Goal: Transaction & Acquisition: Complete application form

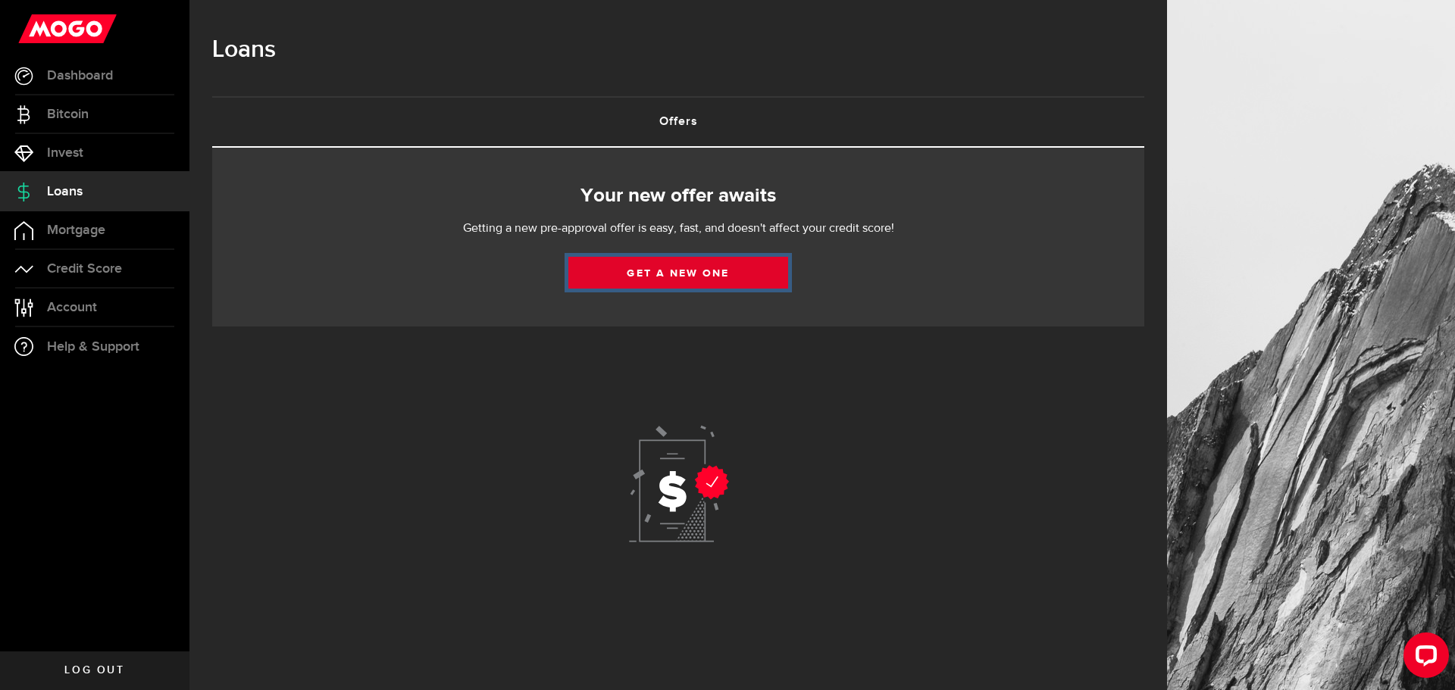
click at [667, 271] on link "Get a new one" at bounding box center [678, 273] width 220 height 32
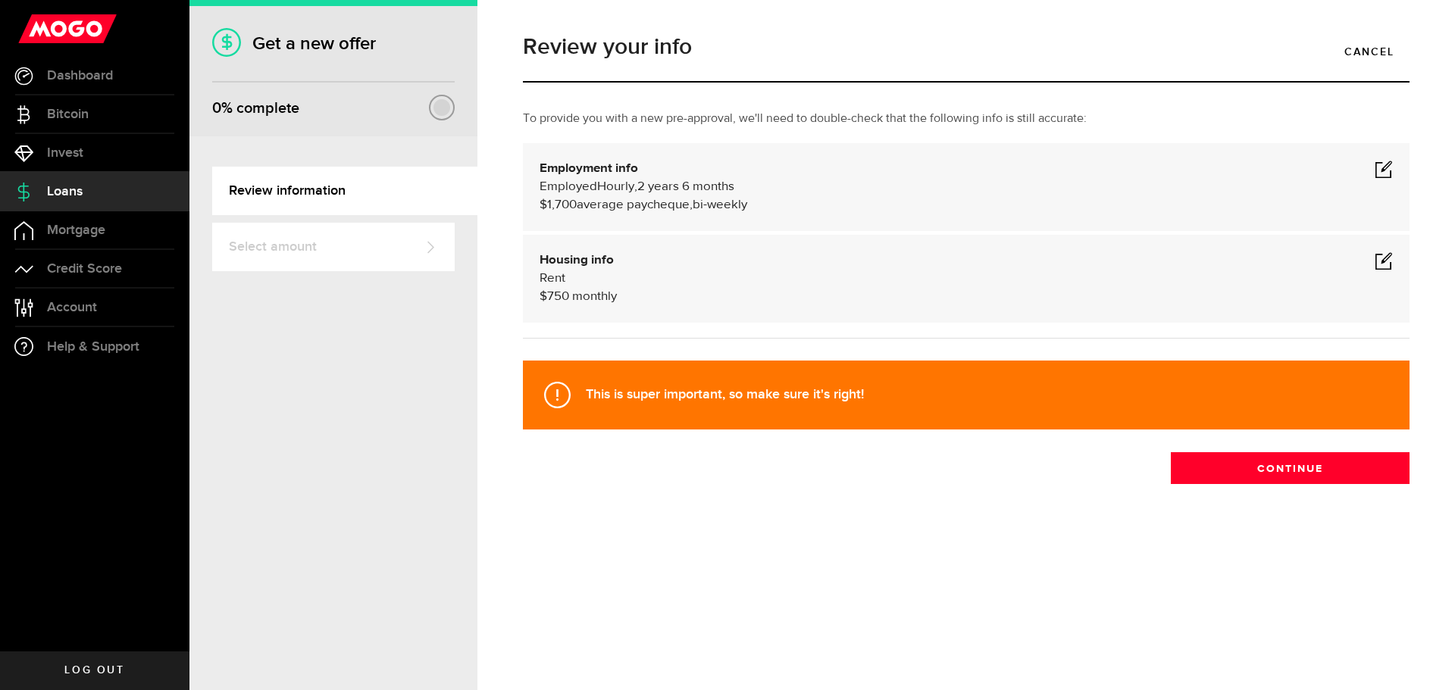
click at [1379, 167] on span at bounding box center [1383, 169] width 18 height 18
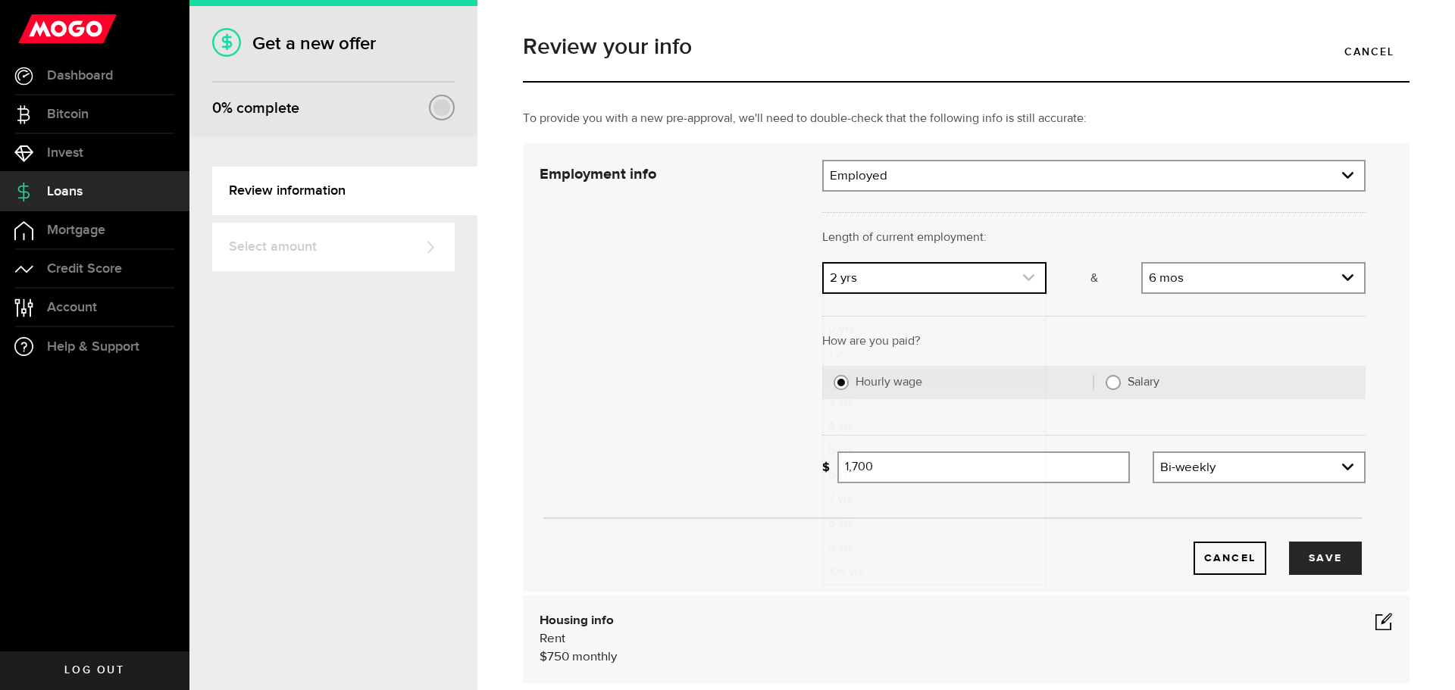
click at [1022, 276] on icon "expand select" at bounding box center [1028, 277] width 13 height 13
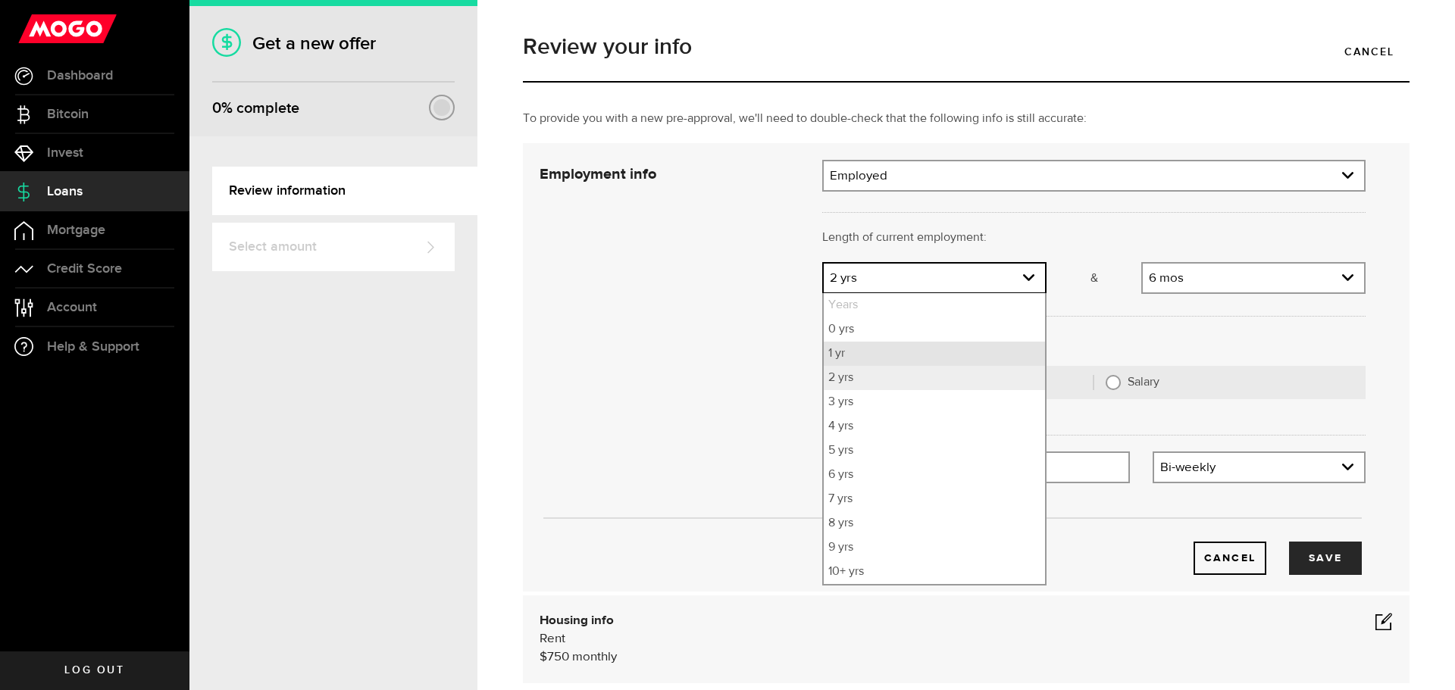
click at [851, 350] on li "1 yr" at bounding box center [934, 354] width 221 height 24
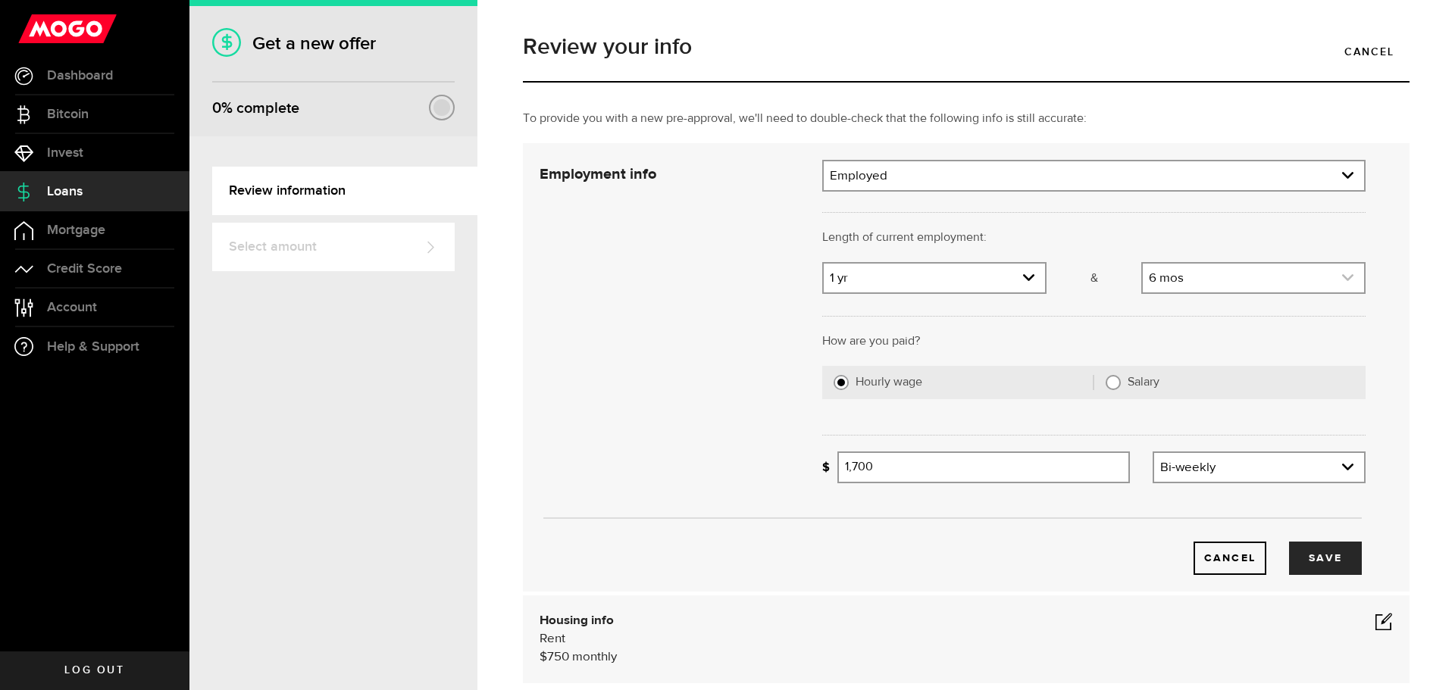
click at [1180, 277] on link "expand select" at bounding box center [1253, 278] width 221 height 29
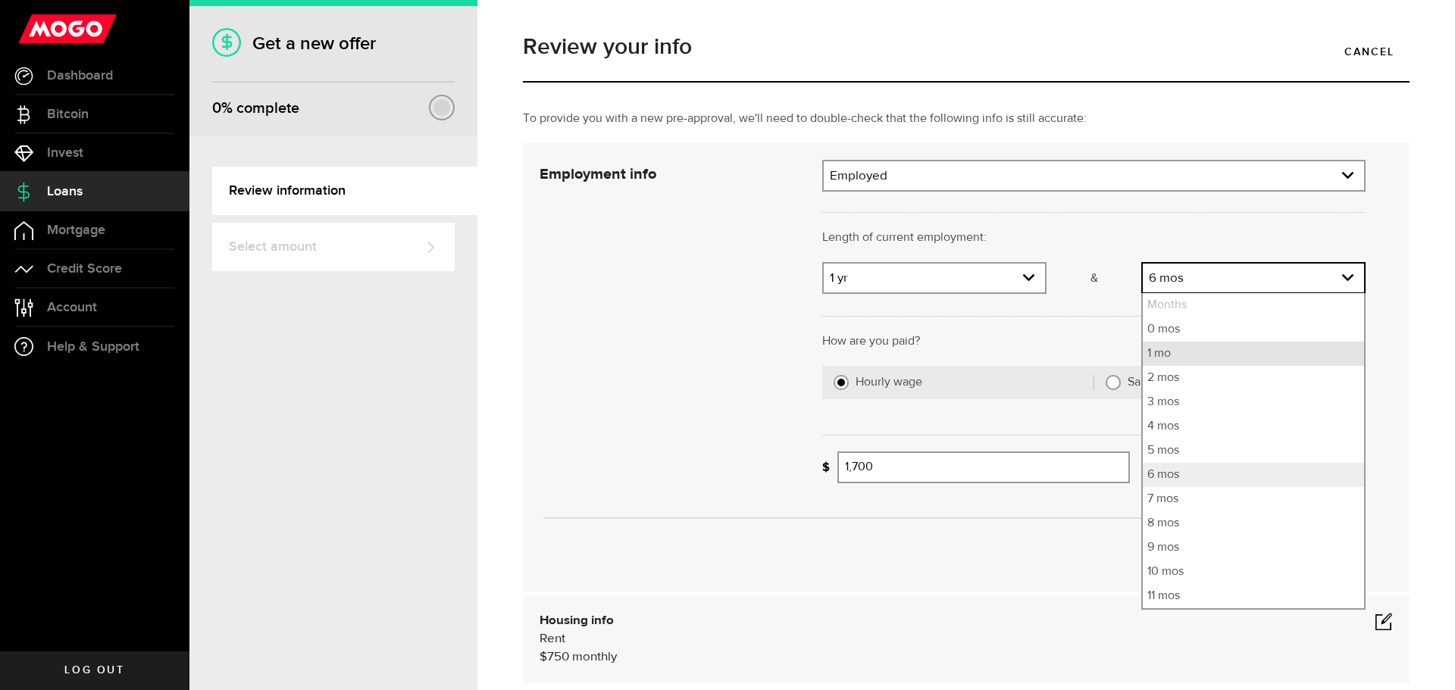
click at [1163, 355] on li "1 mo" at bounding box center [1253, 354] width 221 height 24
select select "1"
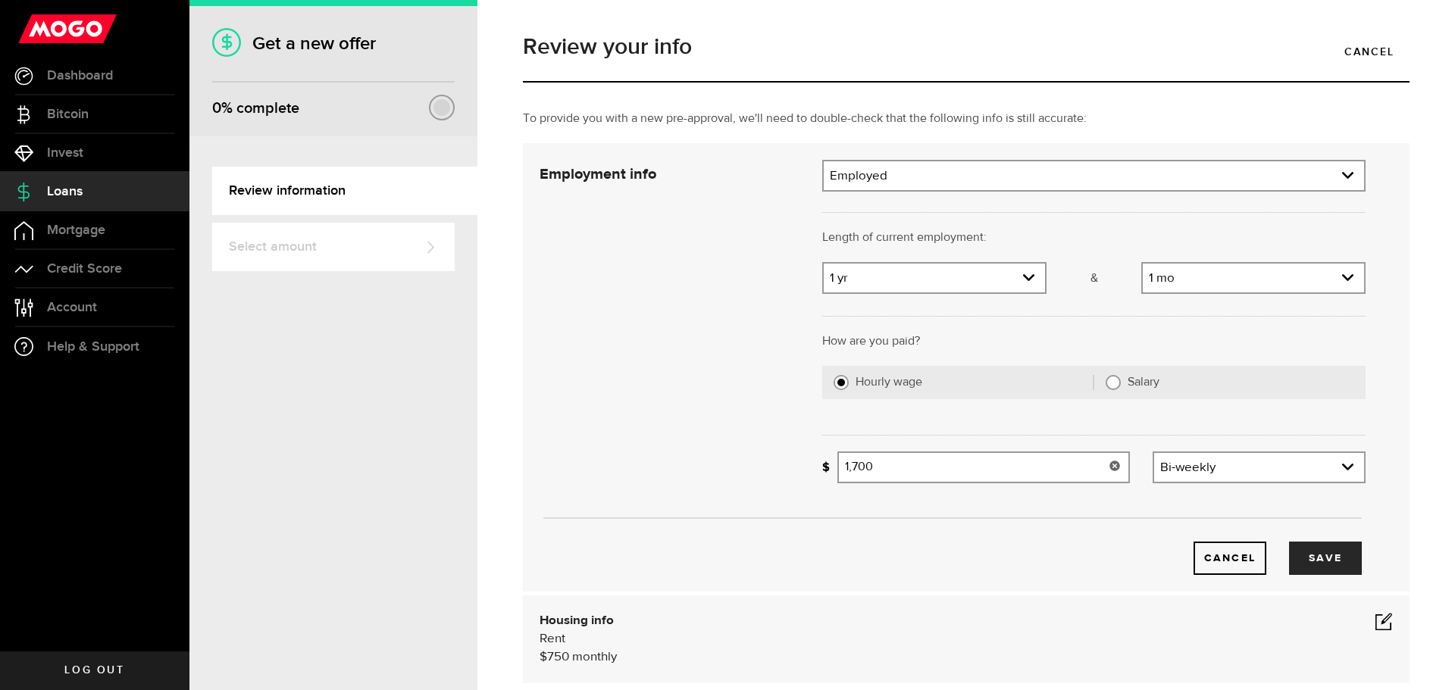
type input "1700"
click at [952, 474] on input "1700" at bounding box center [983, 468] width 292 height 32
drag, startPoint x: 920, startPoint y: 466, endPoint x: 754, endPoint y: 472, distance: 166.0
click at [754, 472] on div "Employment info Employment type What's your employment situation like? Employed…" at bounding box center [952, 367] width 849 height 415
type input "2,300"
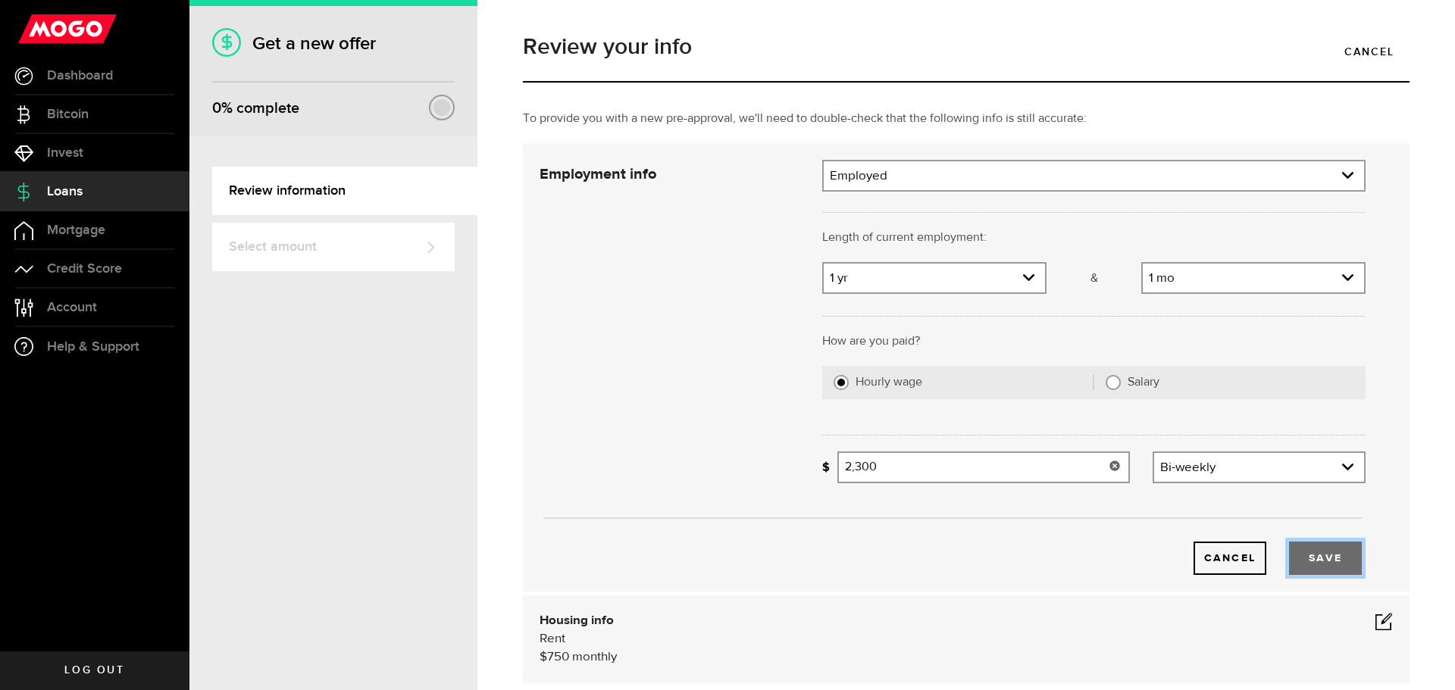
click at [1310, 561] on button "Save" at bounding box center [1325, 558] width 73 height 33
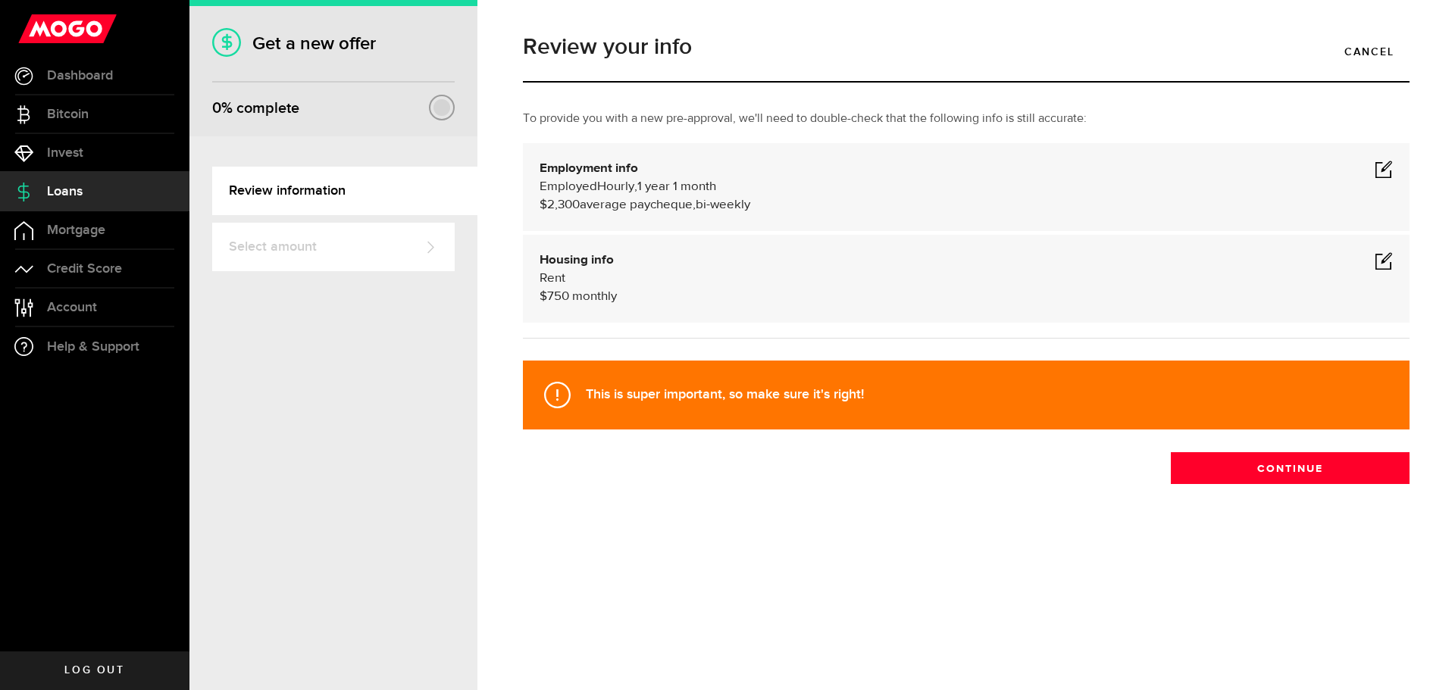
click at [1380, 258] on span at bounding box center [1383, 261] width 18 height 18
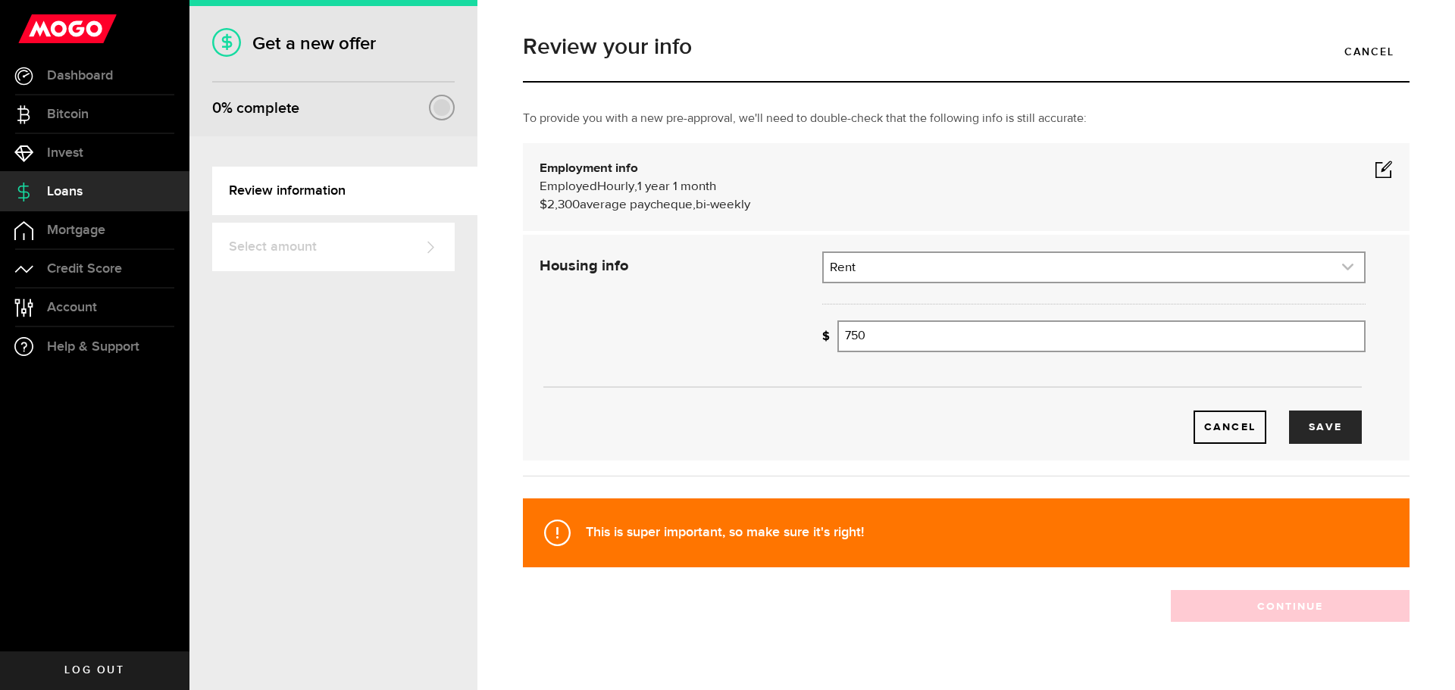
click at [901, 261] on link "expand select" at bounding box center [1094, 267] width 540 height 29
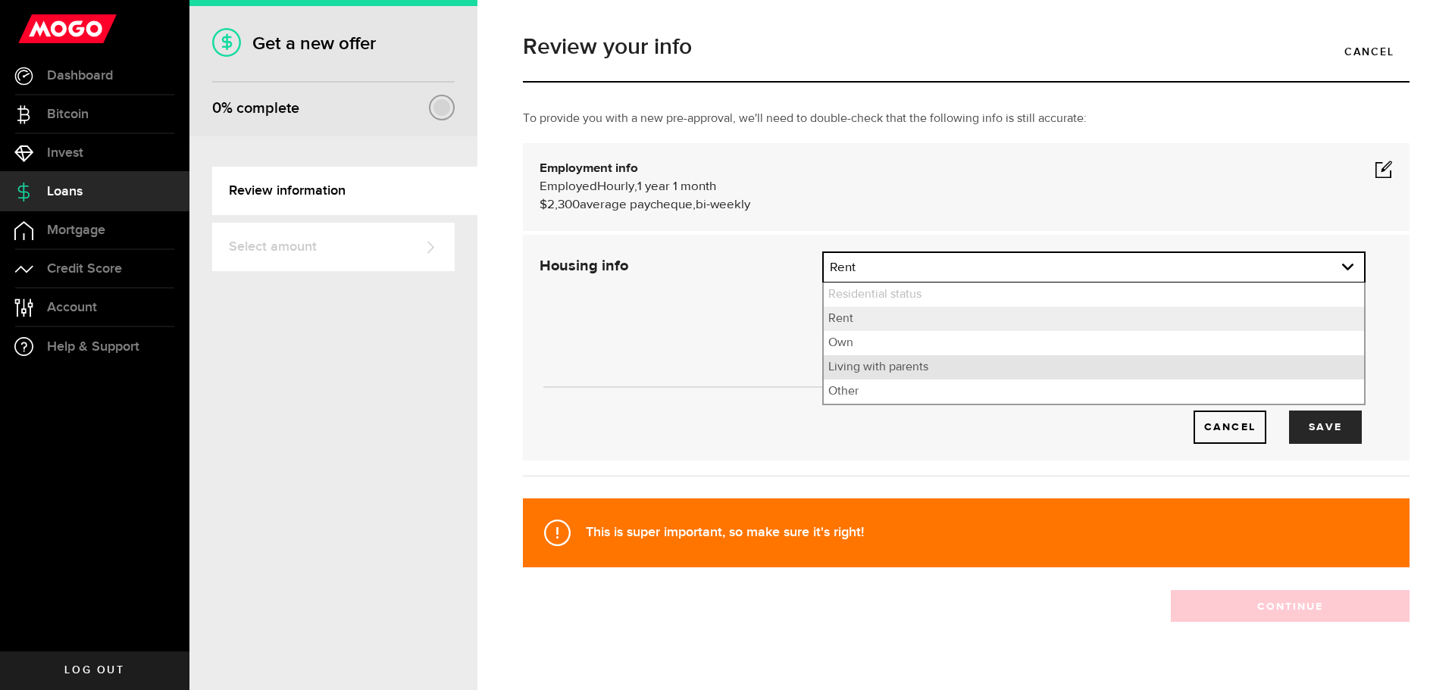
click at [886, 370] on li "Living with parents" at bounding box center [1094, 367] width 540 height 24
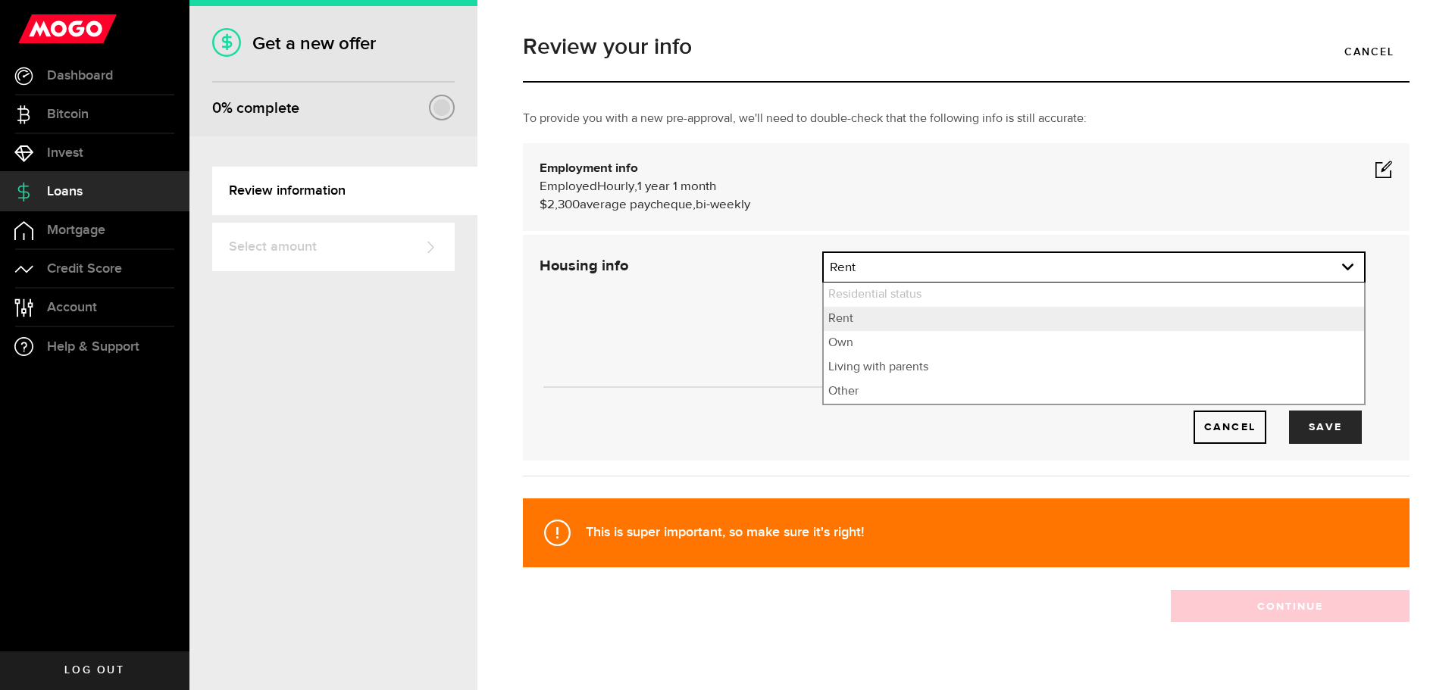
select select "Living with parents"
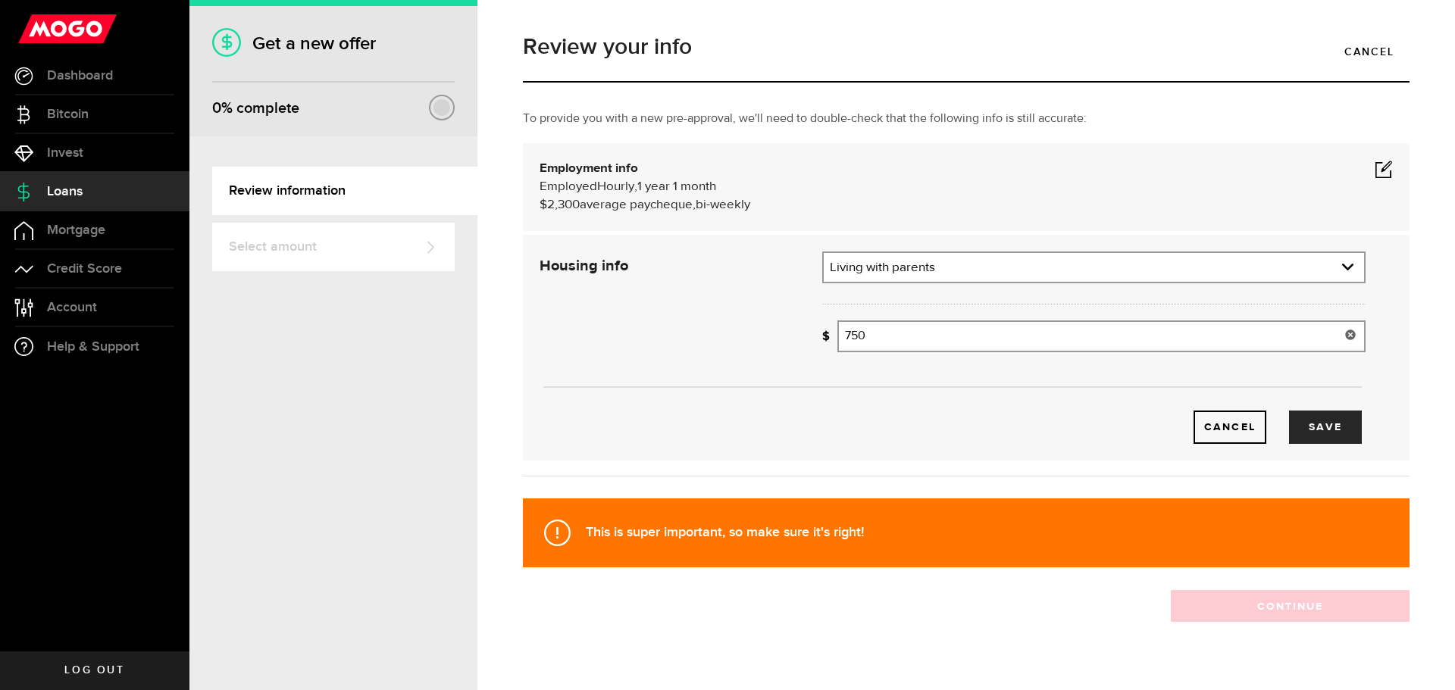
drag, startPoint x: 935, startPoint y: 345, endPoint x: 796, endPoint y: 358, distance: 140.1
click at [796, 358] on div "Housing info Residential status What's your residential status? Living with par…" at bounding box center [952, 348] width 849 height 192
type input "0"
click at [1329, 430] on button "Save" at bounding box center [1325, 427] width 73 height 33
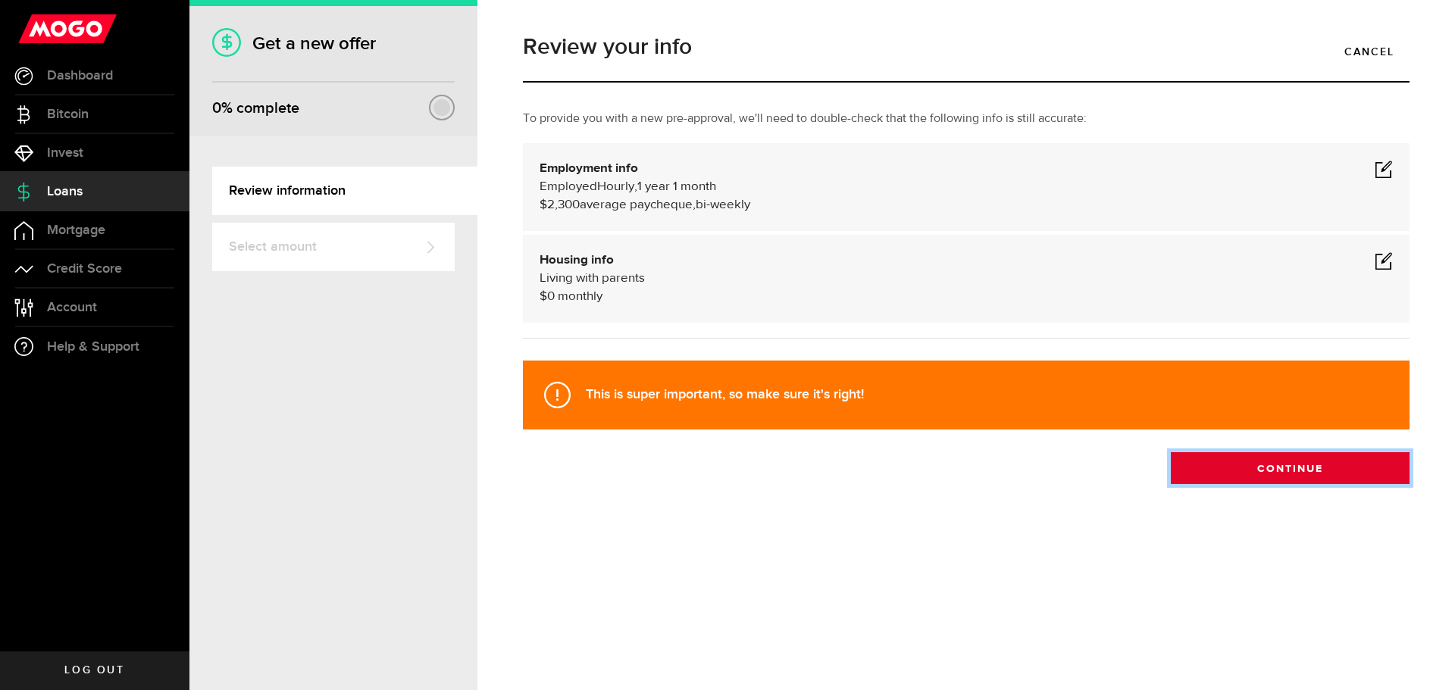
click at [1284, 470] on button "Continue" at bounding box center [1290, 468] width 239 height 32
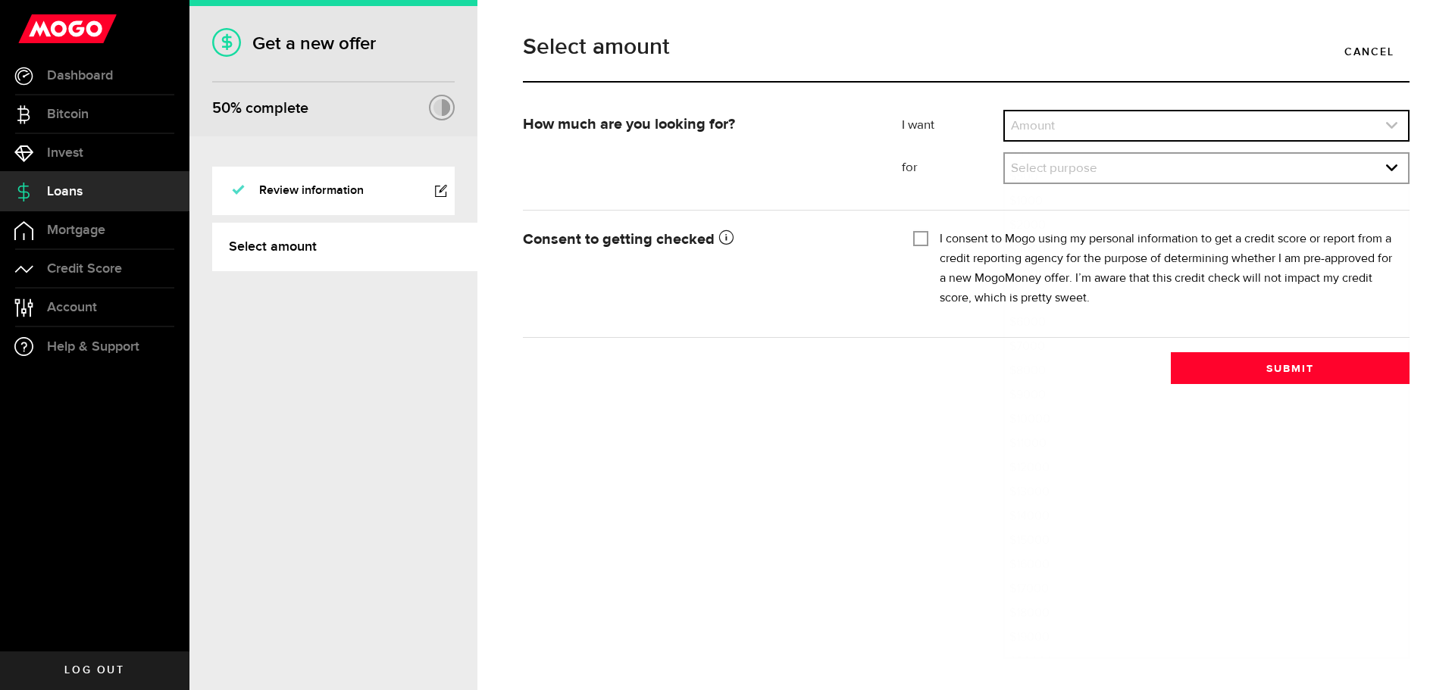
click at [1053, 118] on link "expand select" at bounding box center [1206, 125] width 403 height 29
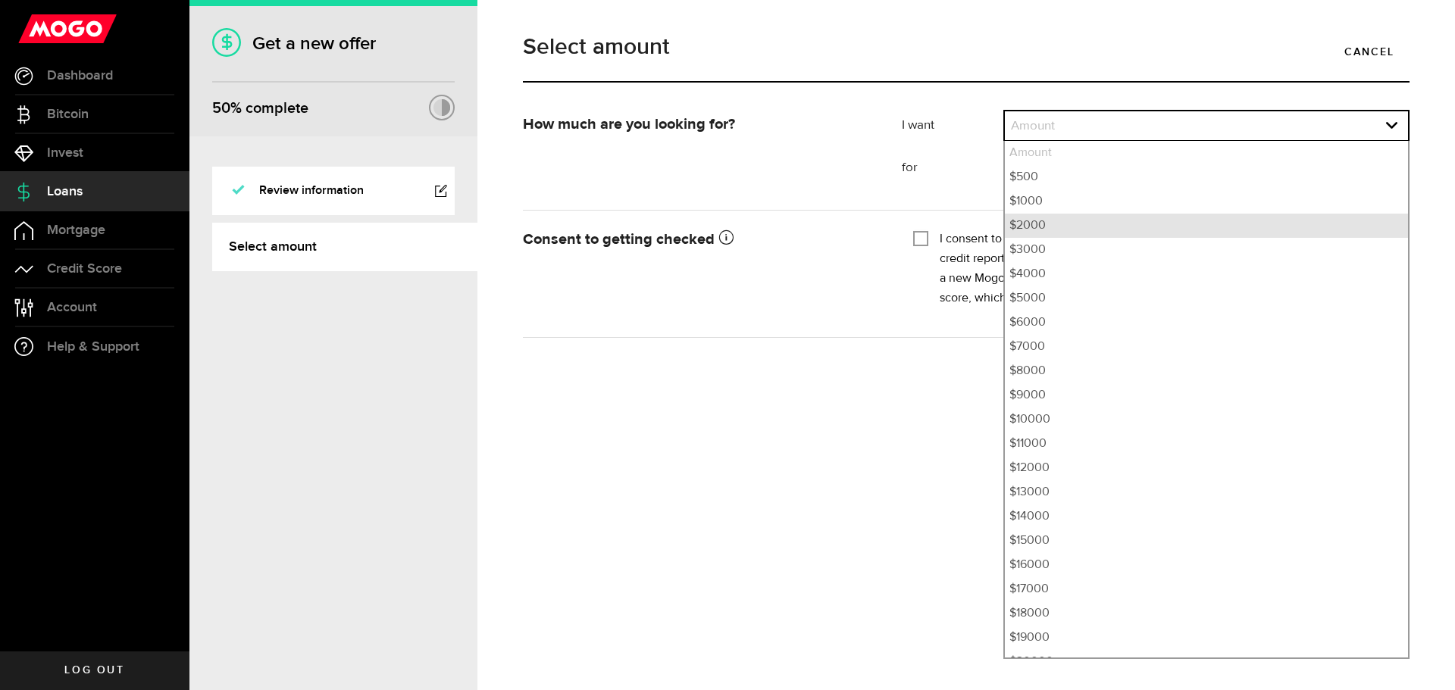
click at [1057, 217] on li "$2000" at bounding box center [1206, 226] width 403 height 24
select select "2000"
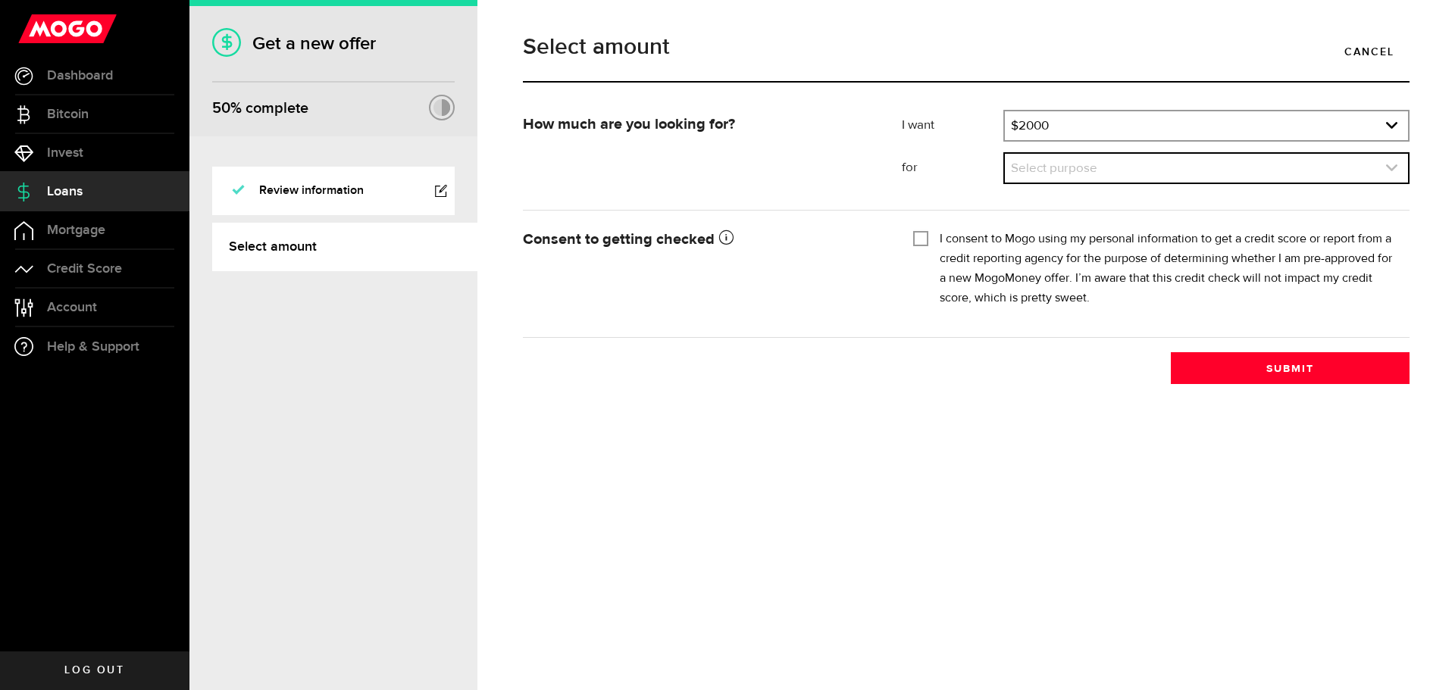
click at [1095, 172] on link "expand select" at bounding box center [1206, 168] width 403 height 29
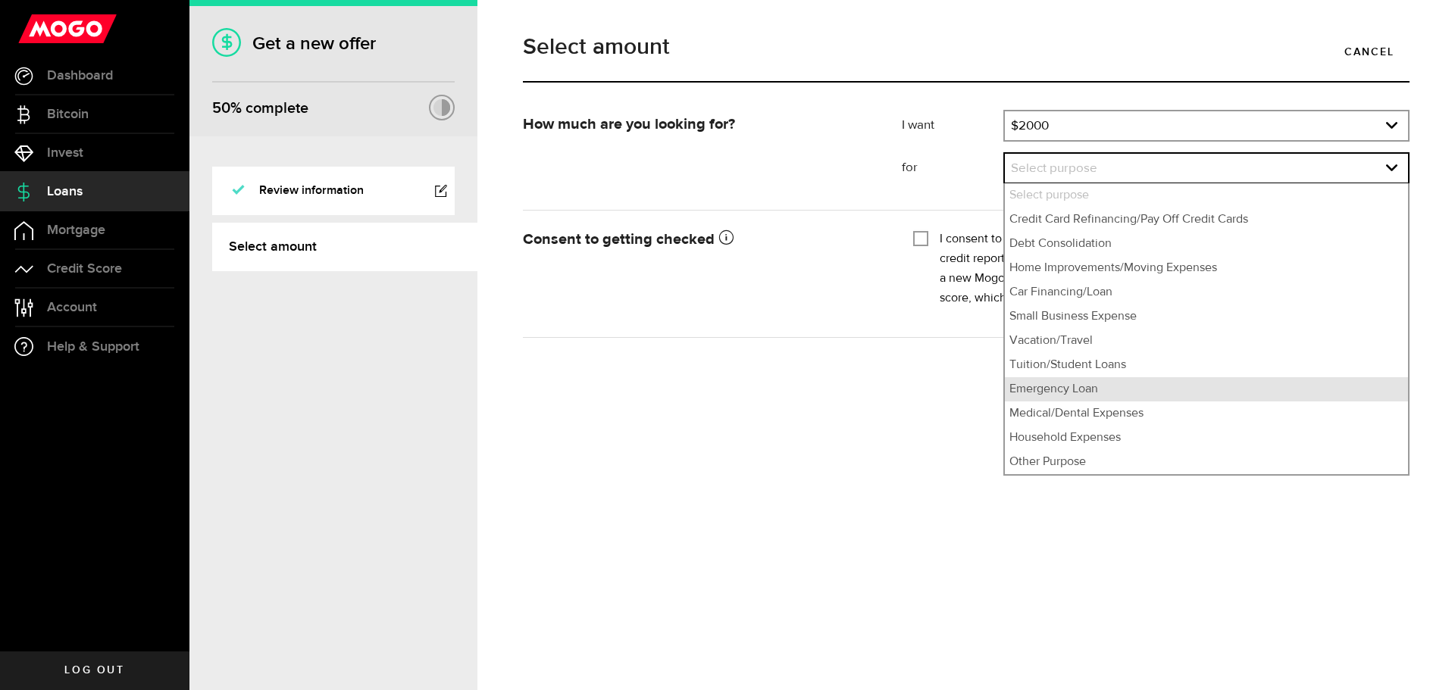
click at [1088, 386] on li "Emergency Loan" at bounding box center [1206, 389] width 403 height 24
select select "Emergency Loan"
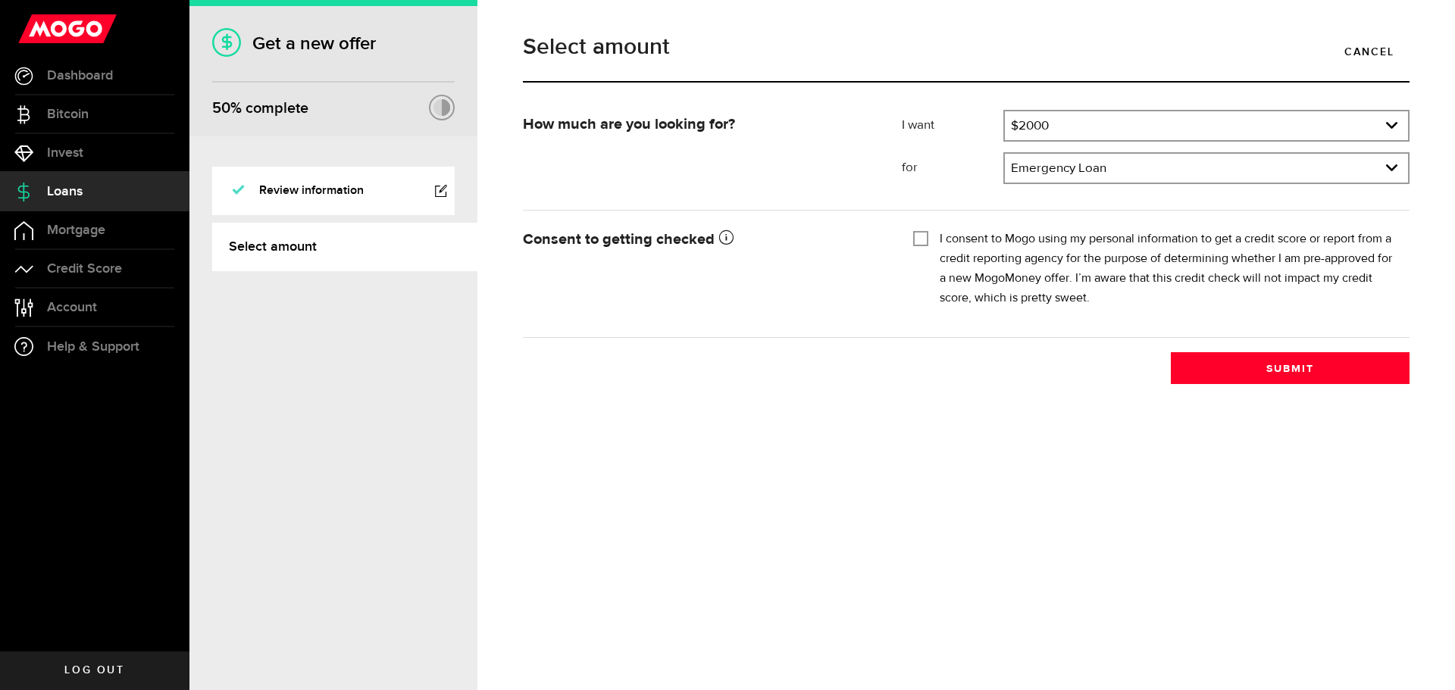
click at [923, 237] on input "I consent to Mogo using my personal information to get a credit score or report…" at bounding box center [920, 237] width 15 height 15
checkbox input "true"
click at [1271, 372] on button "Submit" at bounding box center [1290, 368] width 239 height 32
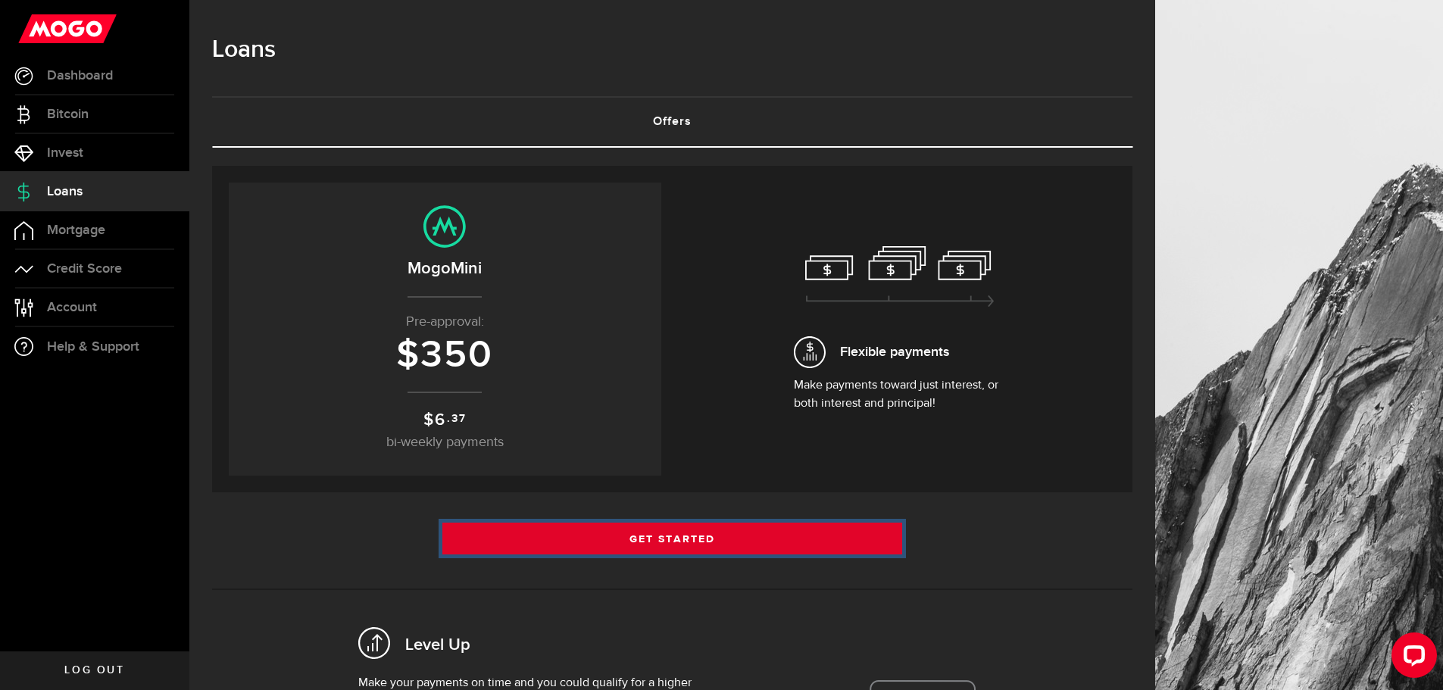
click at [696, 538] on link "Get Started" at bounding box center [672, 539] width 461 height 32
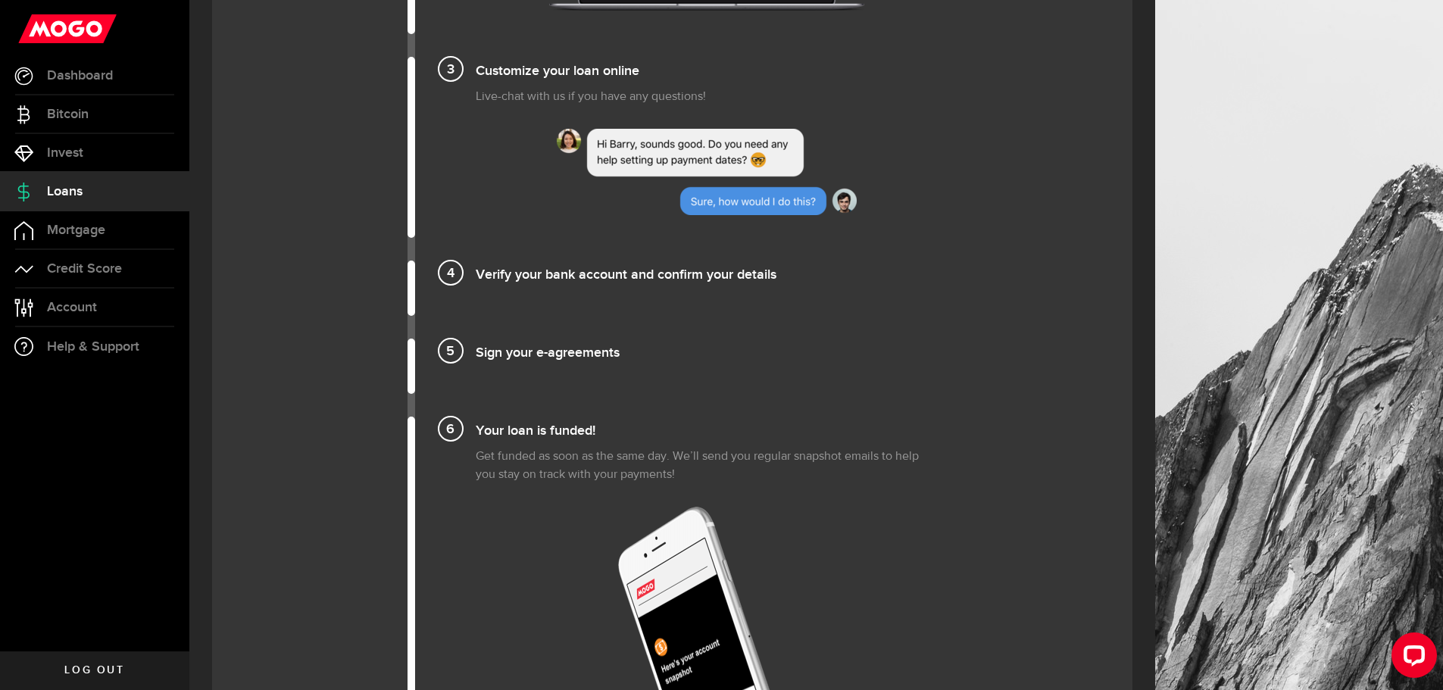
scroll to position [1440, 0]
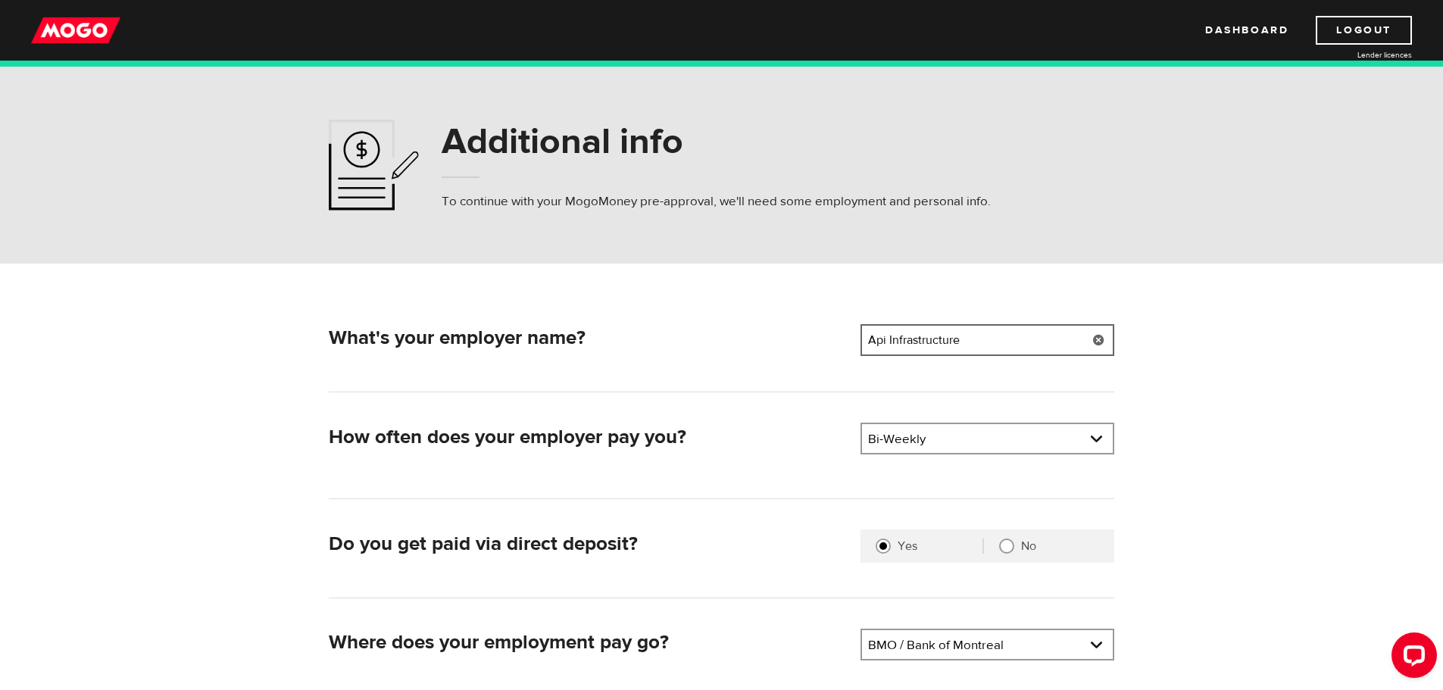
drag, startPoint x: 1019, startPoint y: 337, endPoint x: 816, endPoint y: 334, distance: 203.1
click at [816, 334] on div "What's your employer name? Employer name Please enter your employer's name Api …" at bounding box center [722, 342] width 798 height 37
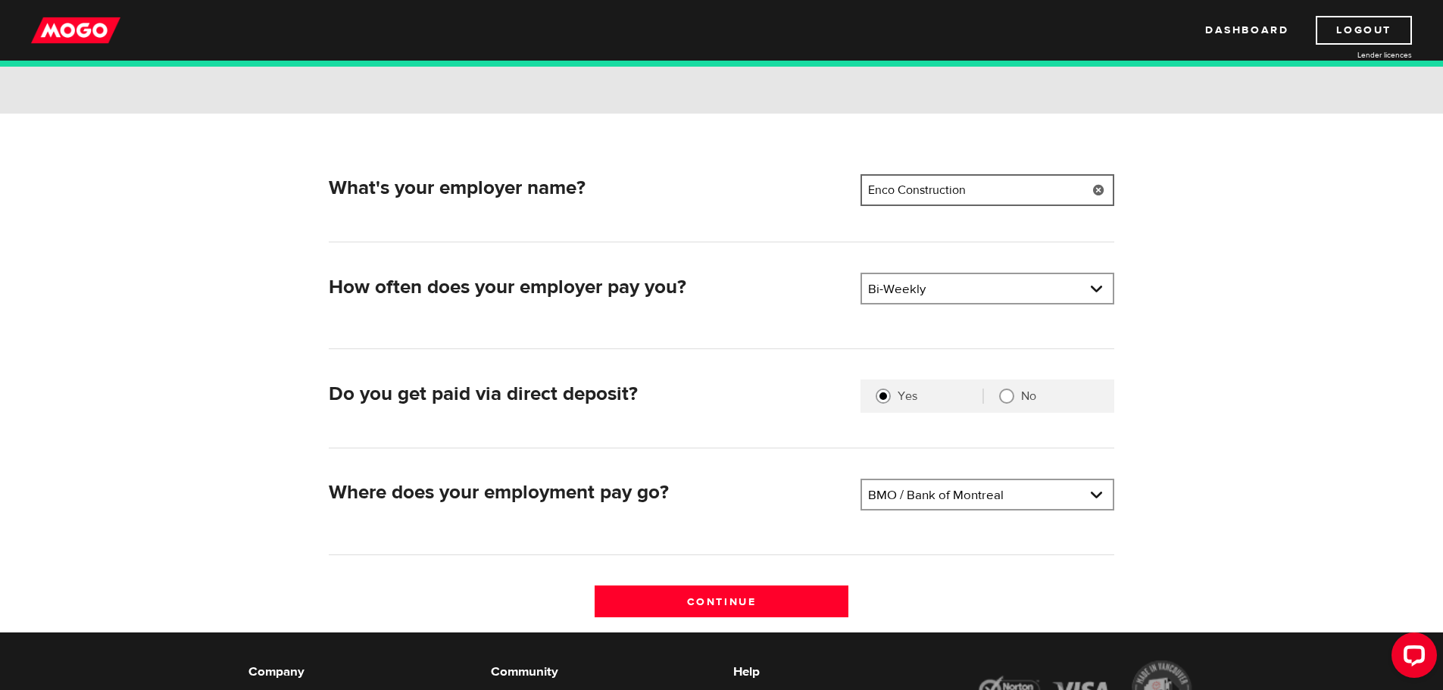
scroll to position [152, 0]
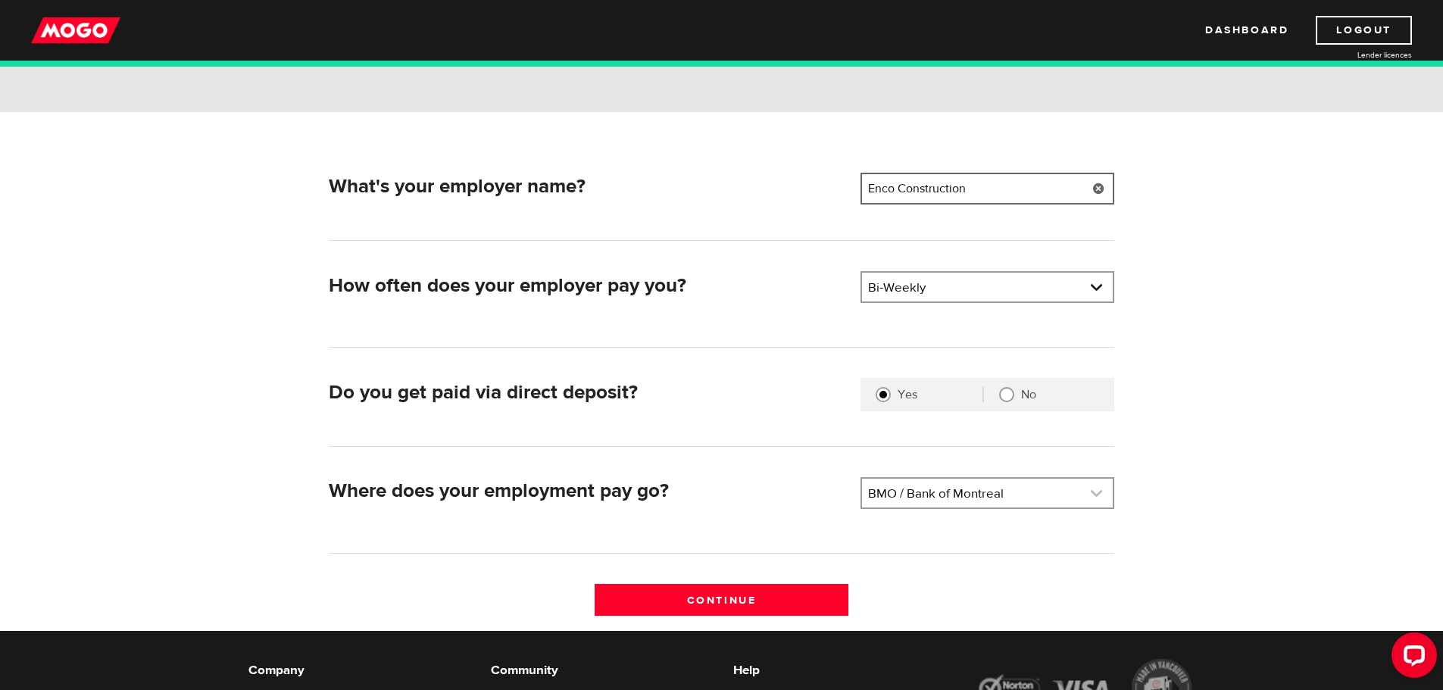
type input "Enco Construction"
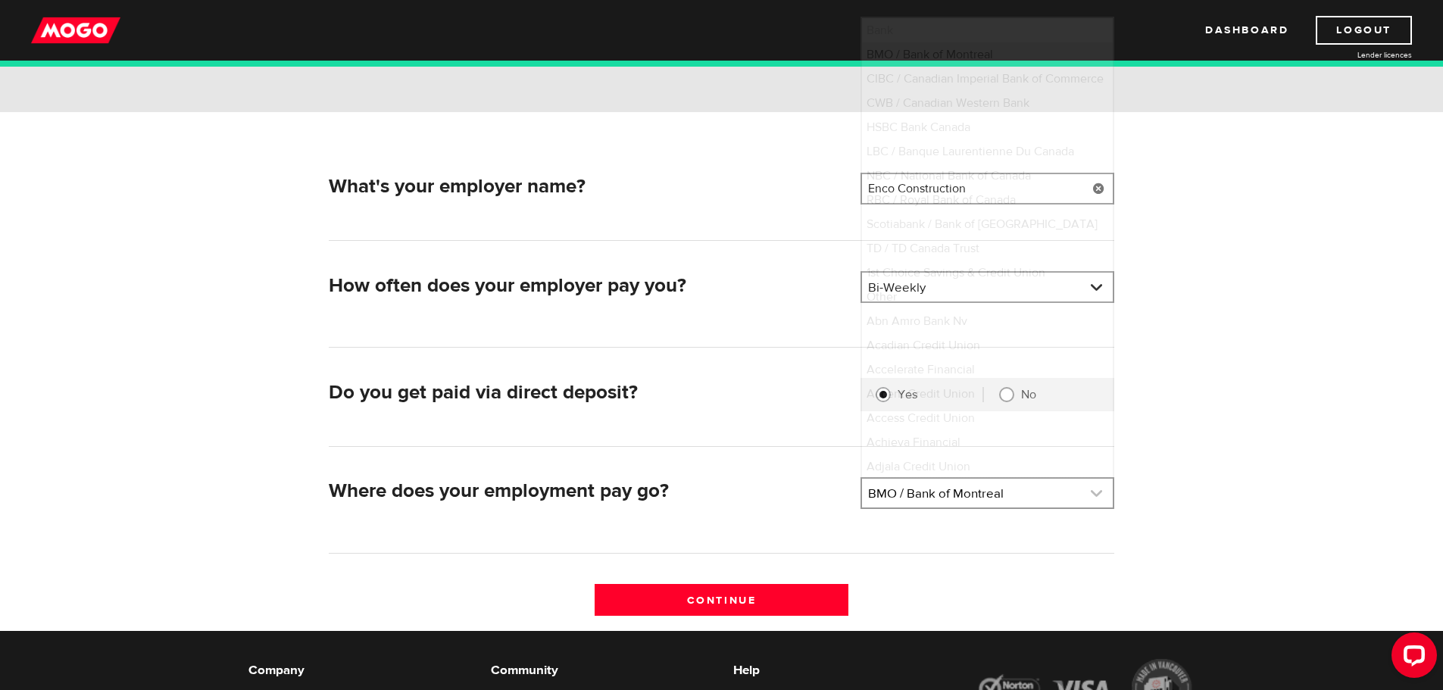
click at [936, 494] on link at bounding box center [987, 493] width 251 height 29
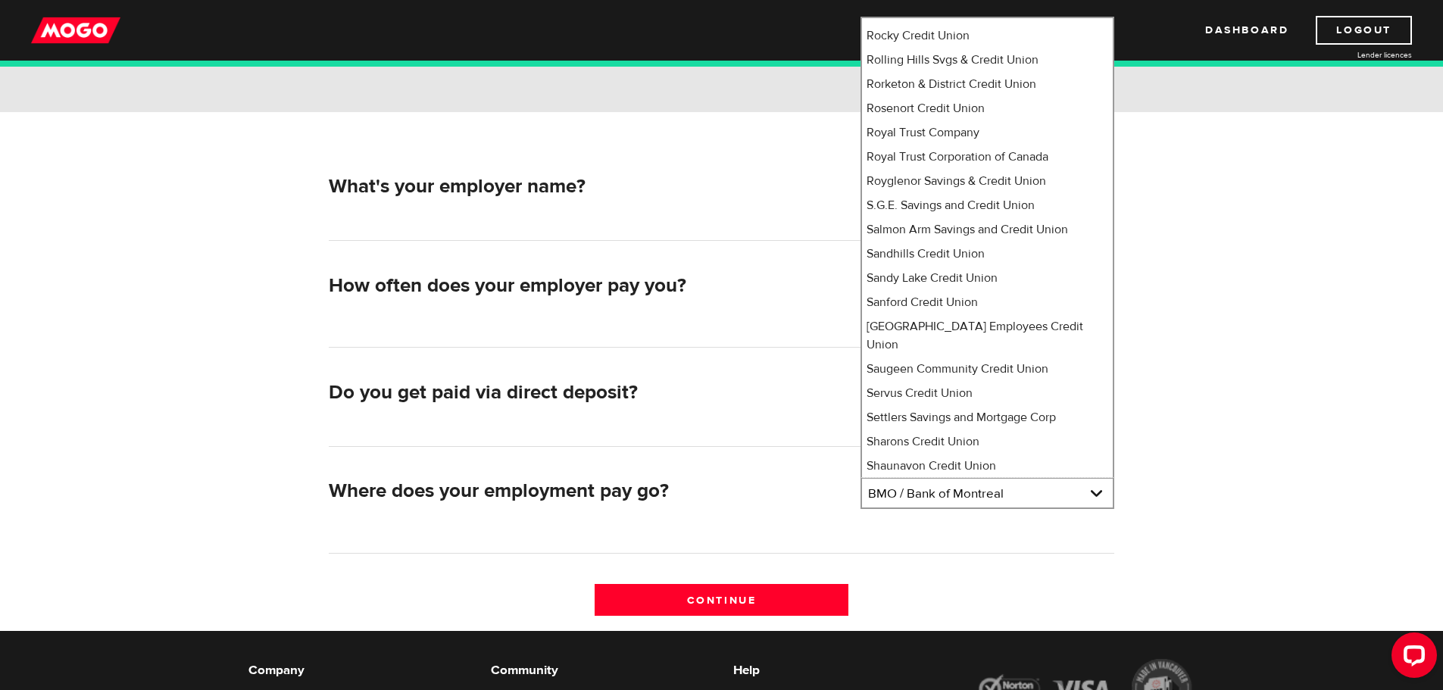
scroll to position [0, 0]
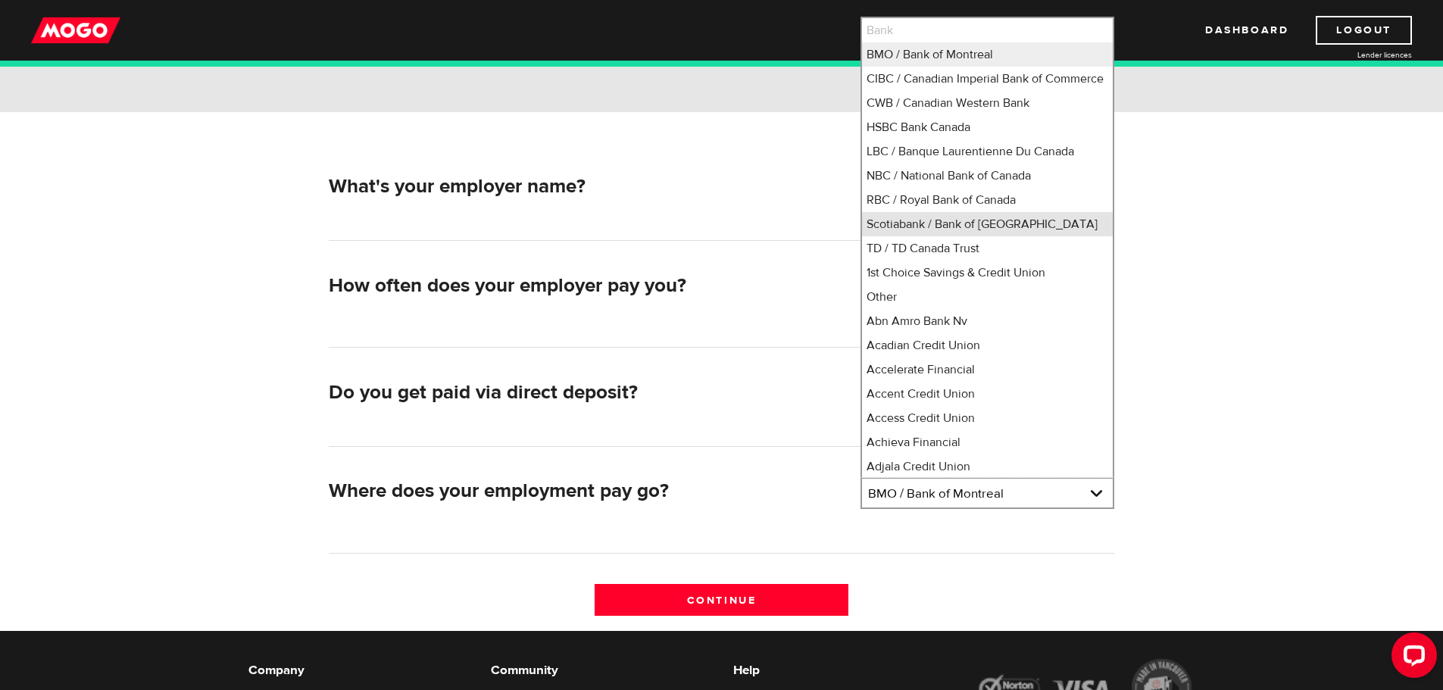
click at [930, 236] on li "Scotiabank / Bank of Nova Scotia" at bounding box center [987, 224] width 251 height 24
select select "2"
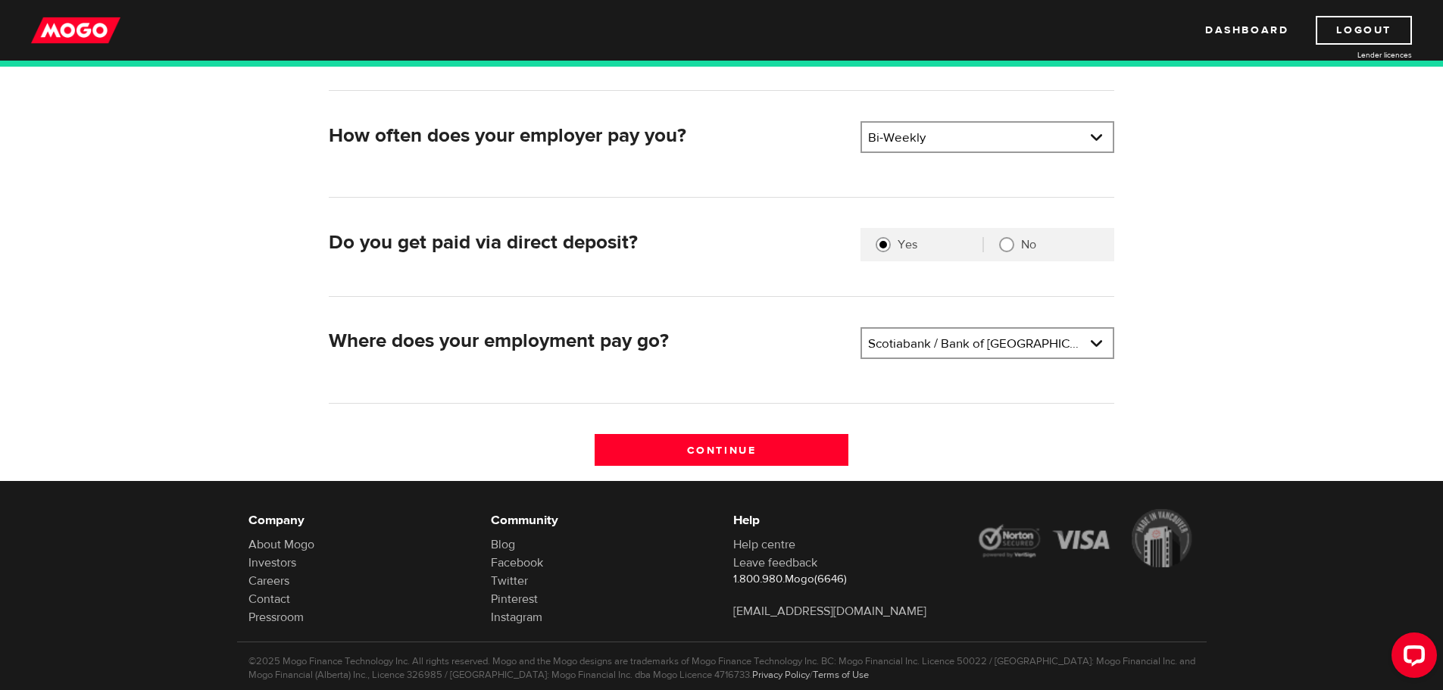
scroll to position [303, 0]
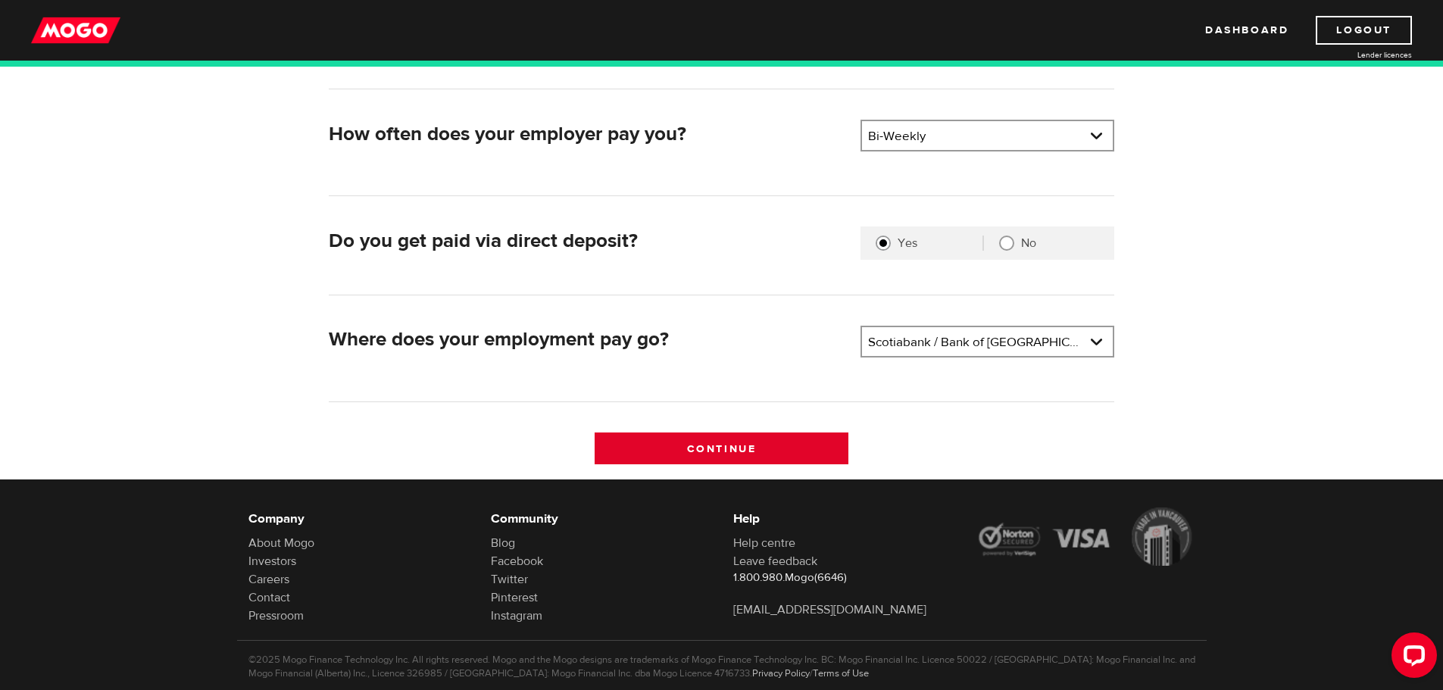
click at [711, 439] on input "Continue" at bounding box center [722, 449] width 254 height 32
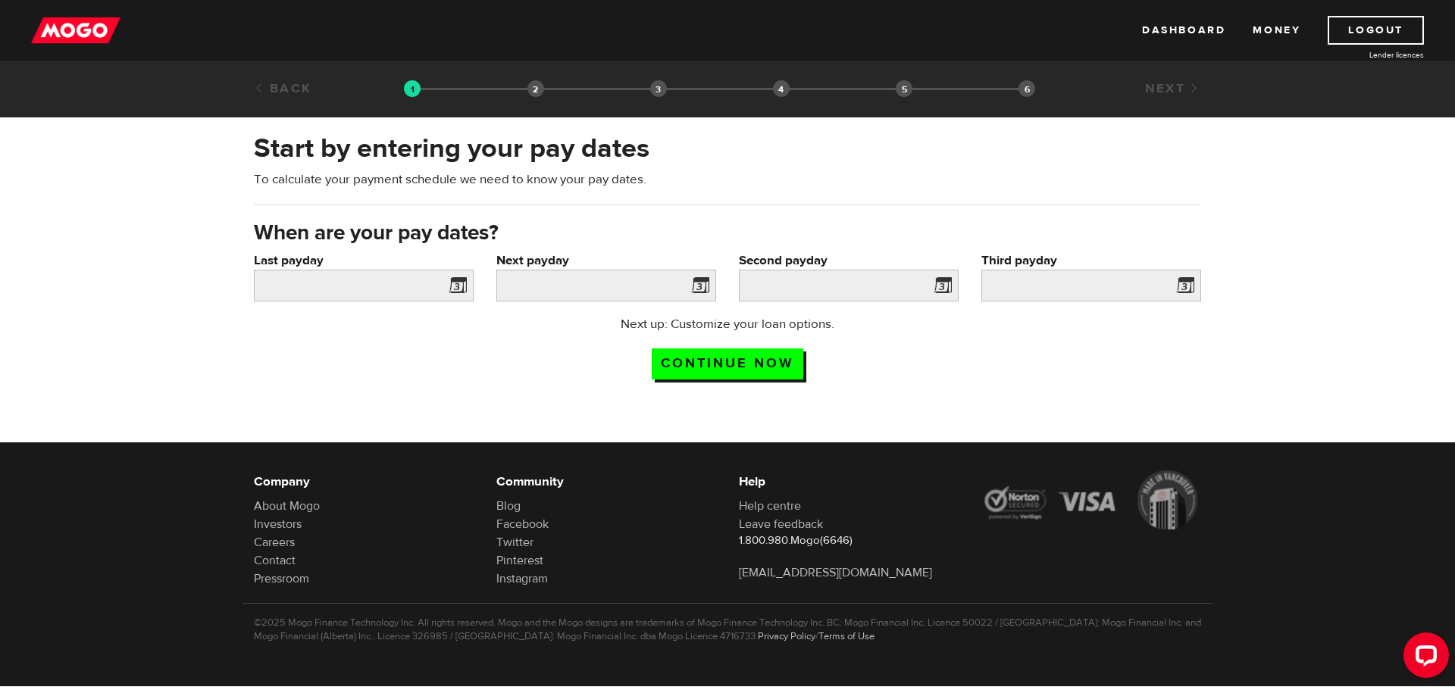
click at [453, 283] on span at bounding box center [454, 288] width 23 height 24
click at [324, 285] on input "Last payday" at bounding box center [364, 286] width 220 height 32
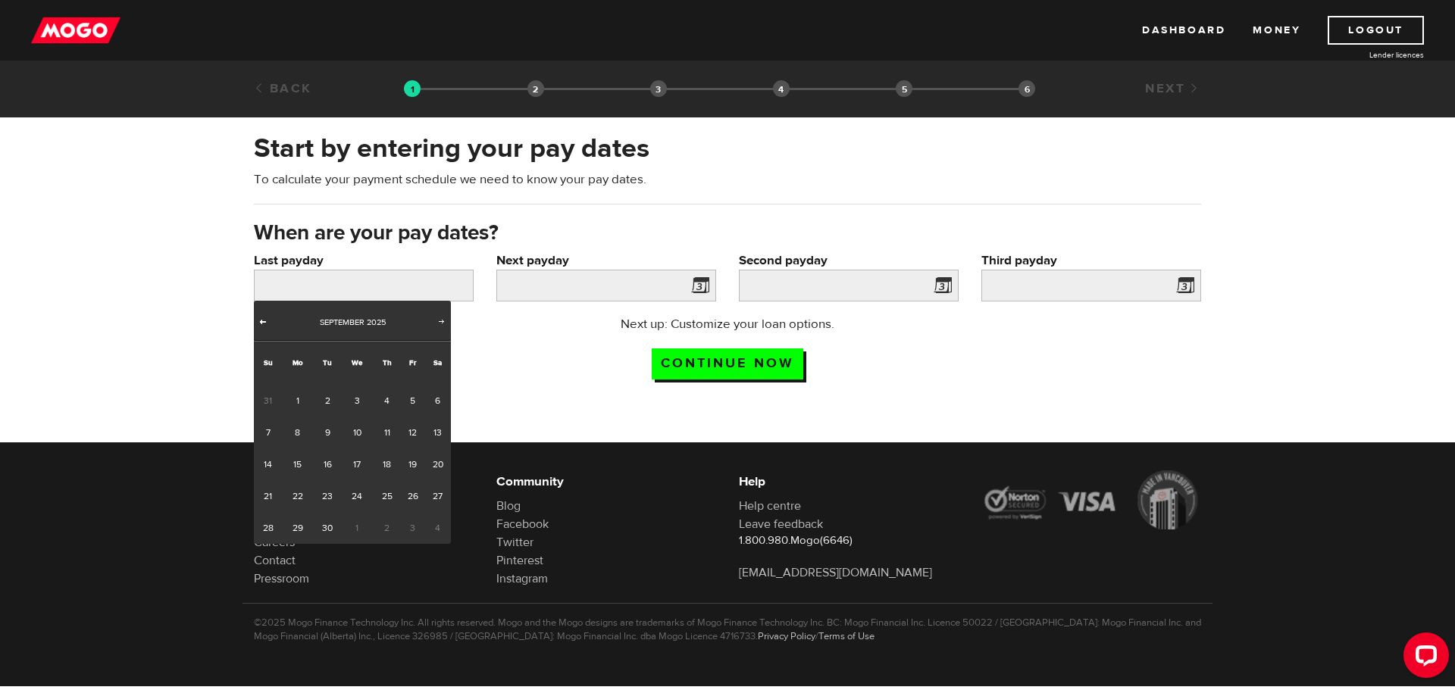
click at [262, 317] on span "Prev" at bounding box center [263, 321] width 12 height 12
click at [413, 528] on link "29" at bounding box center [412, 528] width 23 height 32
type input "[DATE]"
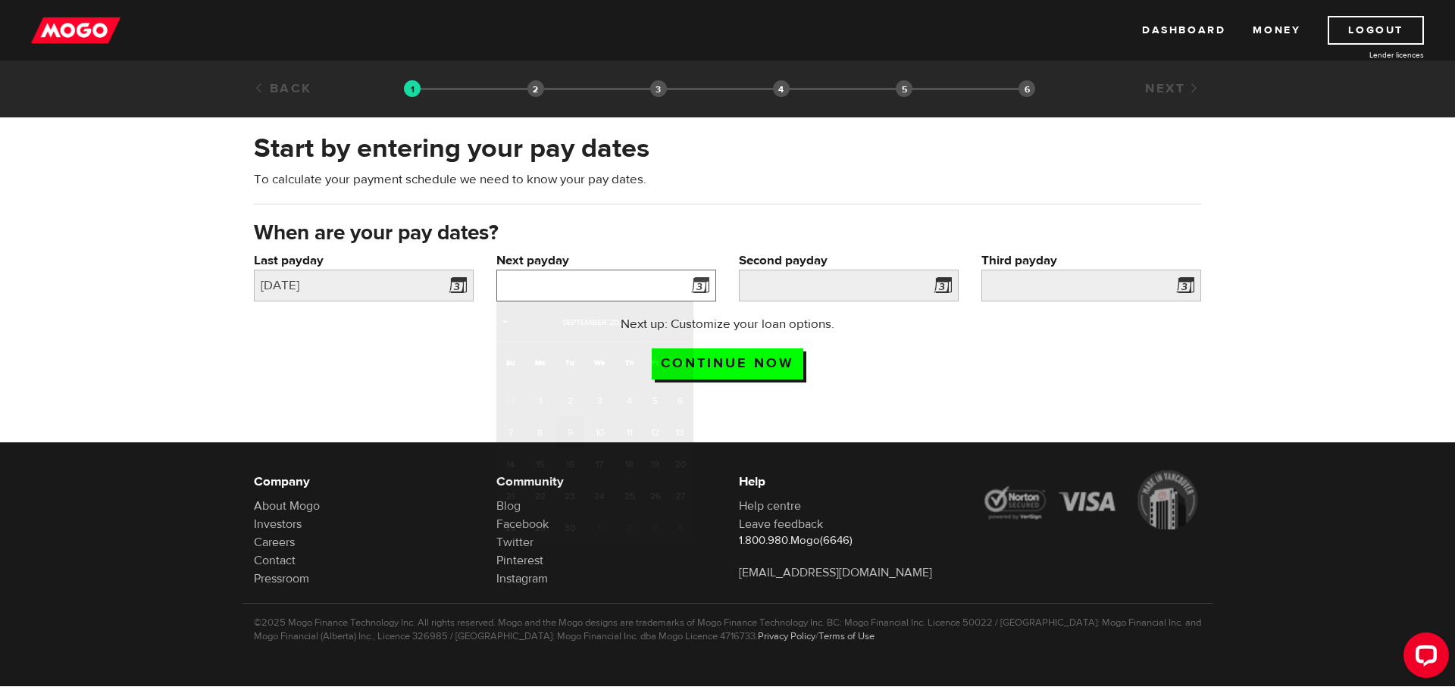
click at [550, 280] on input "Next payday" at bounding box center [606, 286] width 220 height 32
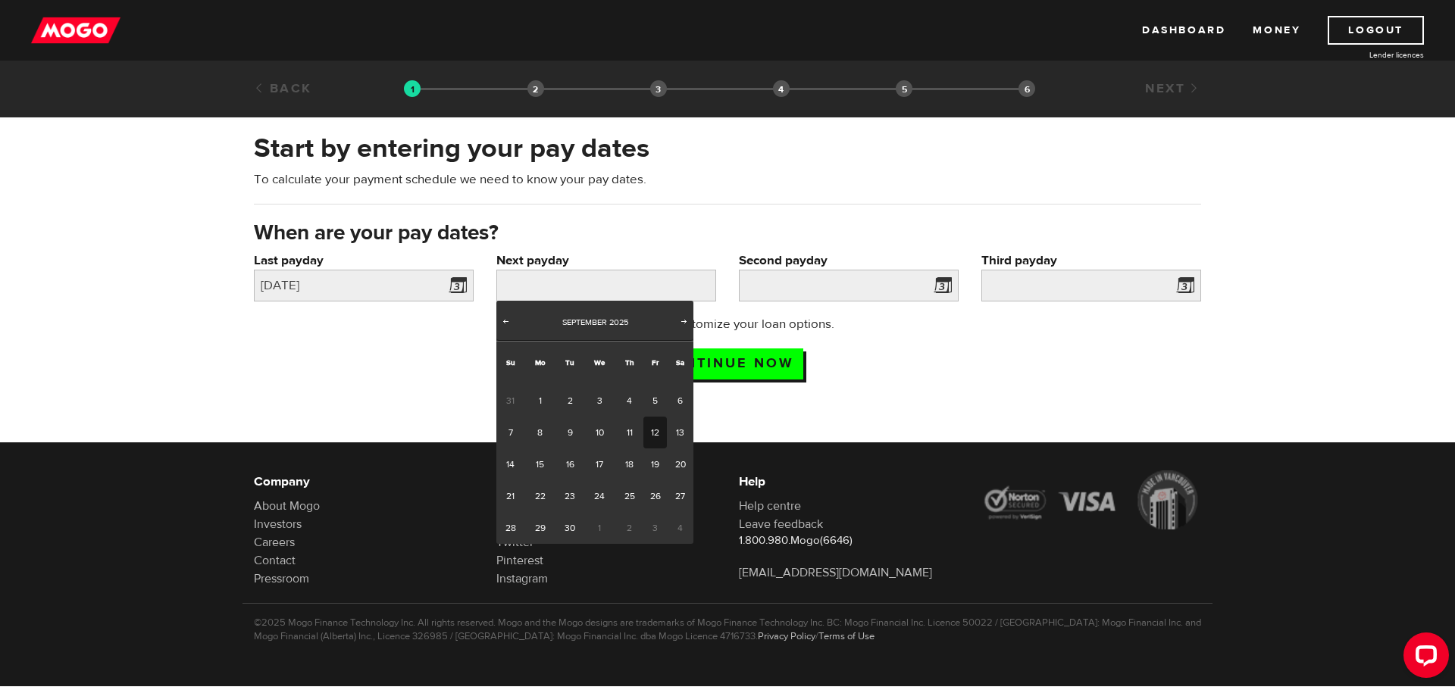
click at [656, 430] on link "12" at bounding box center [654, 433] width 23 height 32
type input "[DATE]"
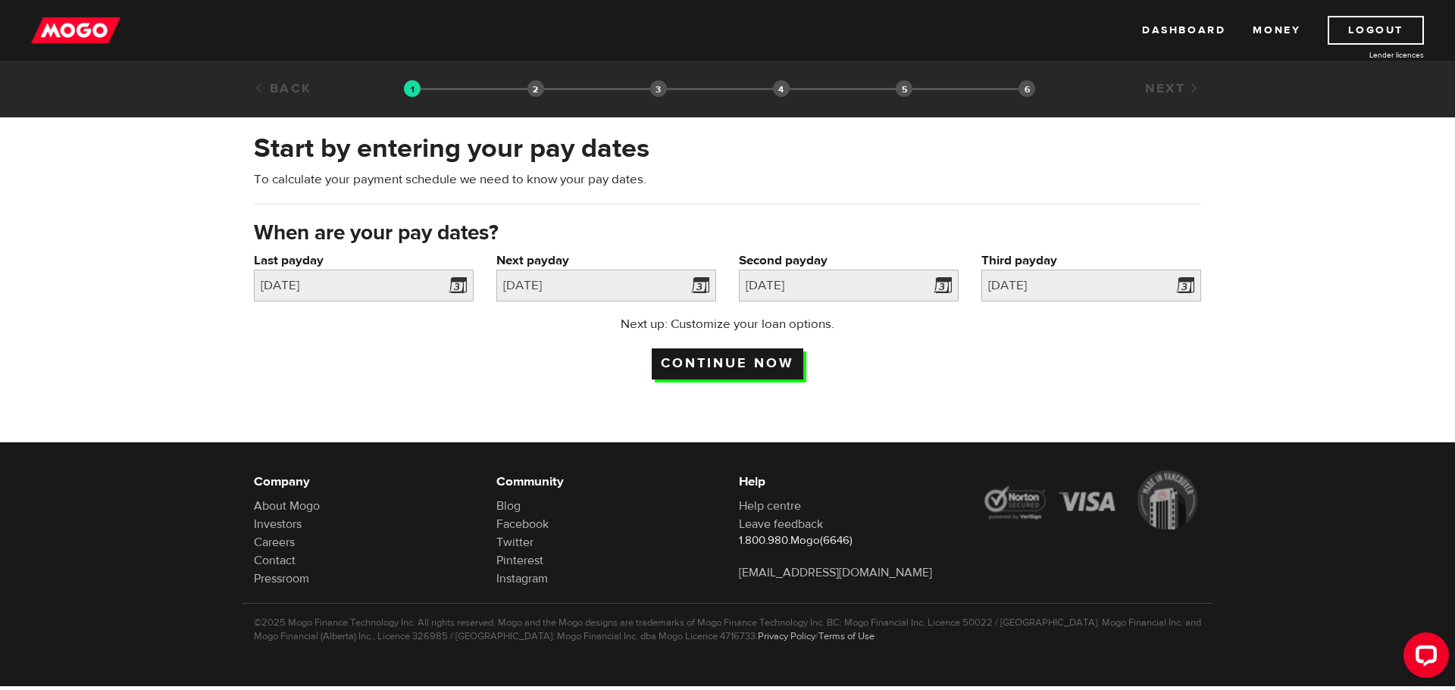
click at [730, 361] on input "Continue now" at bounding box center [728, 364] width 152 height 31
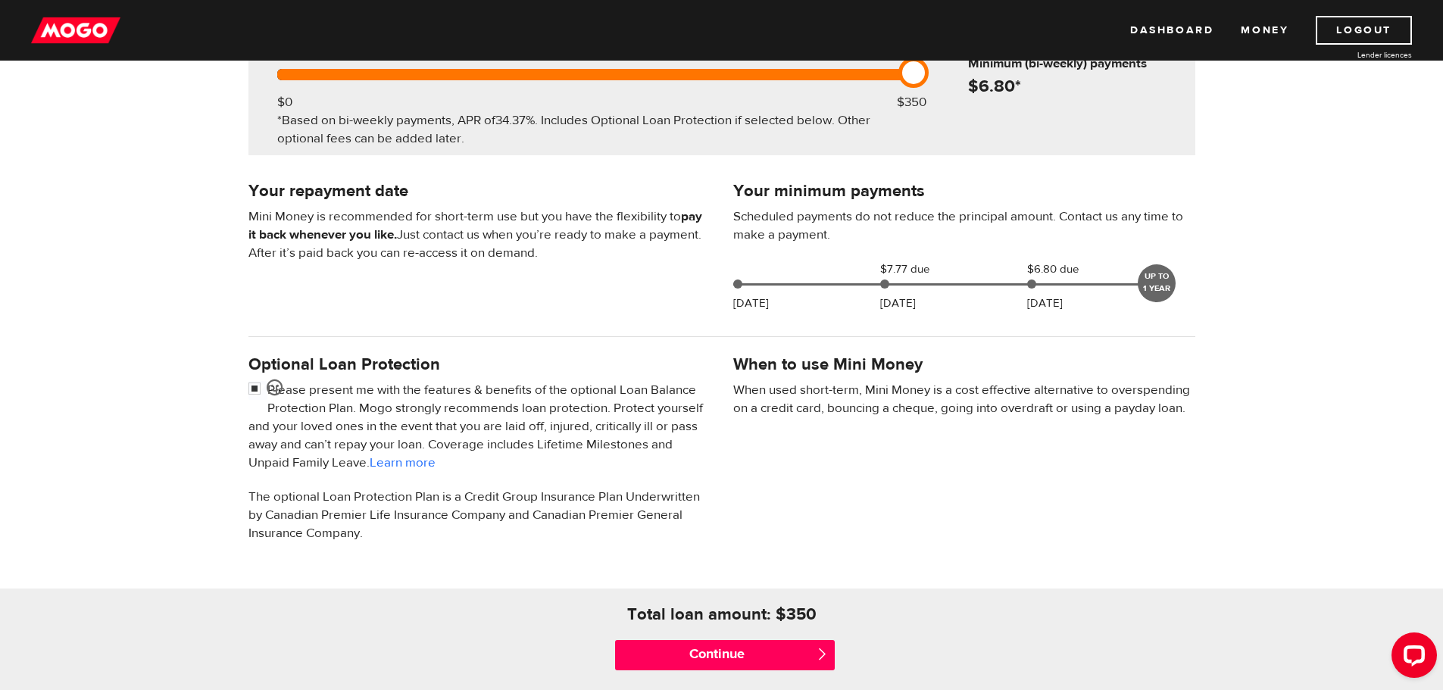
scroll to position [303, 0]
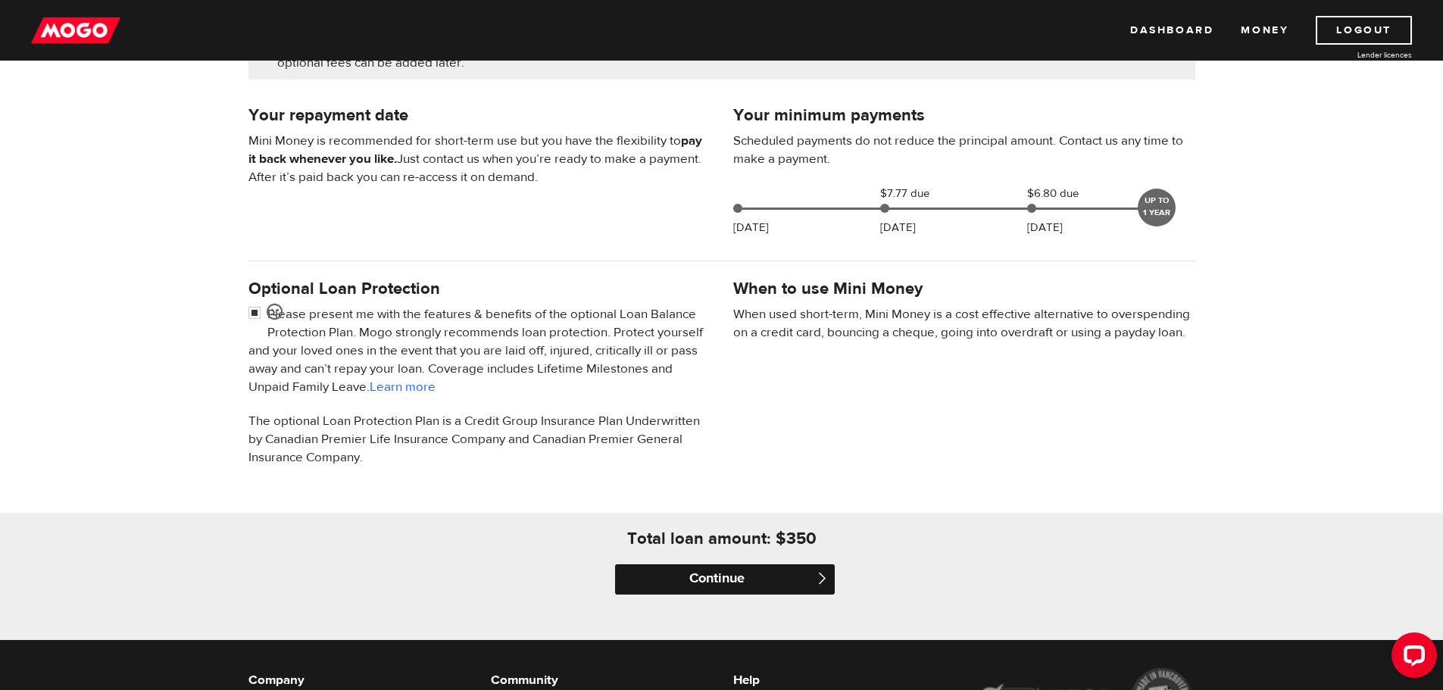
click at [721, 578] on input "Continue" at bounding box center [725, 579] width 220 height 30
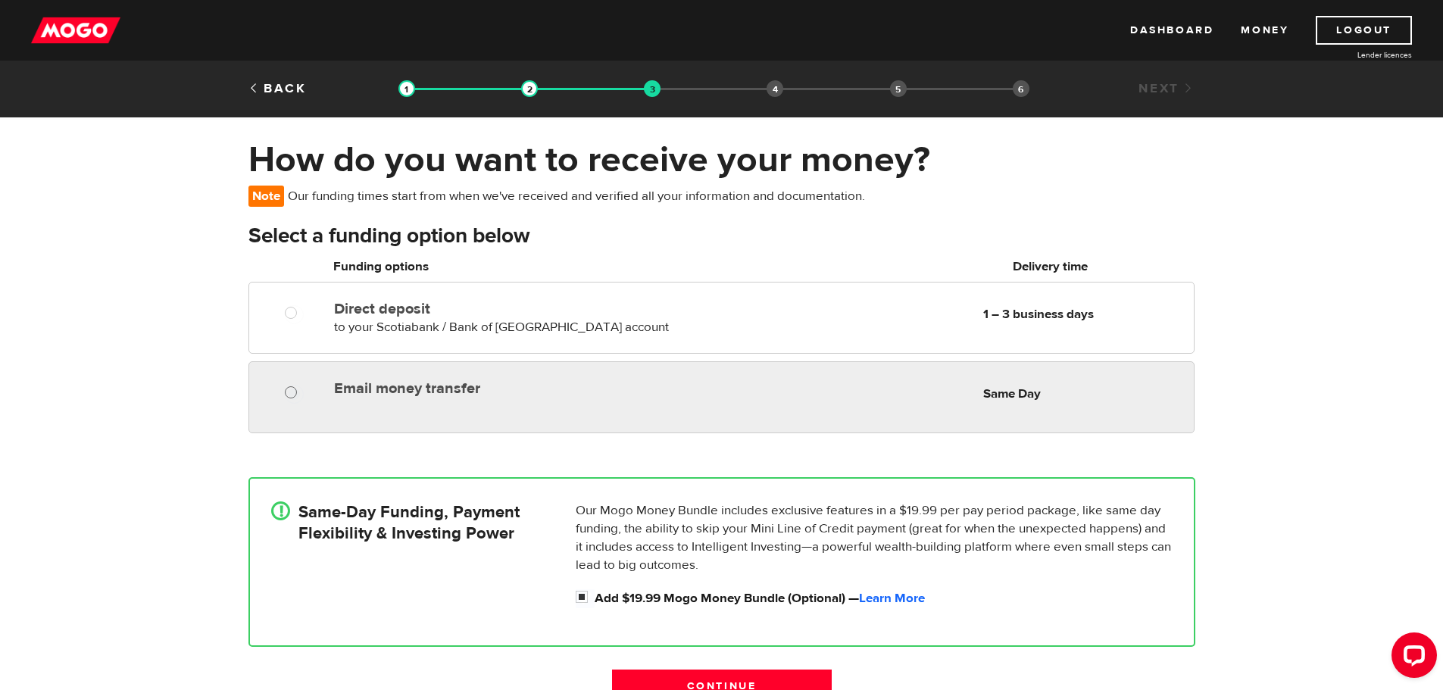
radio input "true"
click at [289, 394] on input "Email money transfer" at bounding box center [294, 394] width 19 height 19
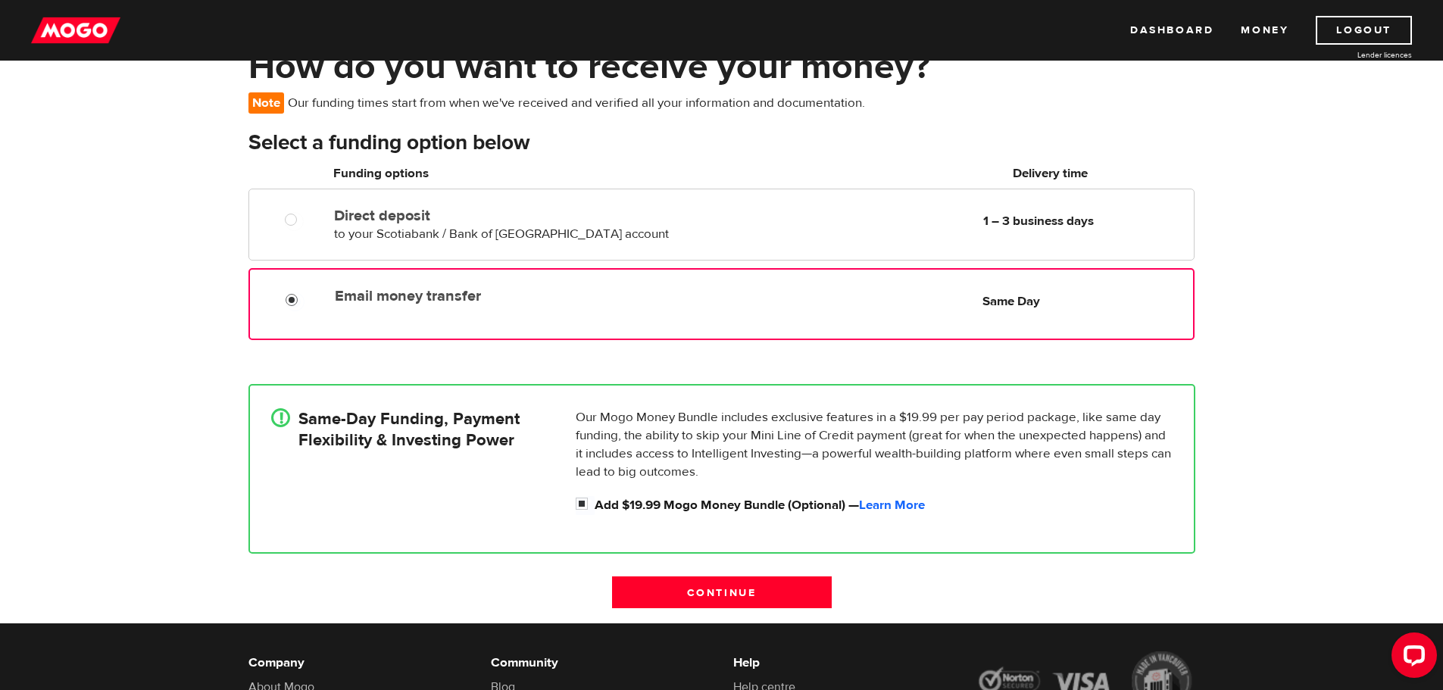
scroll to position [152, 0]
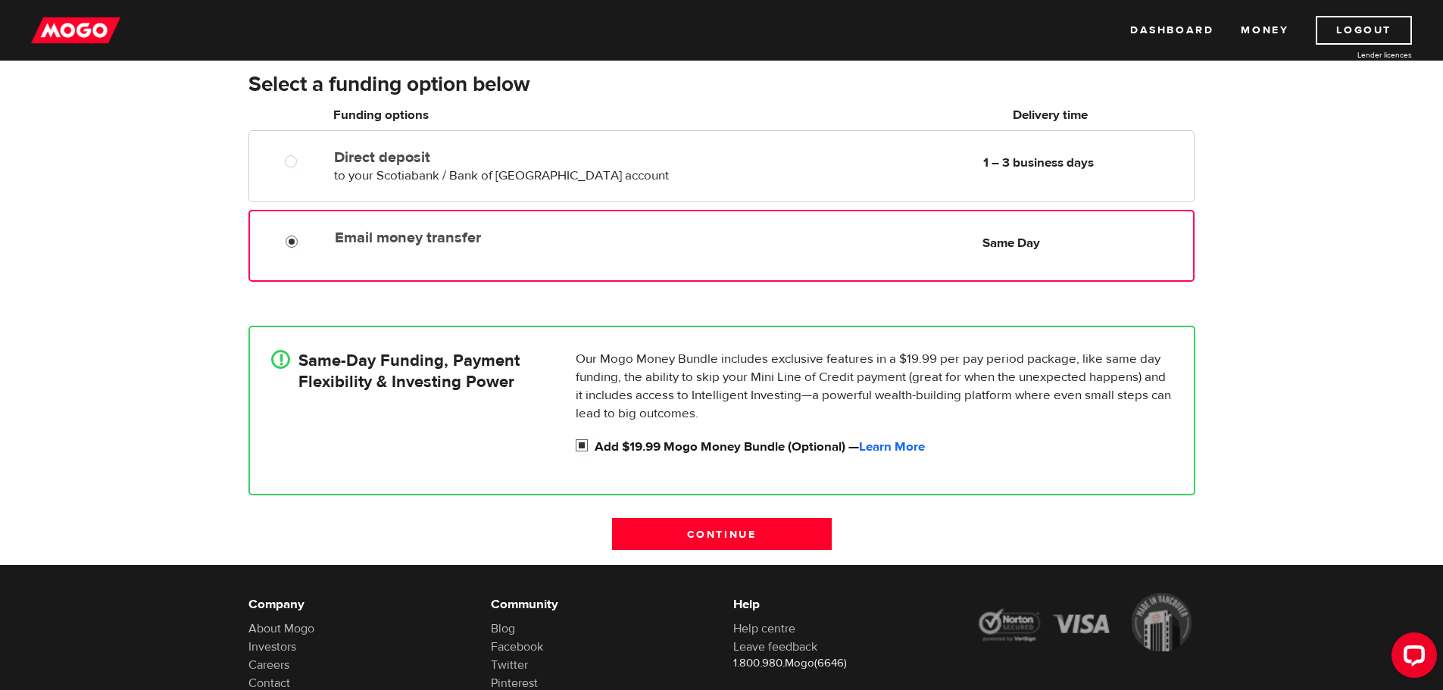
click at [577, 449] on input "Add $19.99 Mogo Money Bundle (Optional) — Learn More" at bounding box center [585, 447] width 19 height 19
checkbox input "false"
radio input "false"
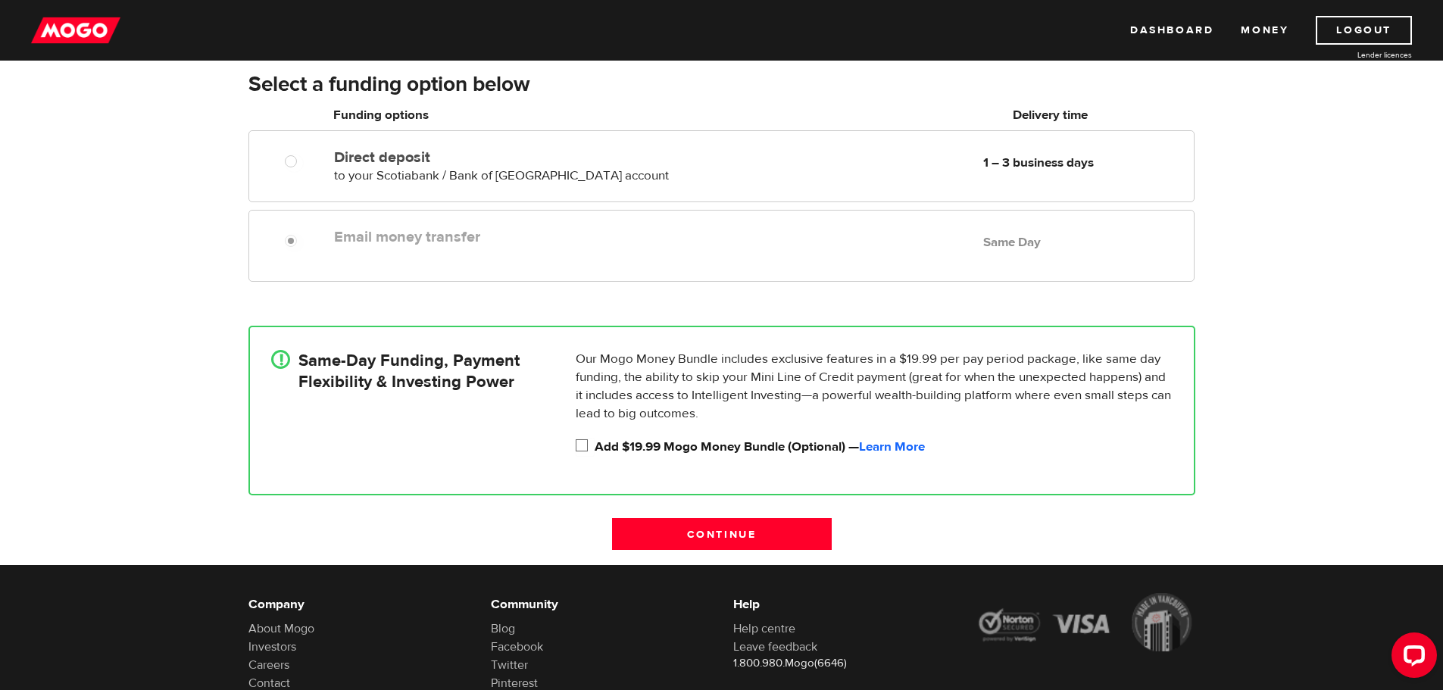
click at [582, 447] on input "Add $19.99 Mogo Money Bundle (Optional) — Learn More" at bounding box center [585, 447] width 19 height 19
checkbox input "true"
click at [897, 447] on link "Learn More" at bounding box center [892, 447] width 66 height 17
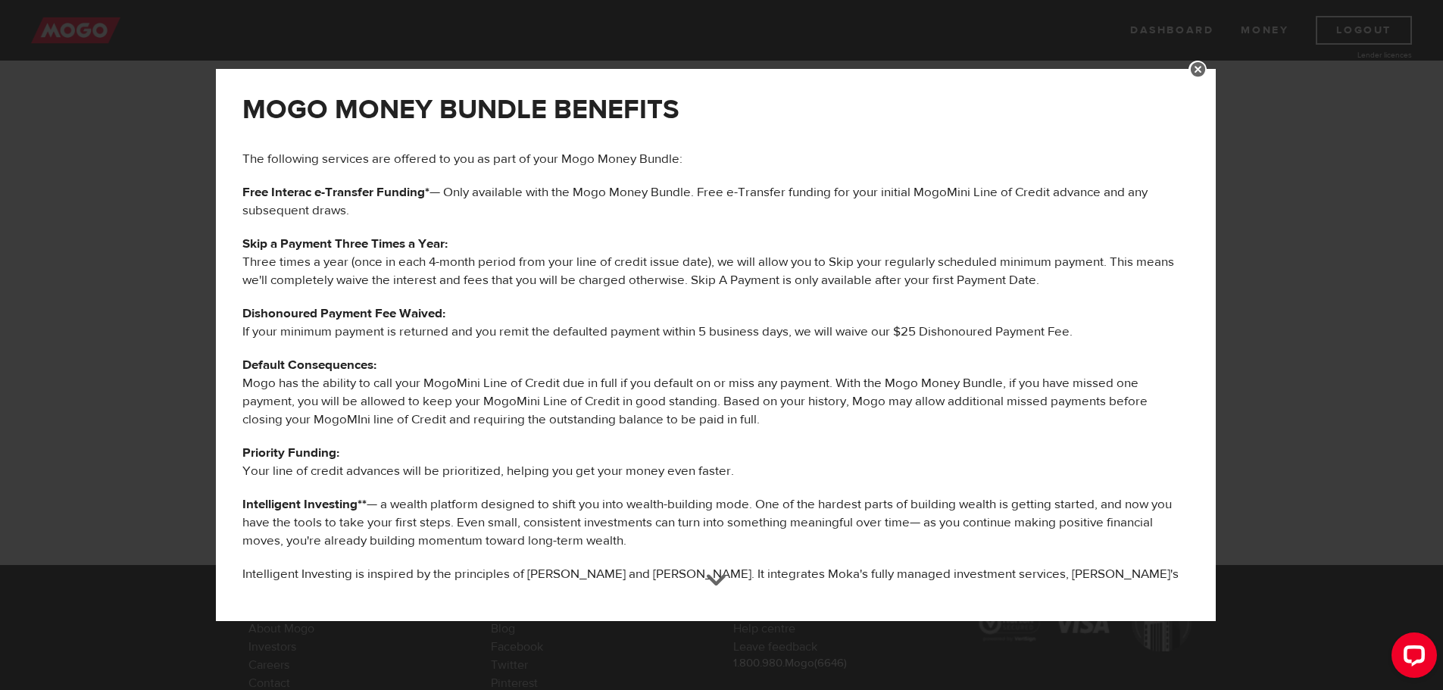
click at [1207, 67] on link at bounding box center [1198, 70] width 18 height 18
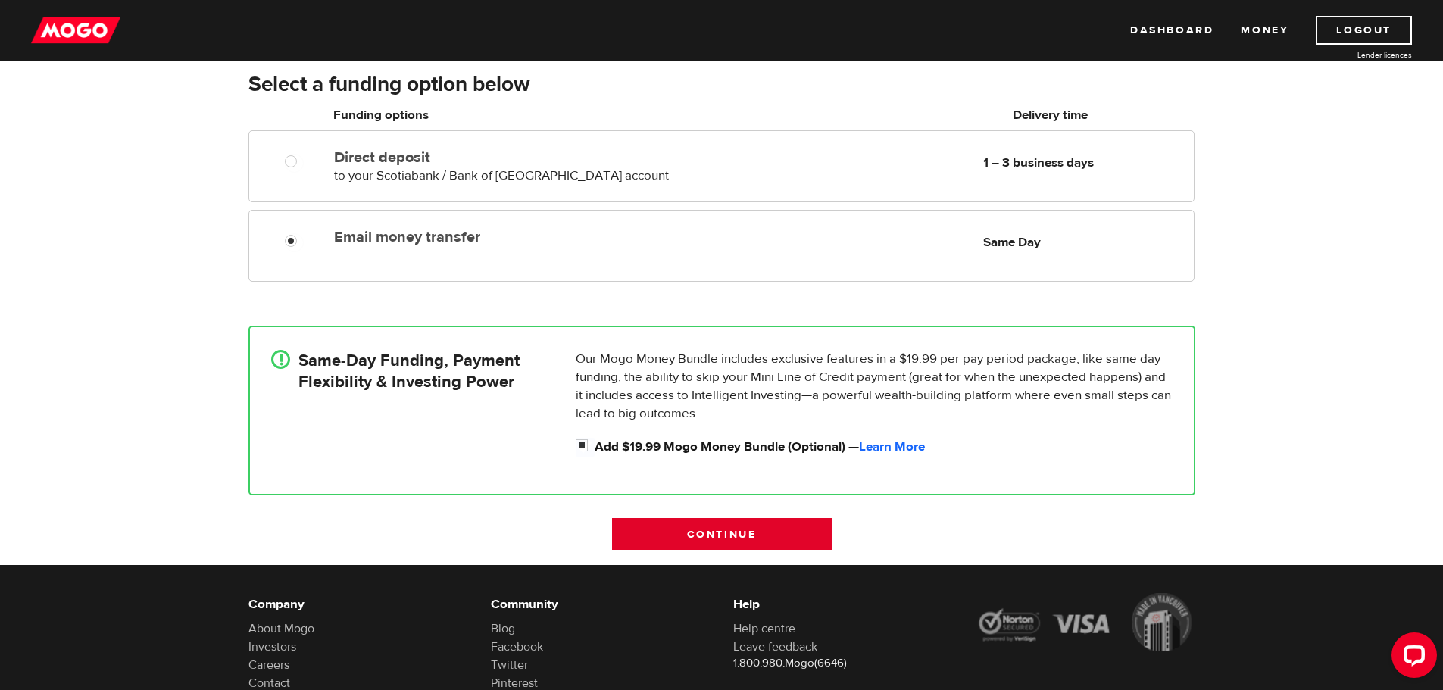
click at [734, 535] on input "Continue" at bounding box center [722, 534] width 220 height 32
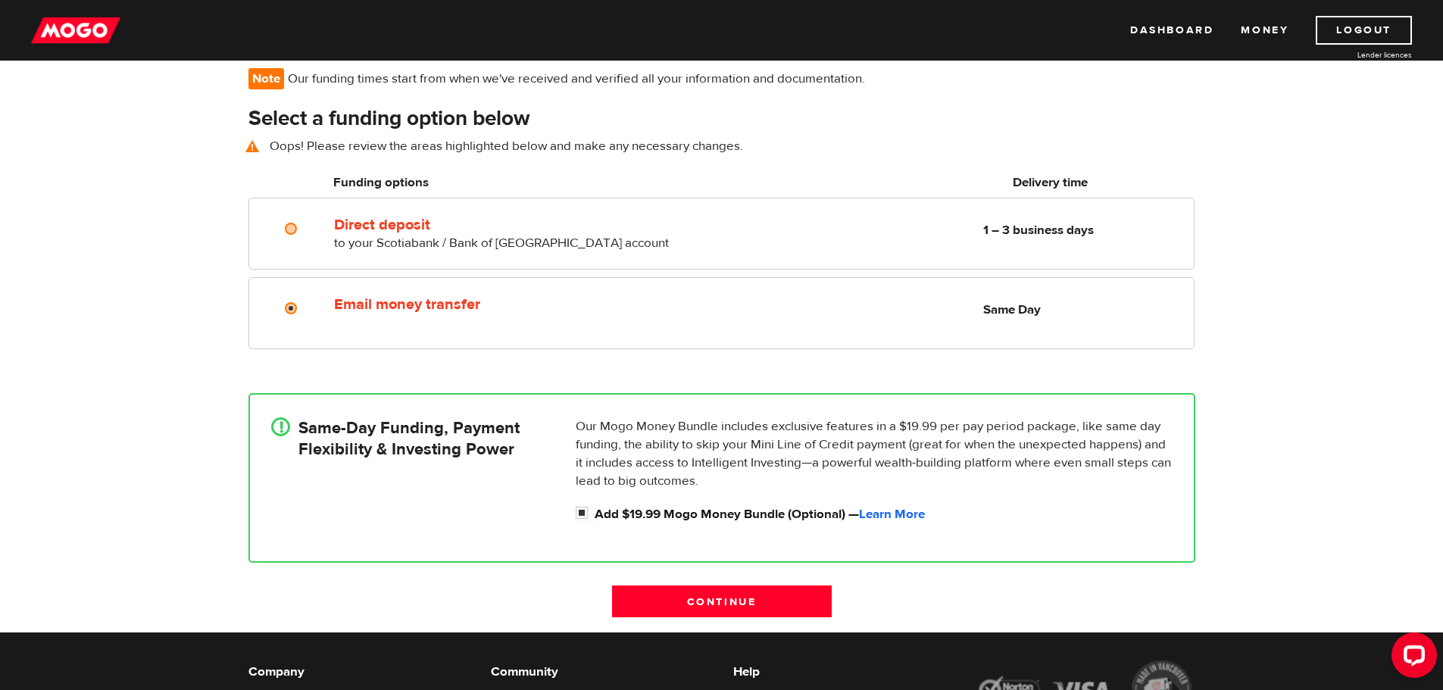
scroll to position [110, 0]
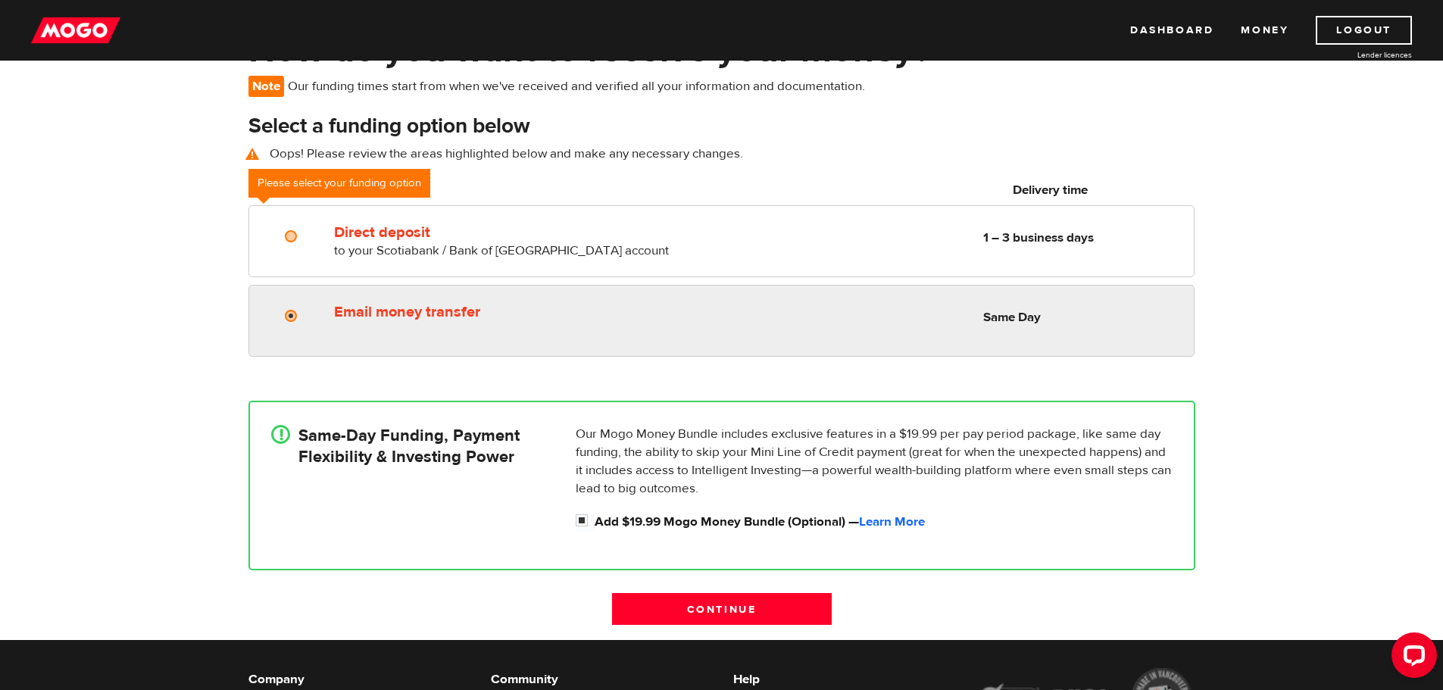
radio input "true"
click at [380, 311] on label "Email money transfer" at bounding box center [508, 312] width 349 height 18
click at [304, 311] on input "Email money transfer" at bounding box center [294, 317] width 19 height 19
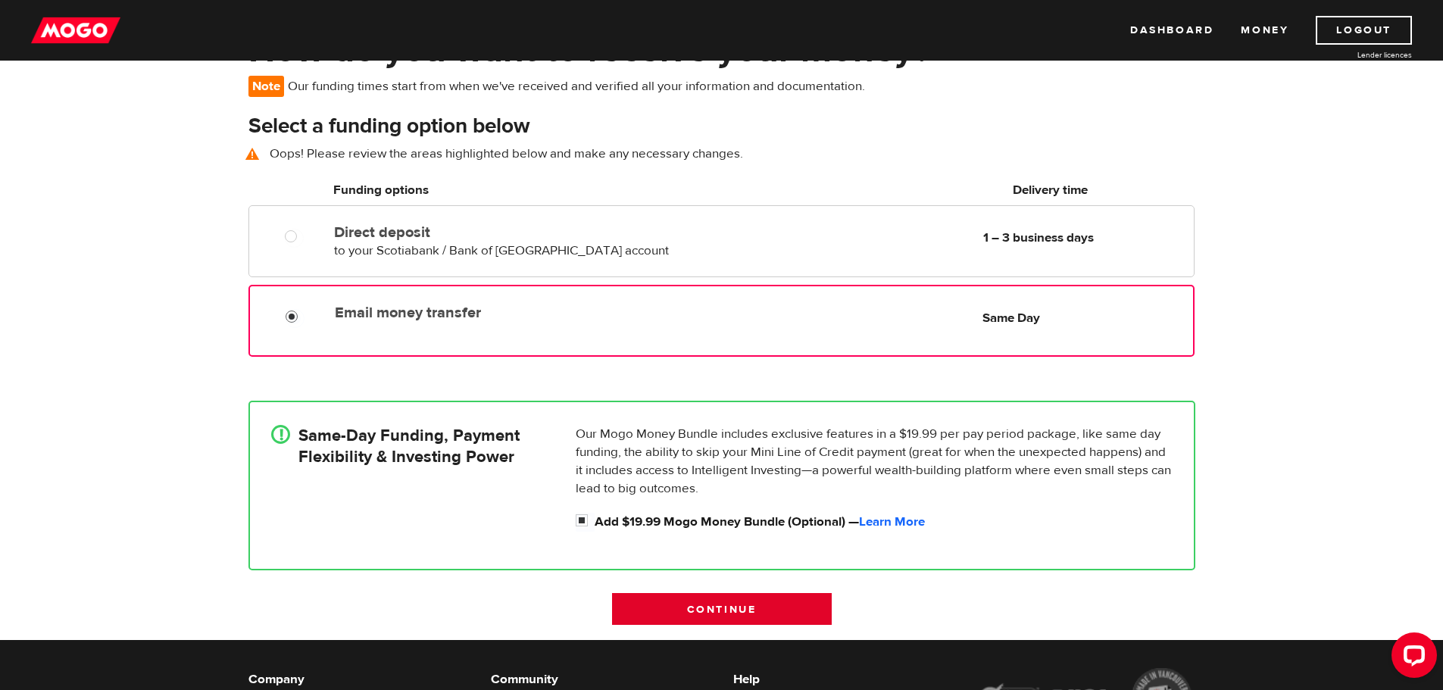
click at [720, 607] on input "Continue" at bounding box center [722, 609] width 220 height 32
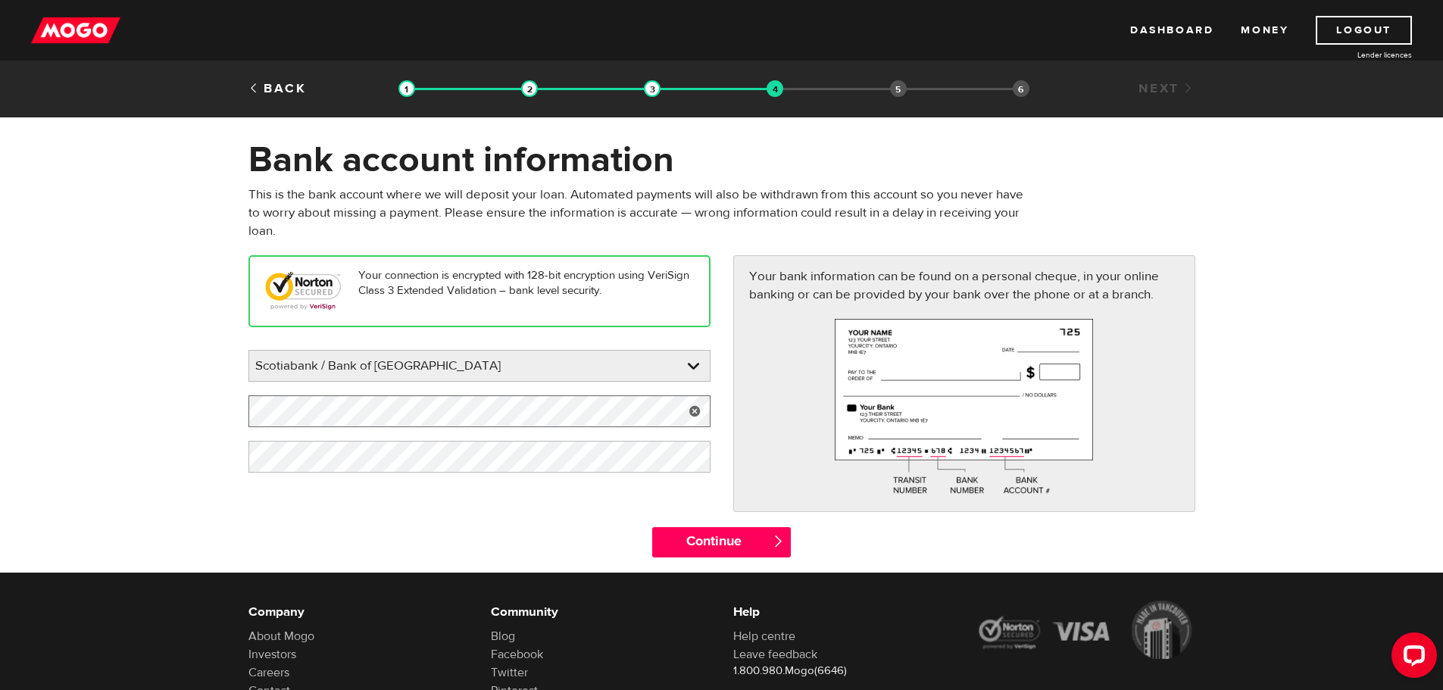
click at [209, 415] on form "Bank account information Oops! Please review the areas highlighted below and ma…" at bounding box center [721, 355] width 1443 height 435
click at [199, 458] on form "Bank account information Oops! Please review the areas highlighted below and ma…" at bounding box center [721, 355] width 1443 height 435
click at [167, 416] on form "Bank account information Oops! Please review the areas highlighted below and ma…" at bounding box center [721, 355] width 1443 height 435
click at [208, 460] on form "Bank account information Oops! Please review the areas highlighted below and ma…" at bounding box center [721, 355] width 1443 height 435
click at [691, 535] on input "Continue" at bounding box center [721, 542] width 139 height 30
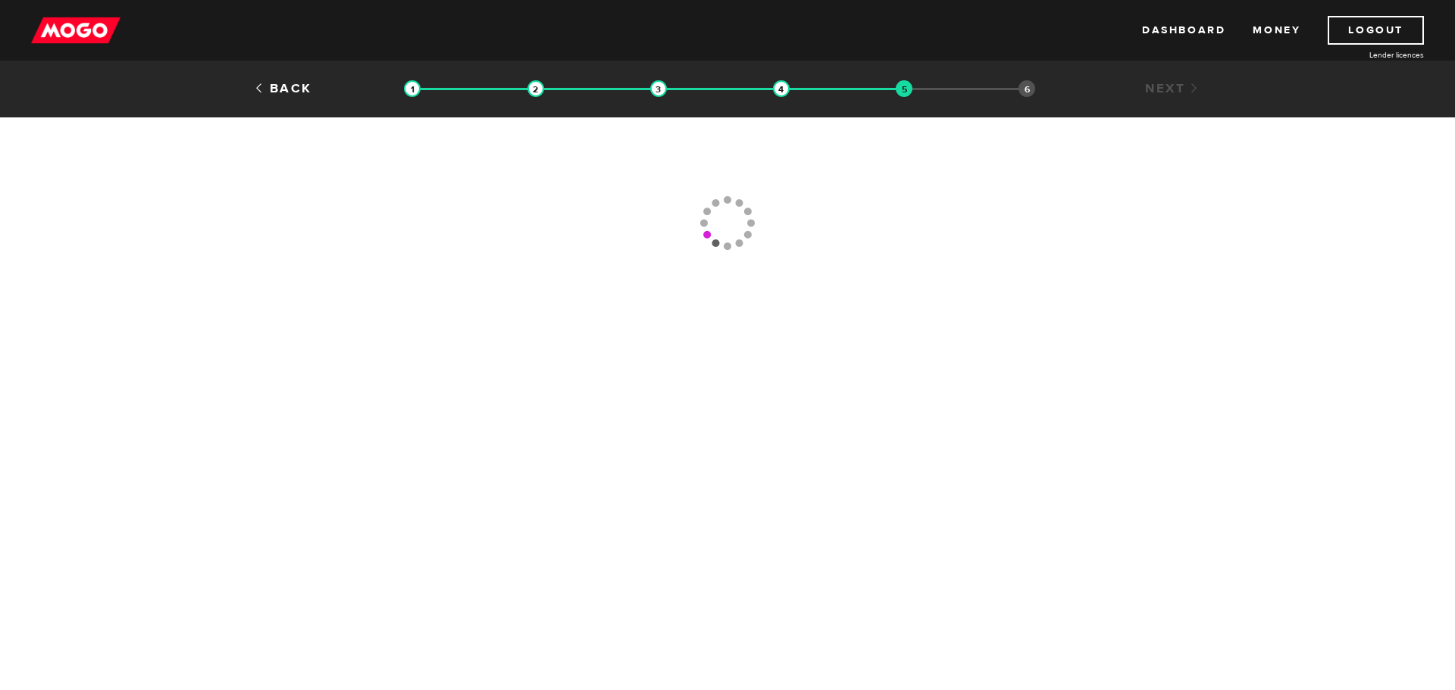
type input "[PHONE_NUMBER]"
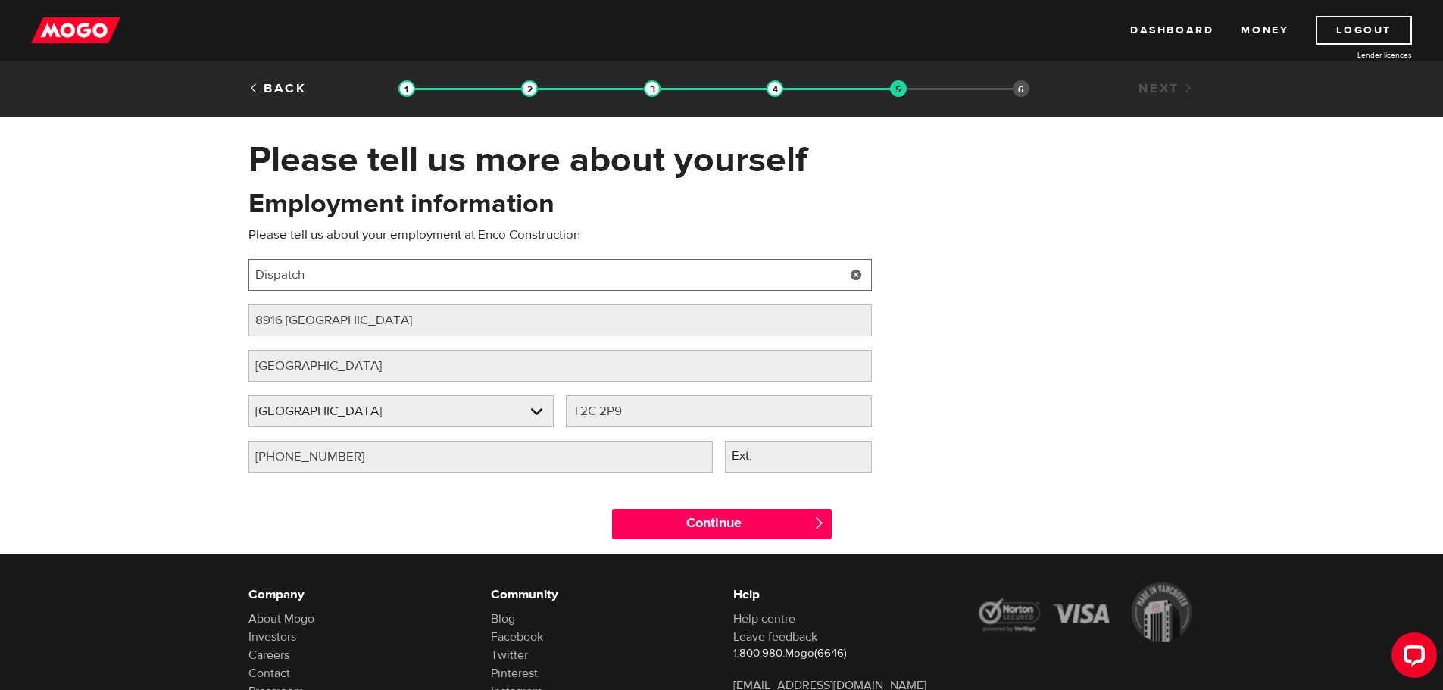
click at [399, 277] on input "Dispatch" at bounding box center [561, 275] width 624 height 32
type input "Office Manager"
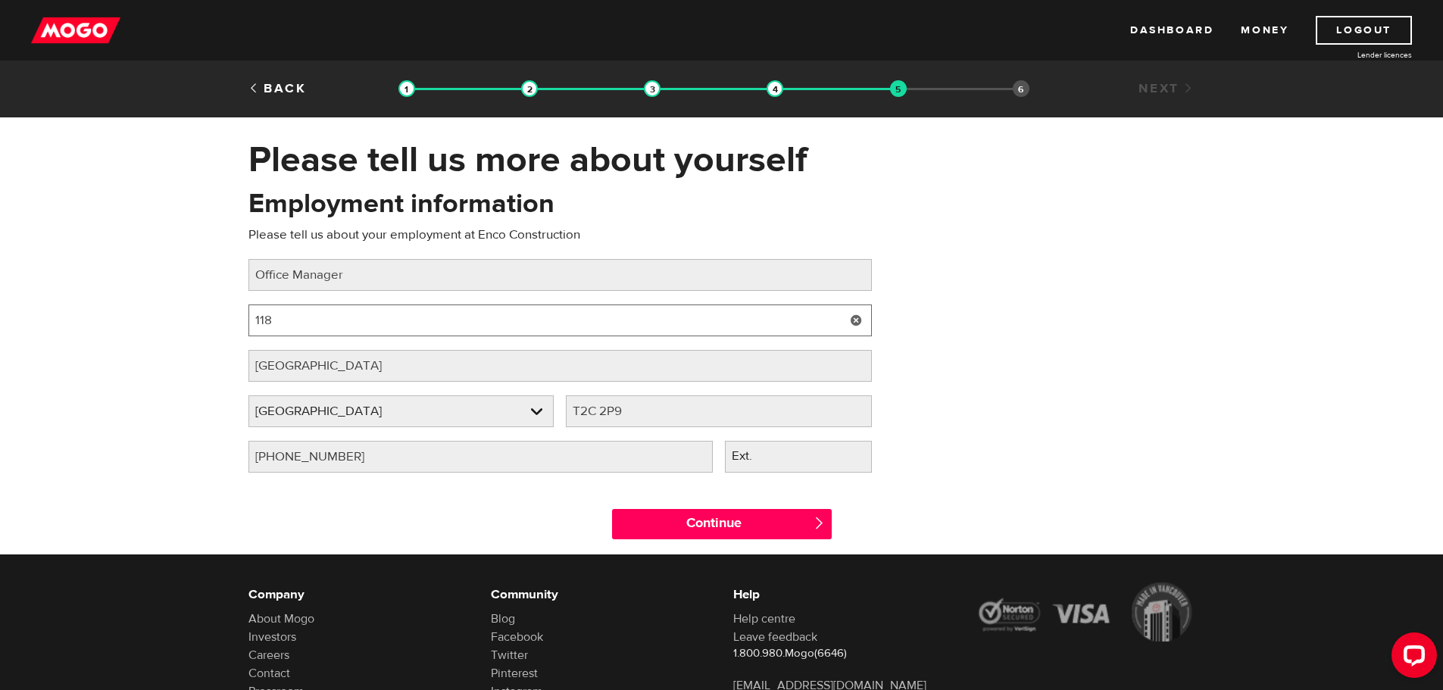
type input "11855 McGowan Rd"
select select "BC"
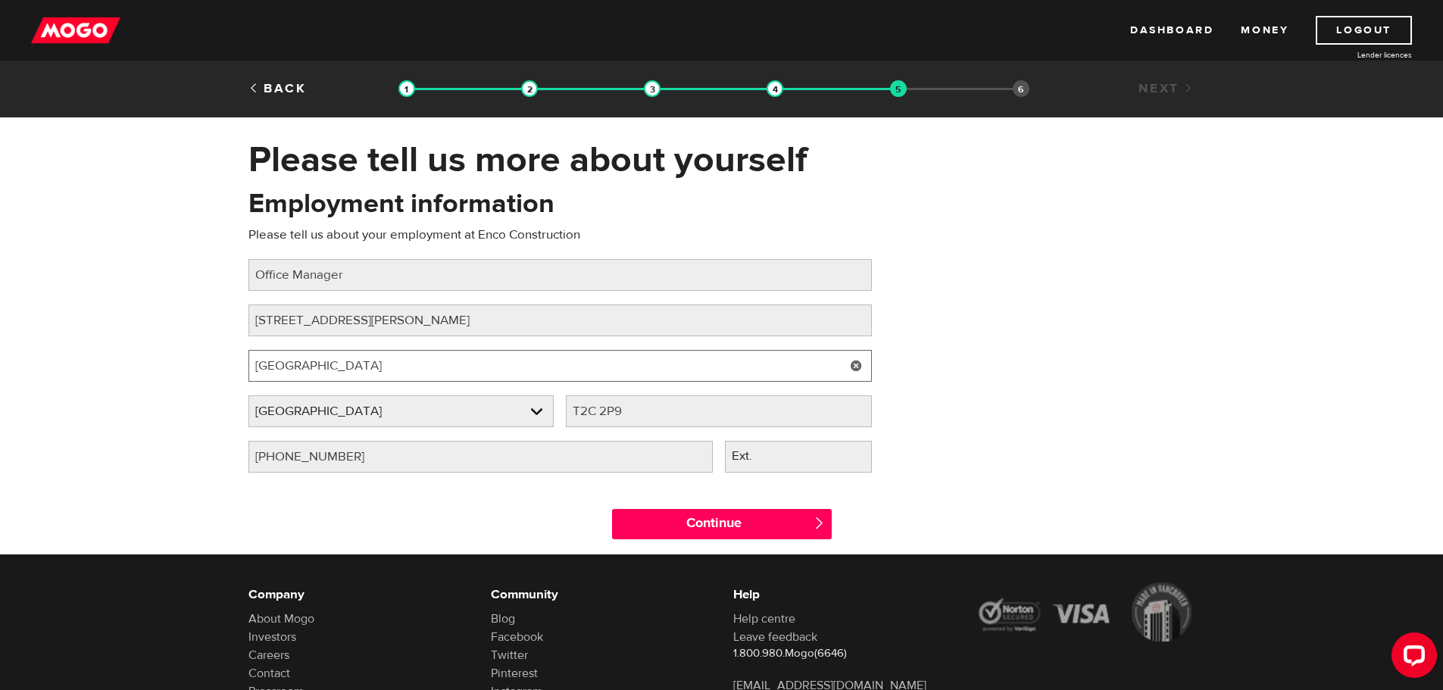
drag, startPoint x: 347, startPoint y: 369, endPoint x: 214, endPoint y: 374, distance: 132.7
click at [214, 374] on div "Please tell us more about yourself Oops! Please review the areas highlighted be…" at bounding box center [721, 346] width 1443 height 417
type input "Lake Country"
drag, startPoint x: 667, startPoint y: 410, endPoint x: 571, endPoint y: 413, distance: 96.3
click at [571, 413] on input "T2C 2P9" at bounding box center [719, 411] width 306 height 32
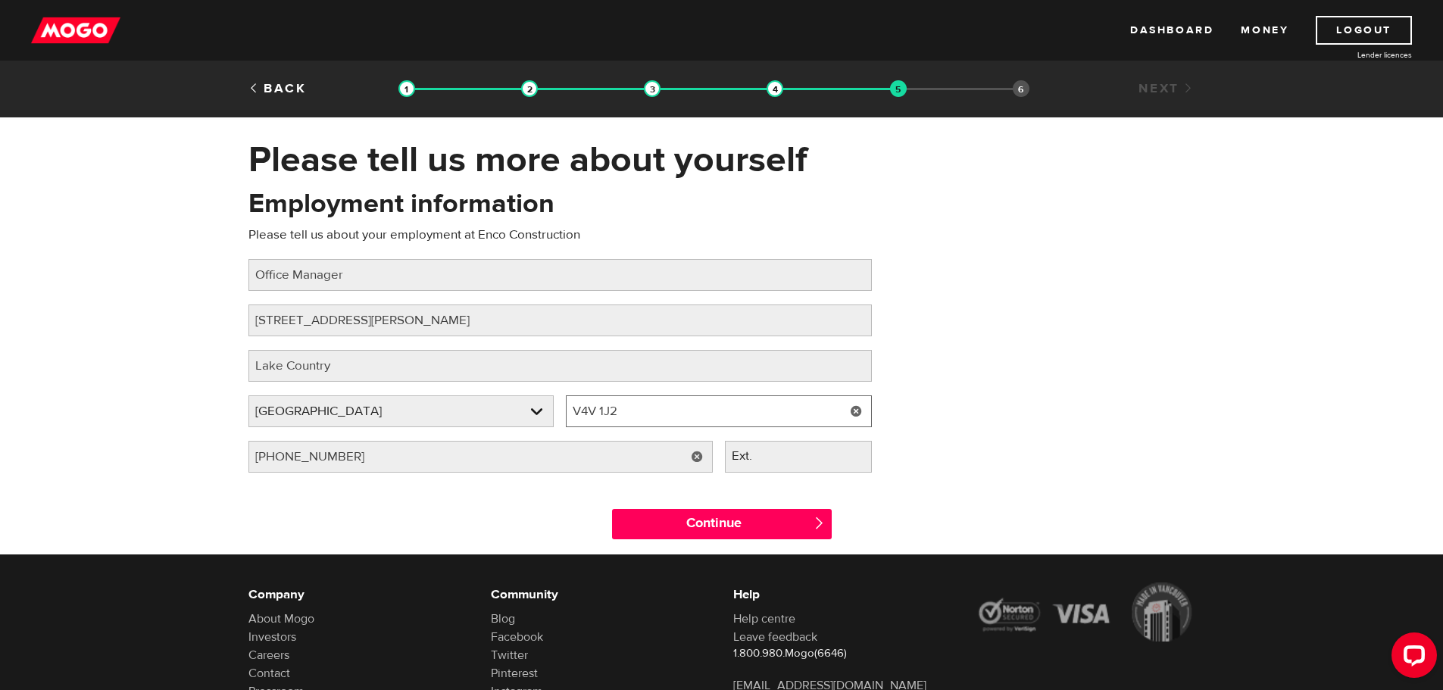
type input "V4V 1J2"
click at [540, 457] on input "(403) 648-7217" at bounding box center [481, 457] width 464 height 32
click at [527, 455] on input "(403) 648-7217" at bounding box center [481, 457] width 464 height 32
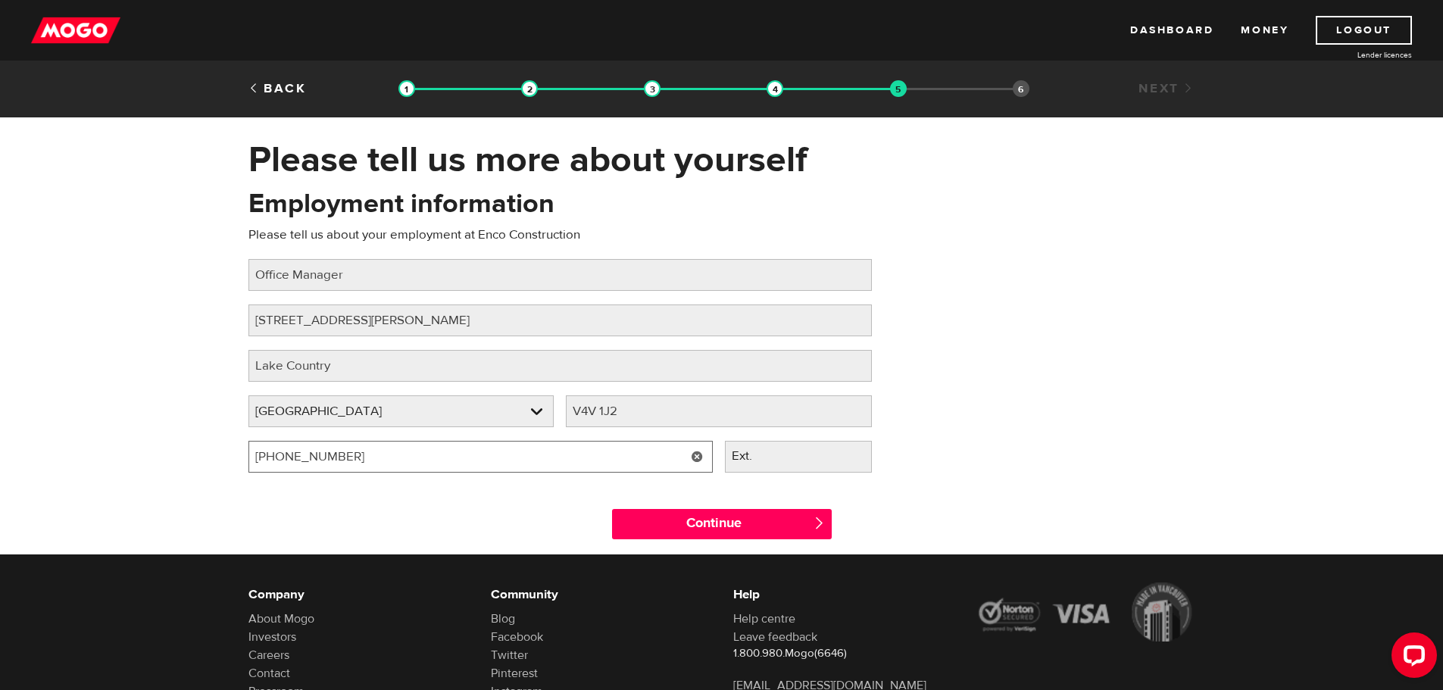
click at [527, 455] on input "(403) 648-7217" at bounding box center [481, 457] width 464 height 32
type input "(236) 985-1485"
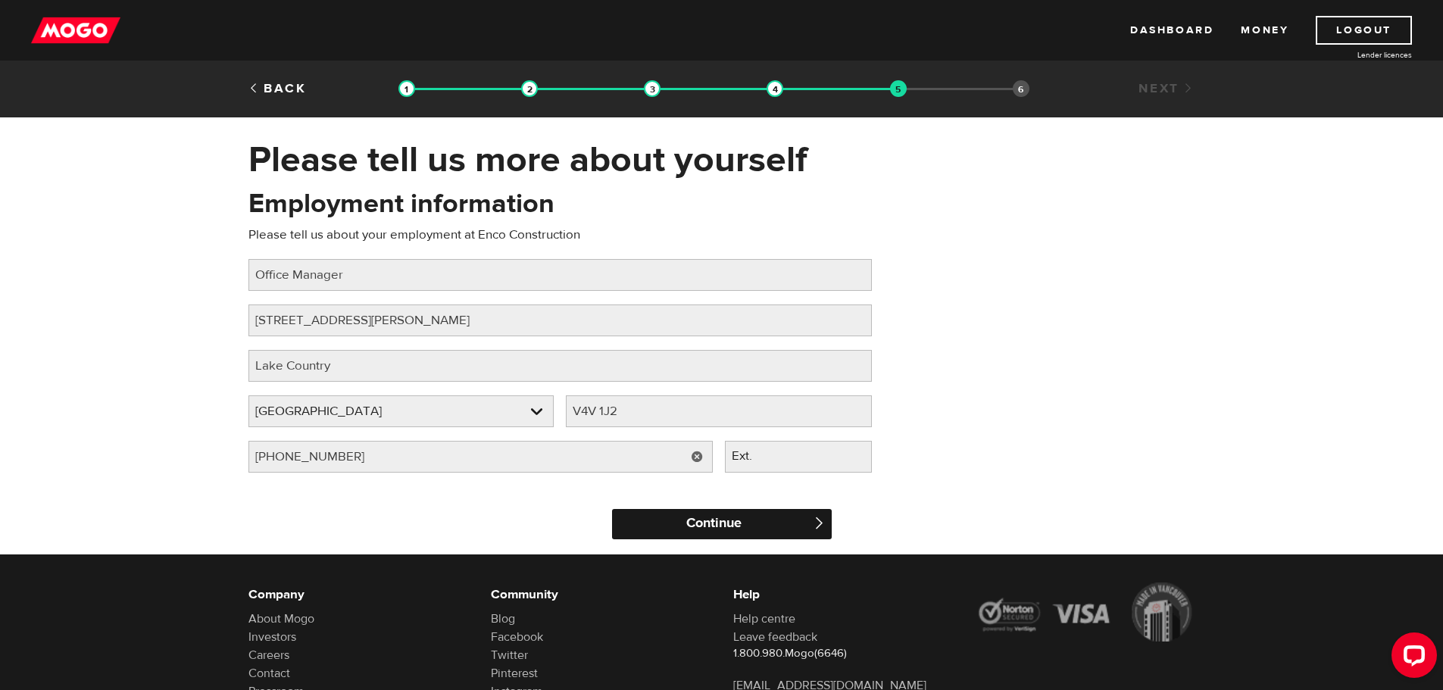
click at [724, 521] on input "Continue" at bounding box center [722, 524] width 220 height 30
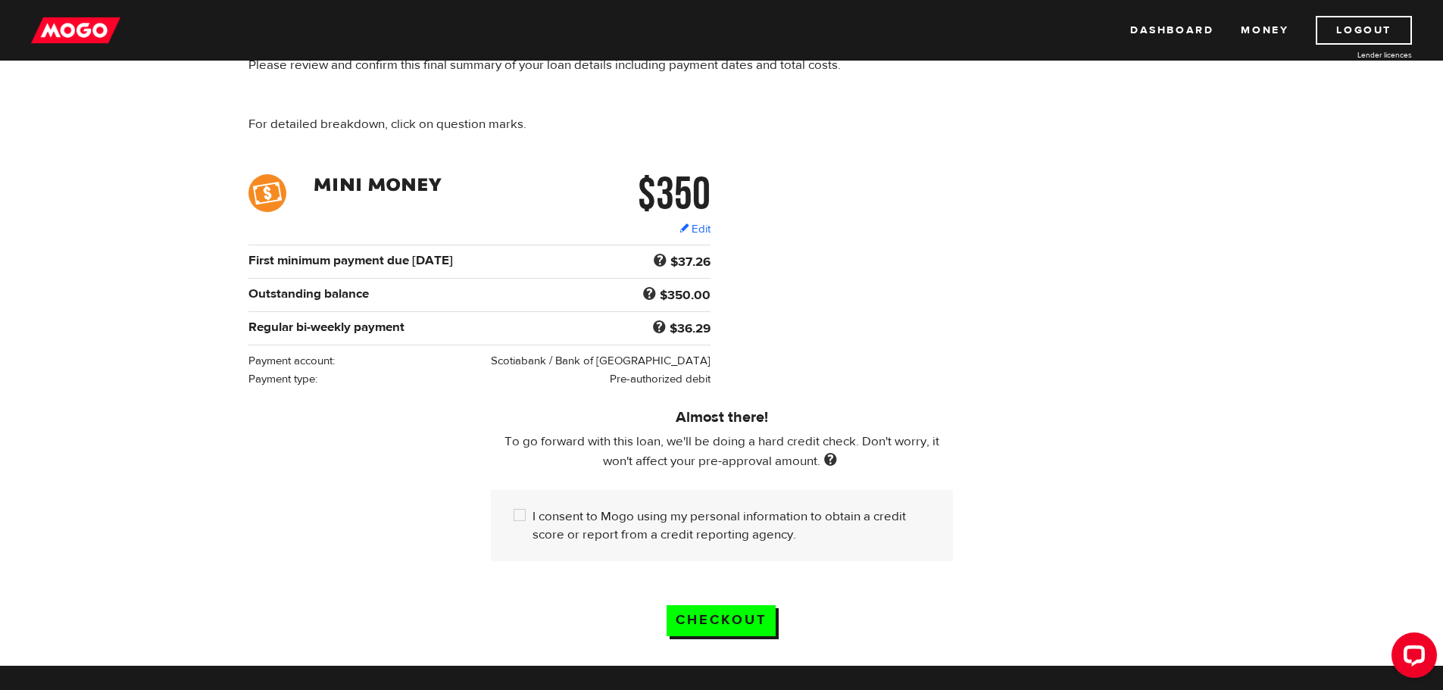
scroll to position [152, 0]
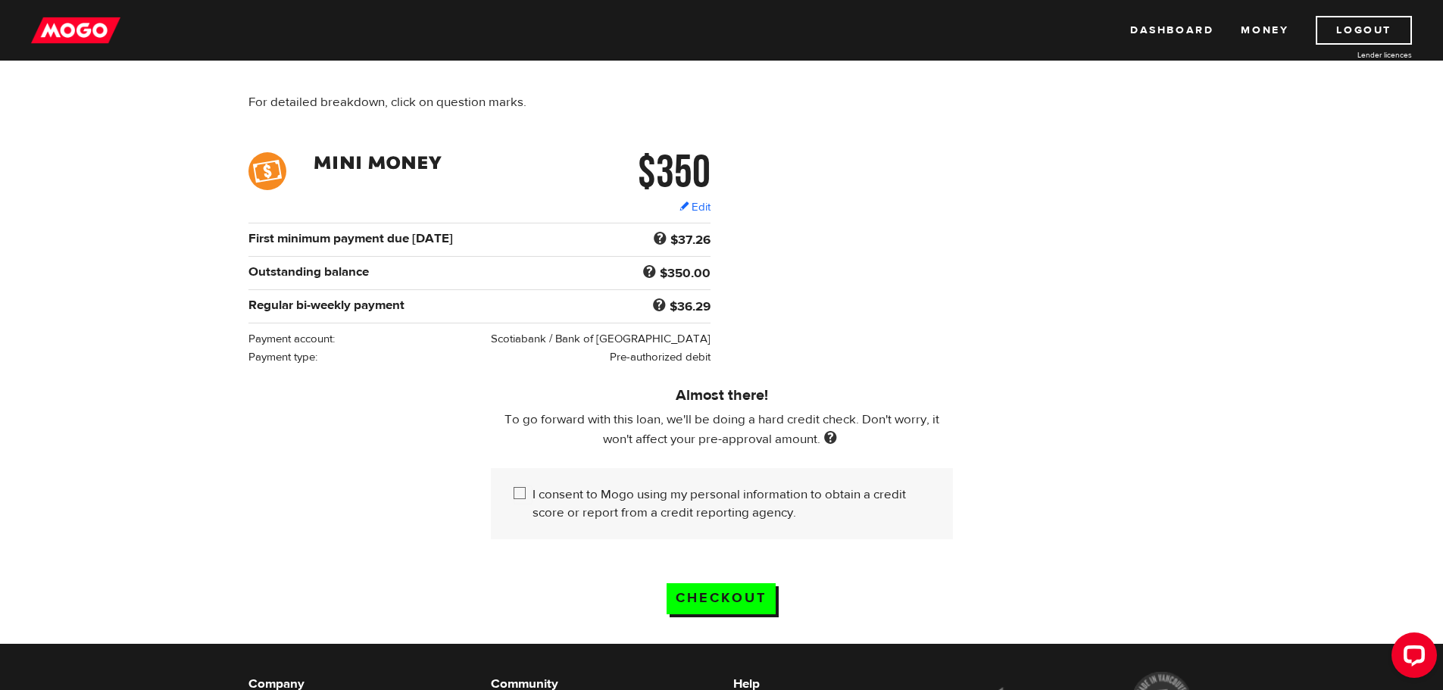
click at [521, 490] on input "I consent to Mogo using my personal information to obtain a credit score or rep…" at bounding box center [523, 495] width 19 height 19
checkbox input "true"
click at [717, 599] on input "Checkout" at bounding box center [721, 598] width 109 height 31
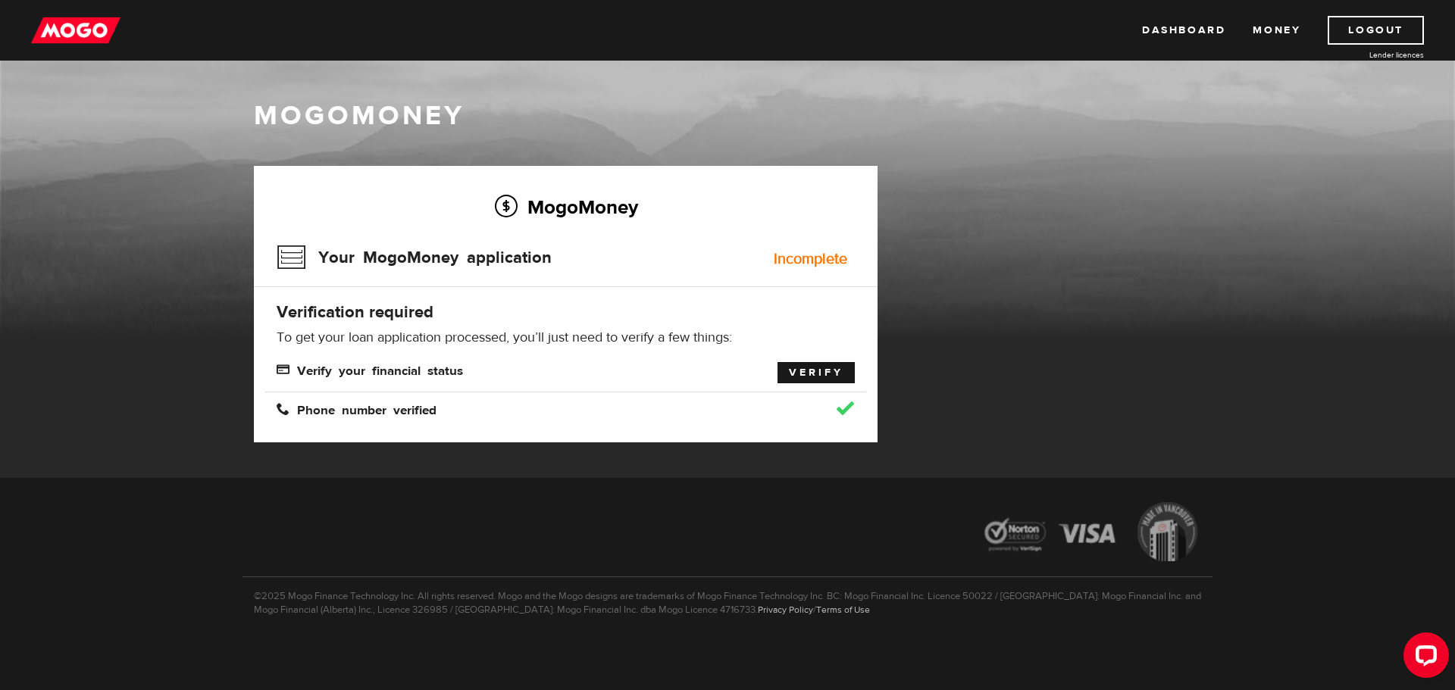
click at [818, 370] on link "Verify" at bounding box center [815, 372] width 77 height 21
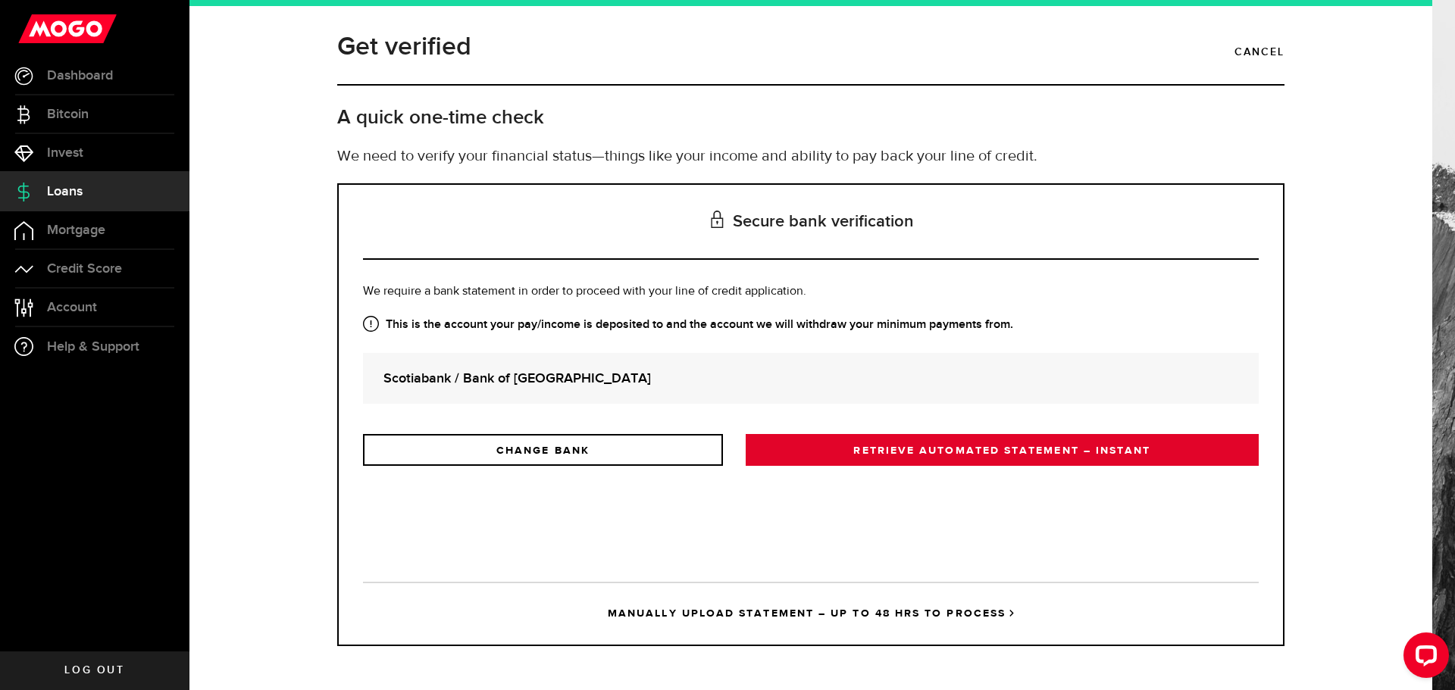
click at [964, 450] on link "RETRIEVE AUTOMATED STATEMENT – INSTANT" at bounding box center [1002, 450] width 513 height 32
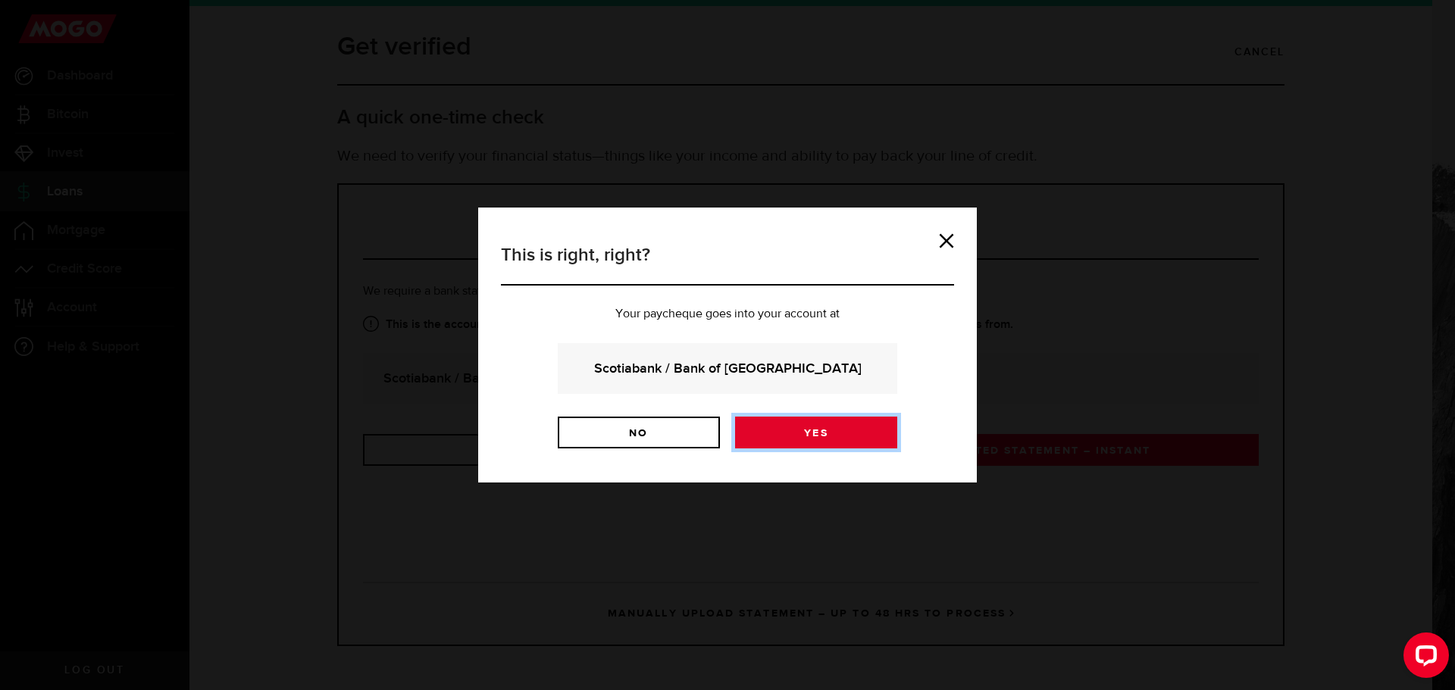
click at [812, 435] on link "Yes" at bounding box center [816, 433] width 162 height 32
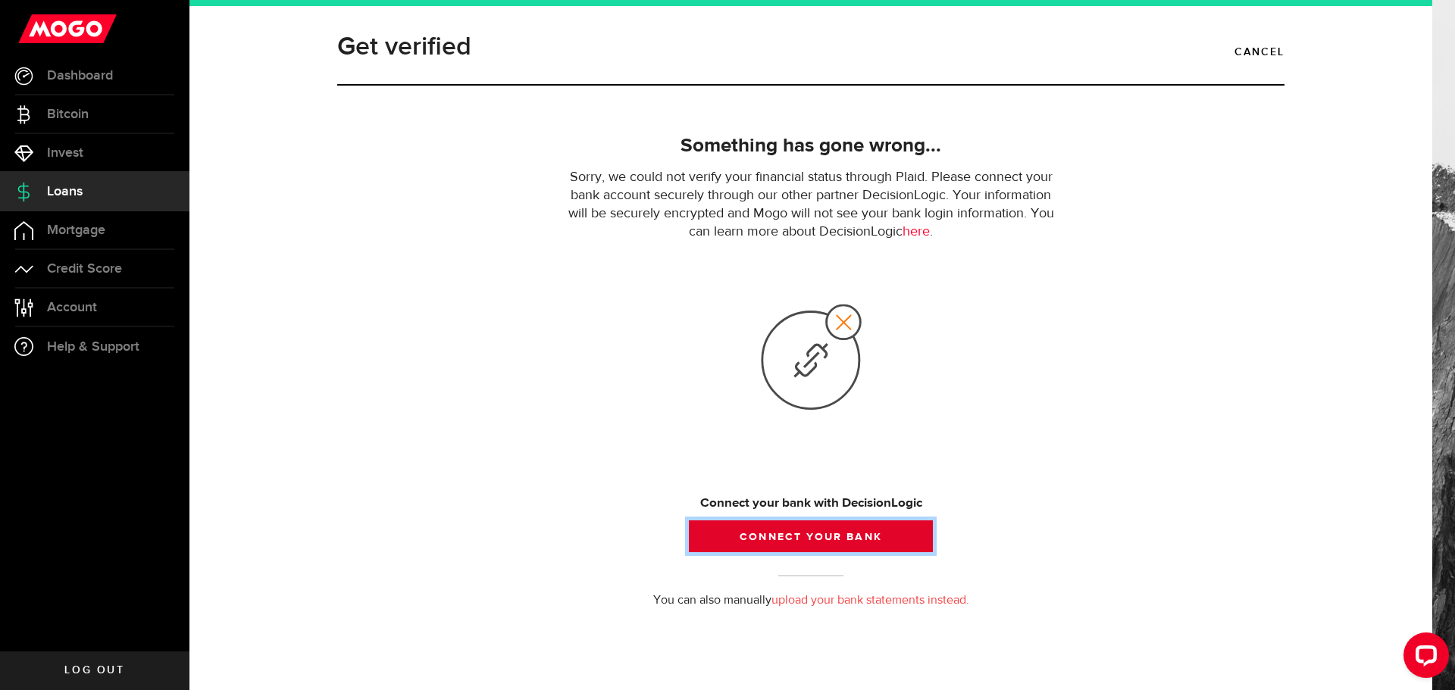
click at [801, 534] on button "Connect your bank" at bounding box center [811, 537] width 244 height 32
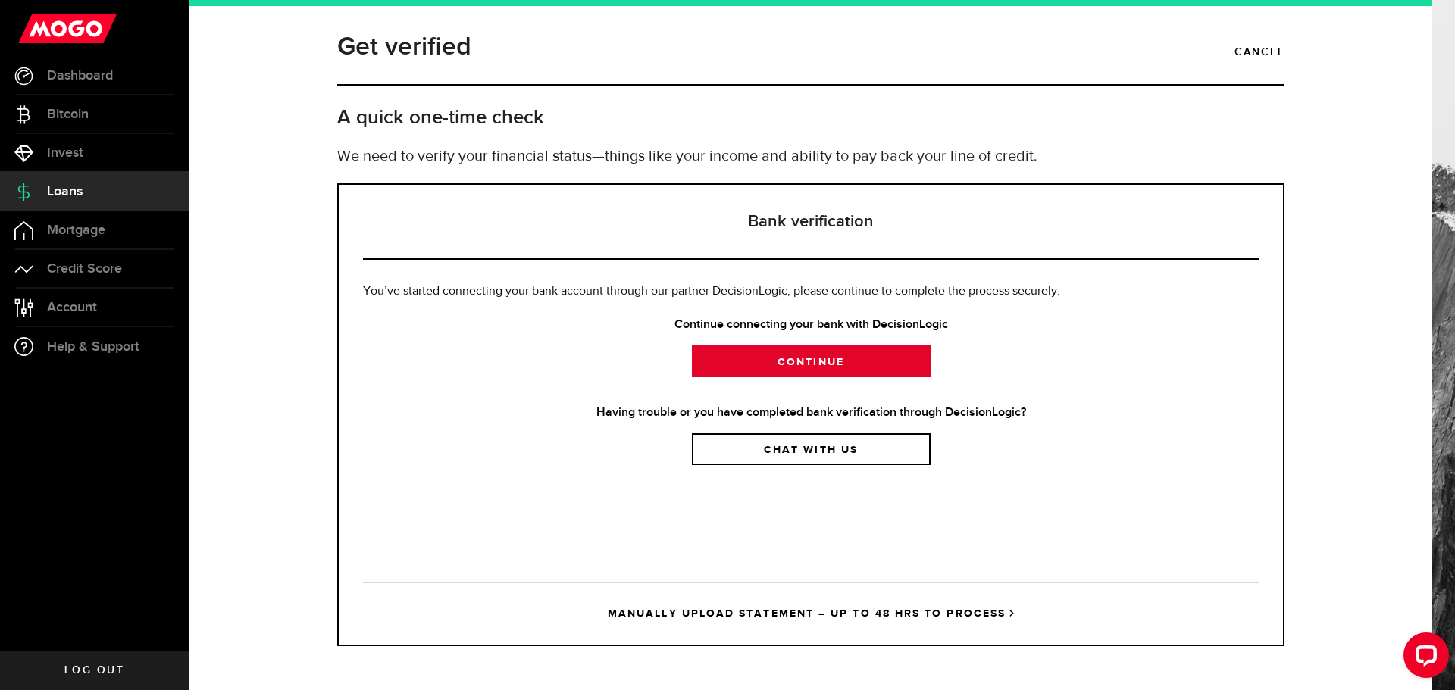
click at [804, 362] on link "Continue" at bounding box center [811, 361] width 239 height 32
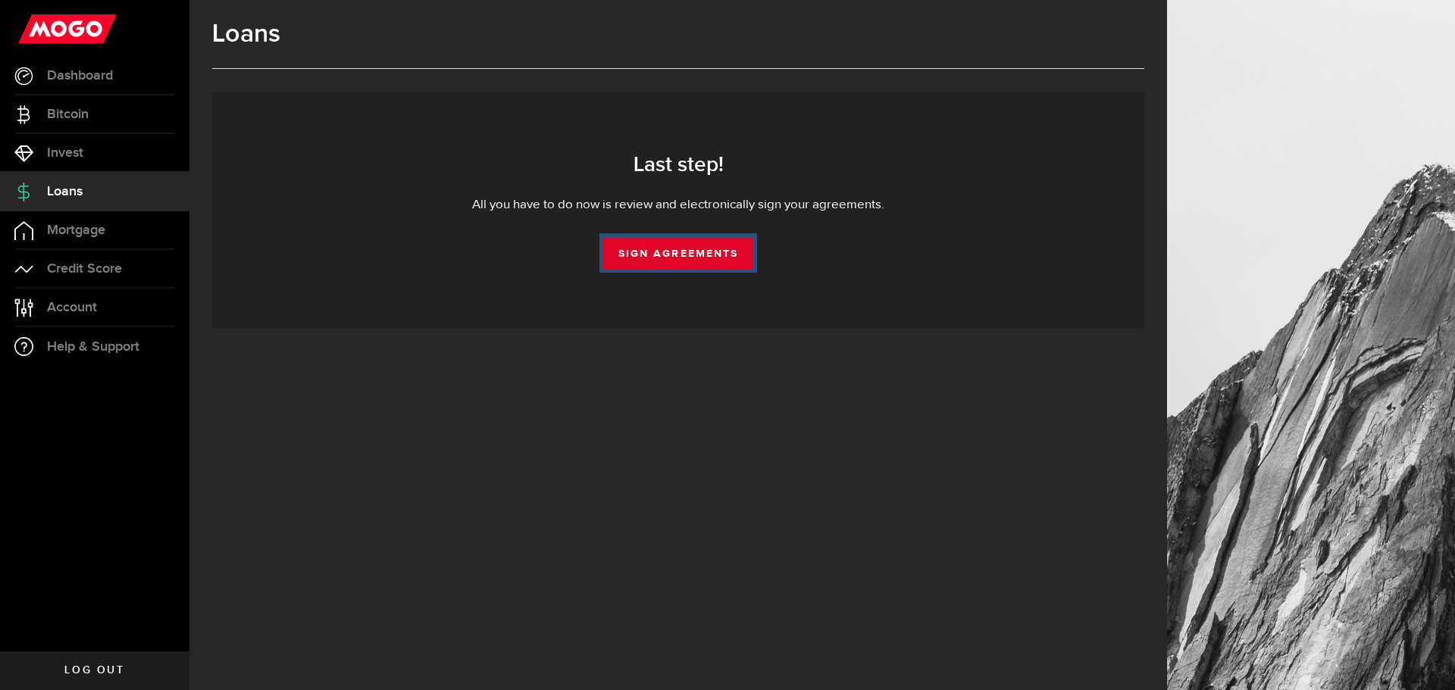
click at [677, 249] on link "Sign Agreements" at bounding box center [678, 253] width 150 height 32
click at [67, 305] on span "Account" at bounding box center [72, 308] width 50 height 14
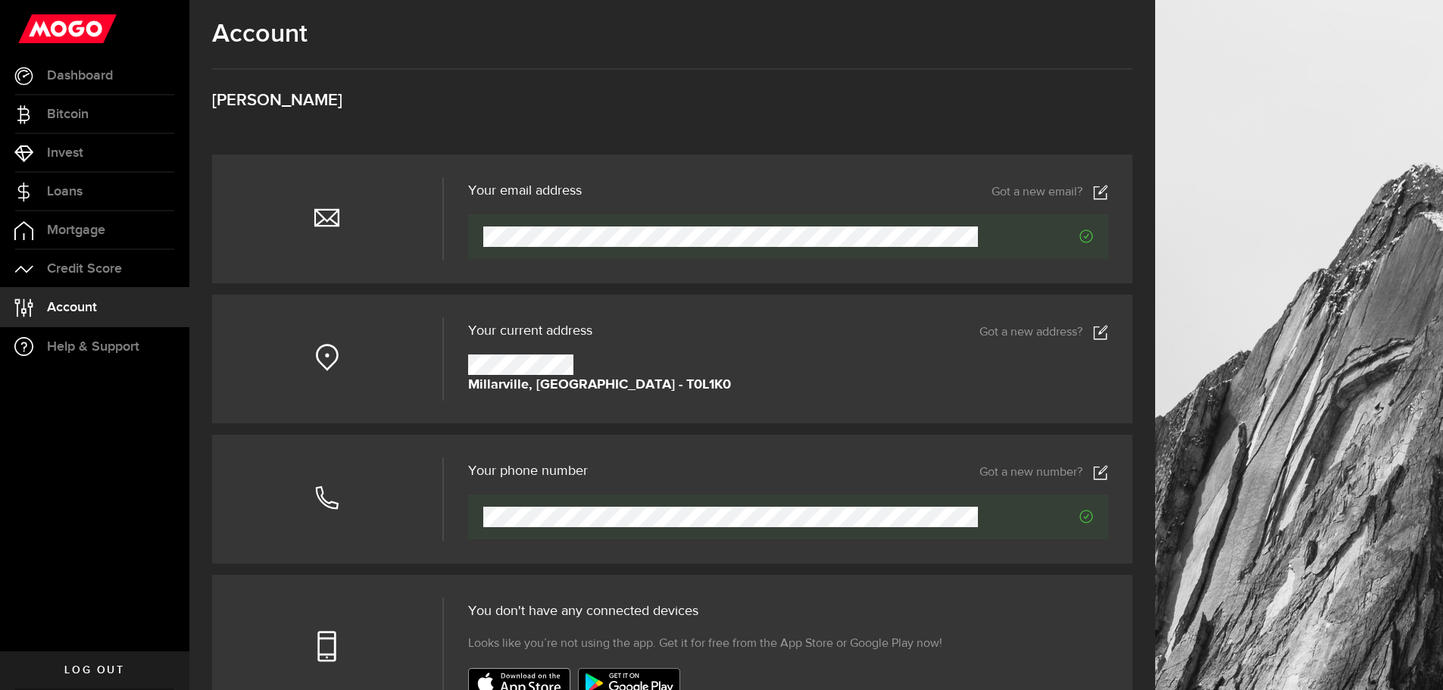
click at [1108, 334] on use at bounding box center [1101, 332] width 14 height 14
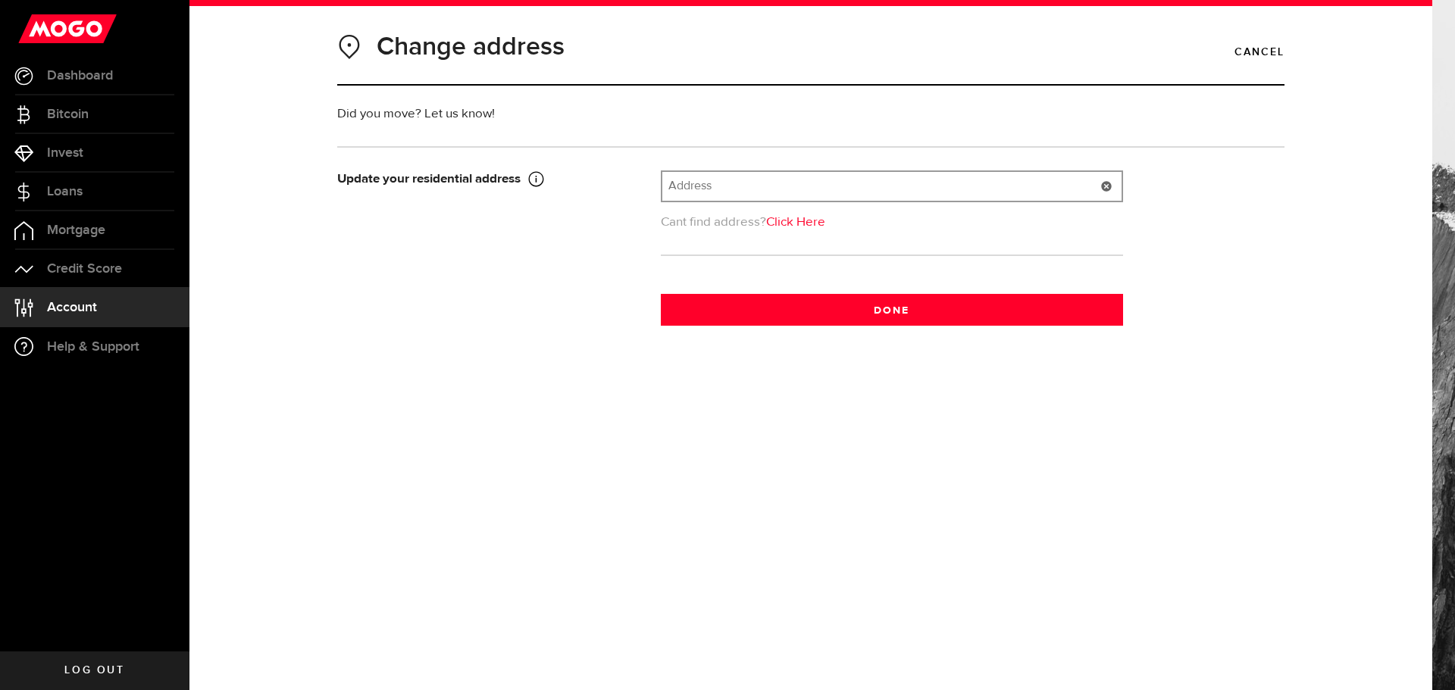
click at [706, 183] on input "text" at bounding box center [891, 186] width 459 height 29
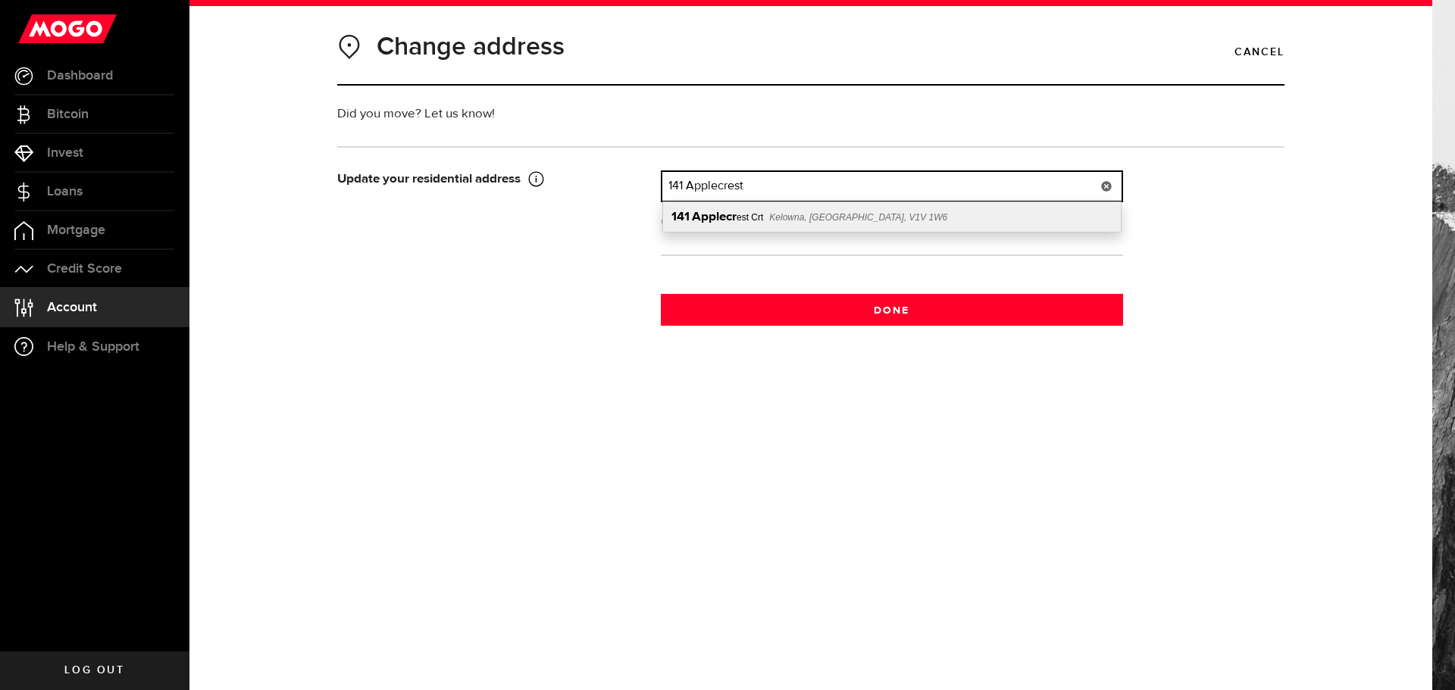
click at [774, 214] on span "Kelowna, BC, V1V 1W6" at bounding box center [858, 217] width 178 height 11
type input "141 Applecrest Crt"
type input "141"
type input "Applecrest Crt"
type input "Kelowna"
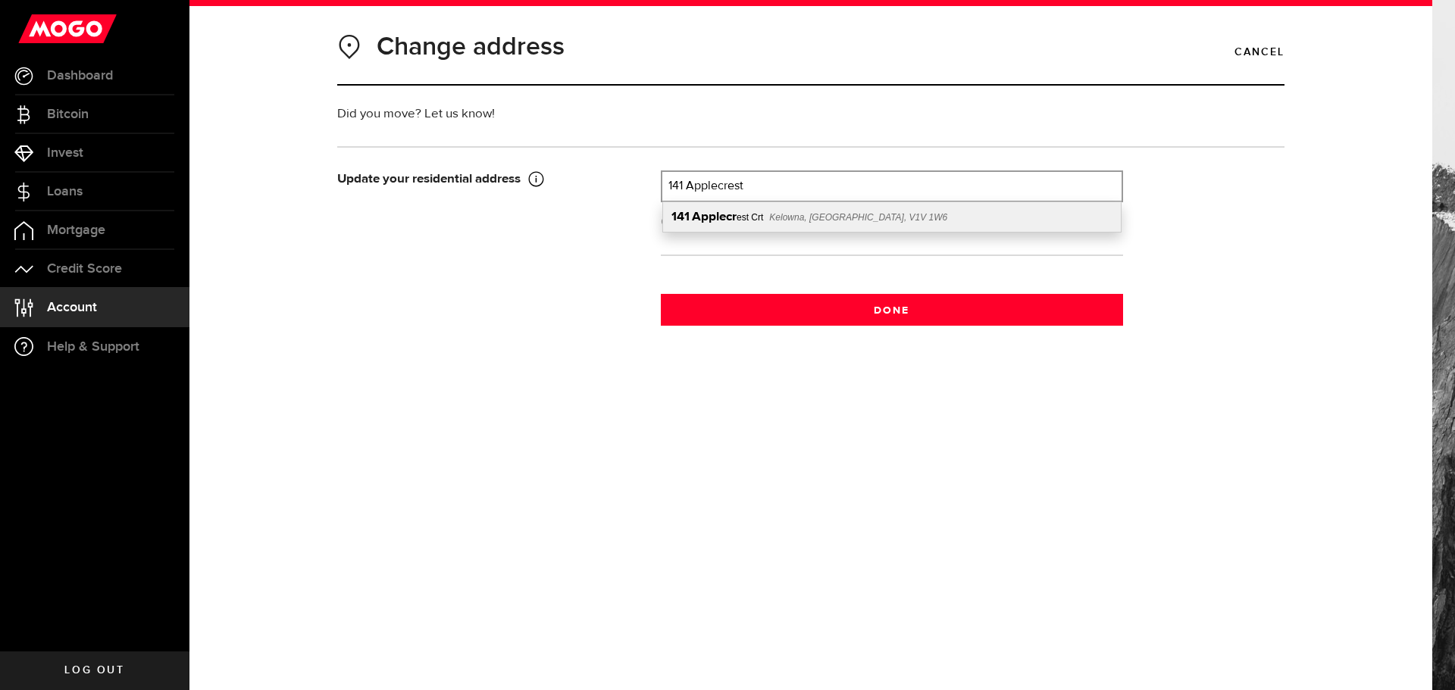
select select "BC"
type input "V1V 1W6"
type input "Canada"
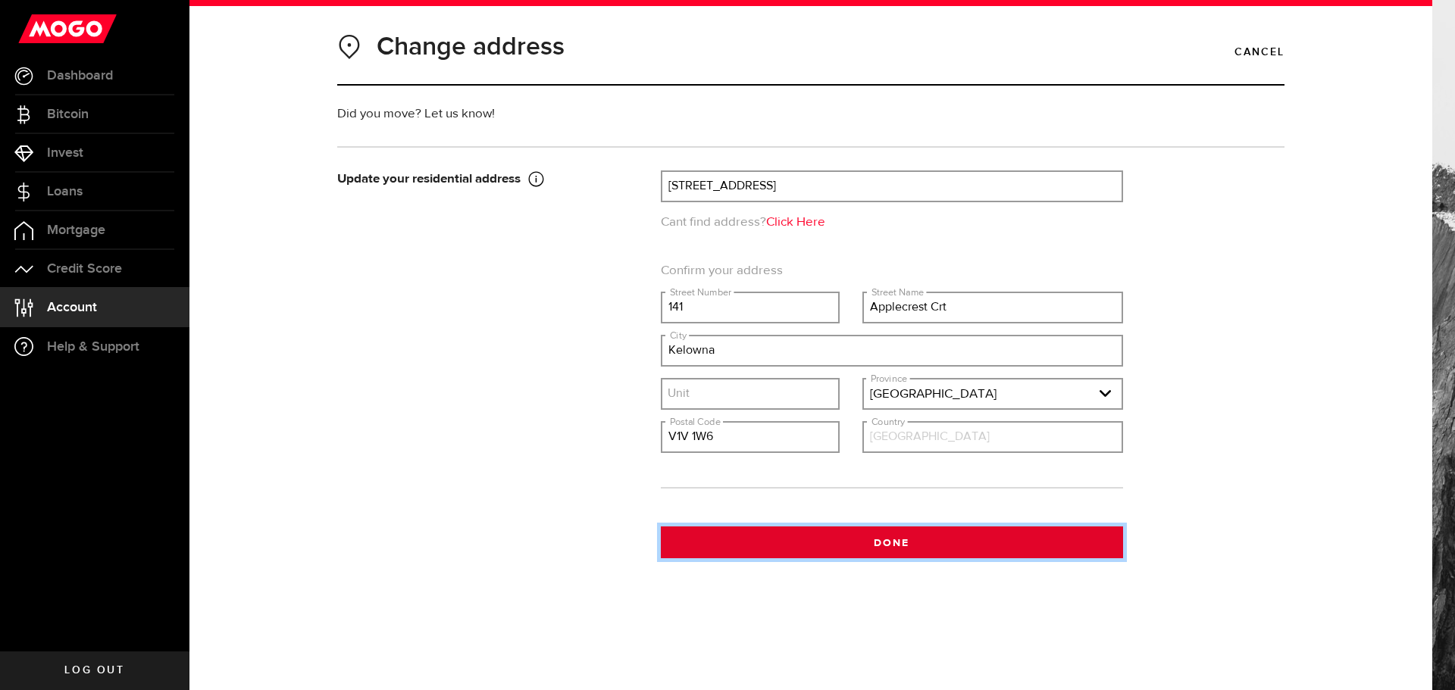
click at [868, 544] on button "Done" at bounding box center [892, 543] width 462 height 32
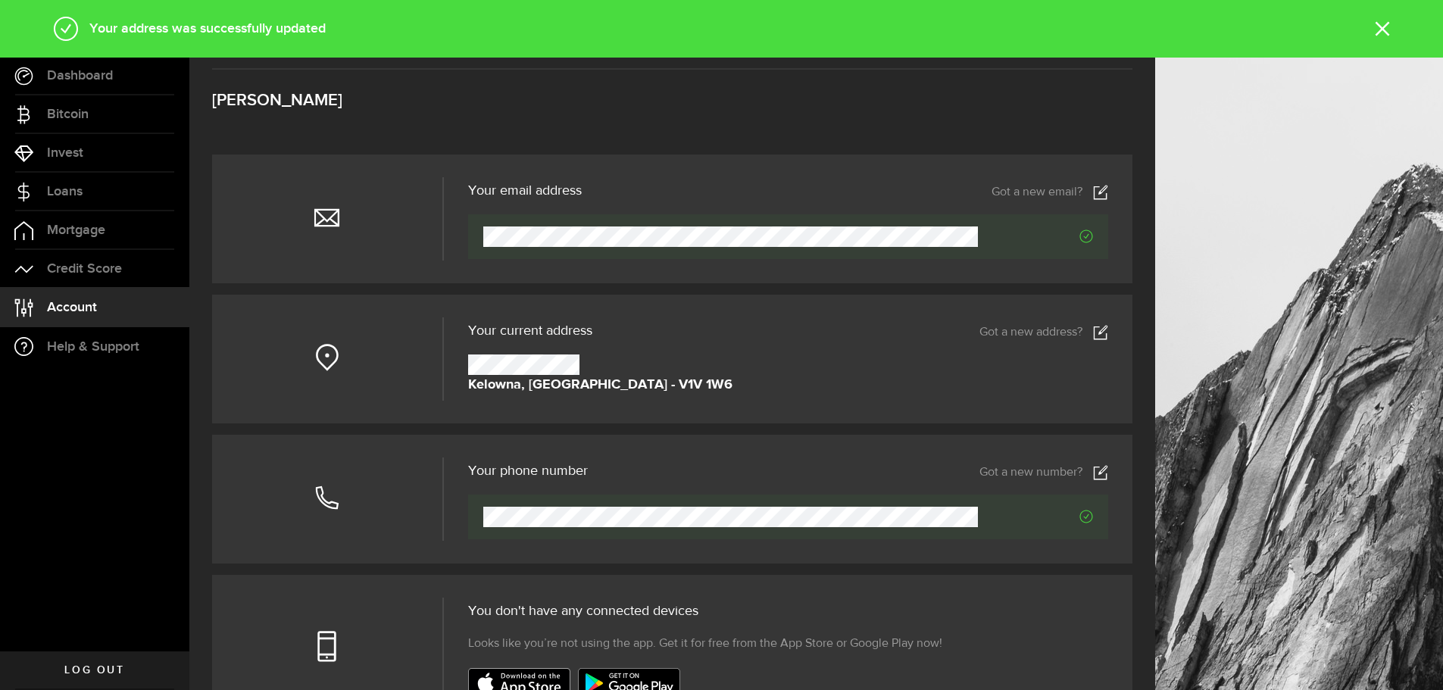
click at [1108, 471] on icon at bounding box center [1100, 472] width 15 height 15
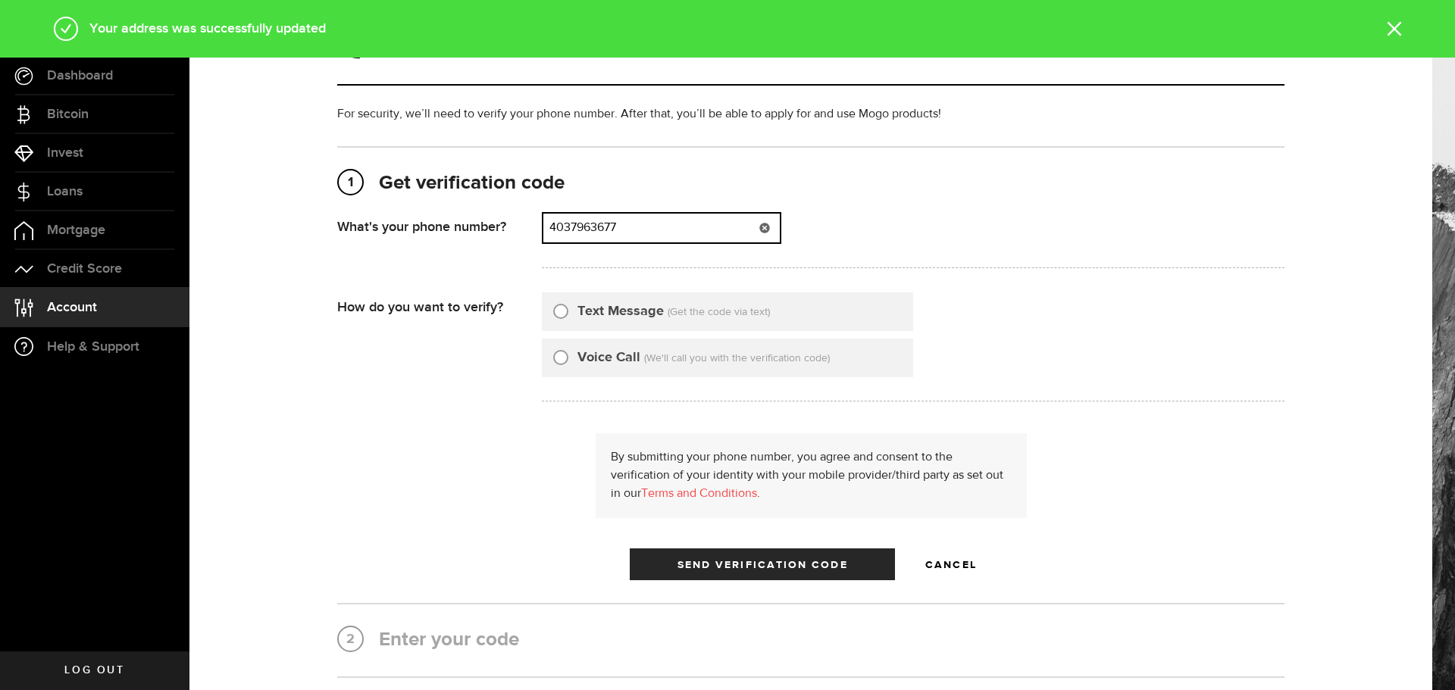
drag, startPoint x: 646, startPoint y: 229, endPoint x: 502, endPoint y: 230, distance: 144.0
click at [502, 230] on div "What's your phone number? That doesn't look like a valid phone number. Try agai…" at bounding box center [810, 244] width 947 height 65
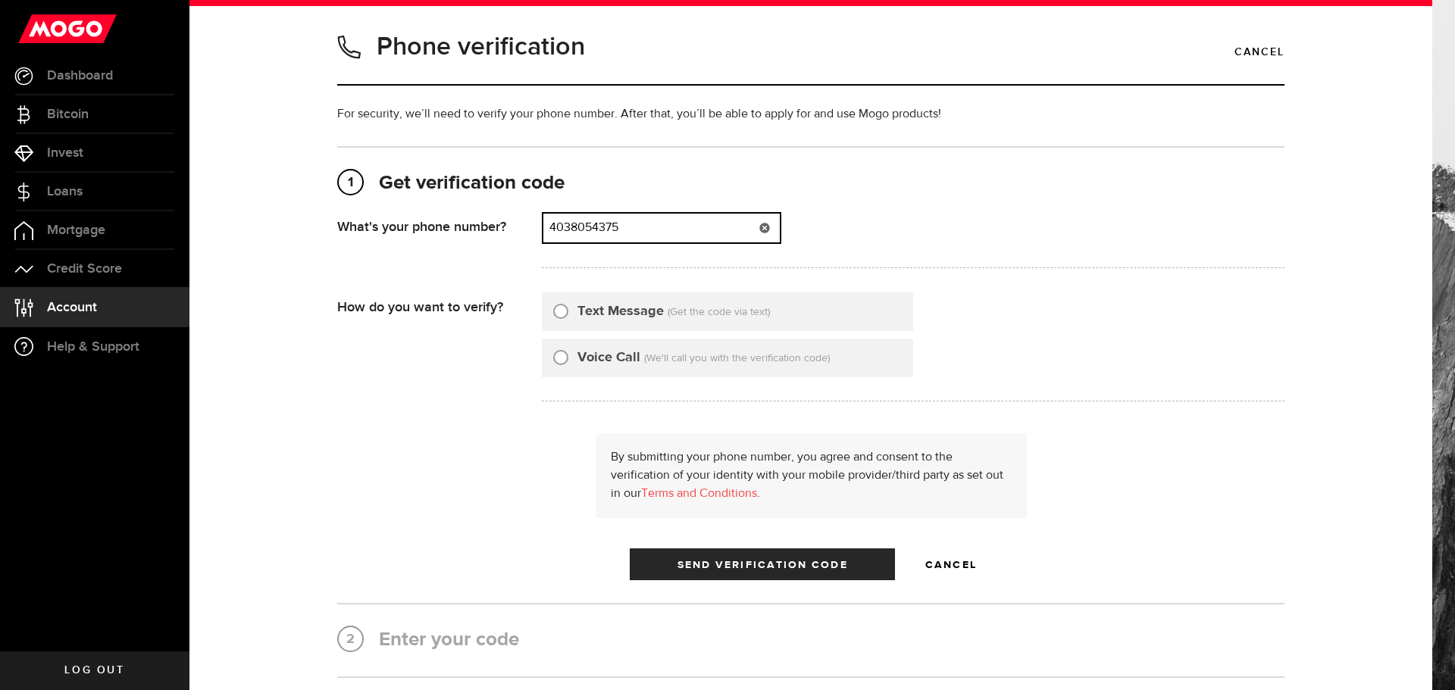
type input "4038054375"
click at [553, 310] on input "Text Message" at bounding box center [560, 309] width 15 height 15
radio input "true"
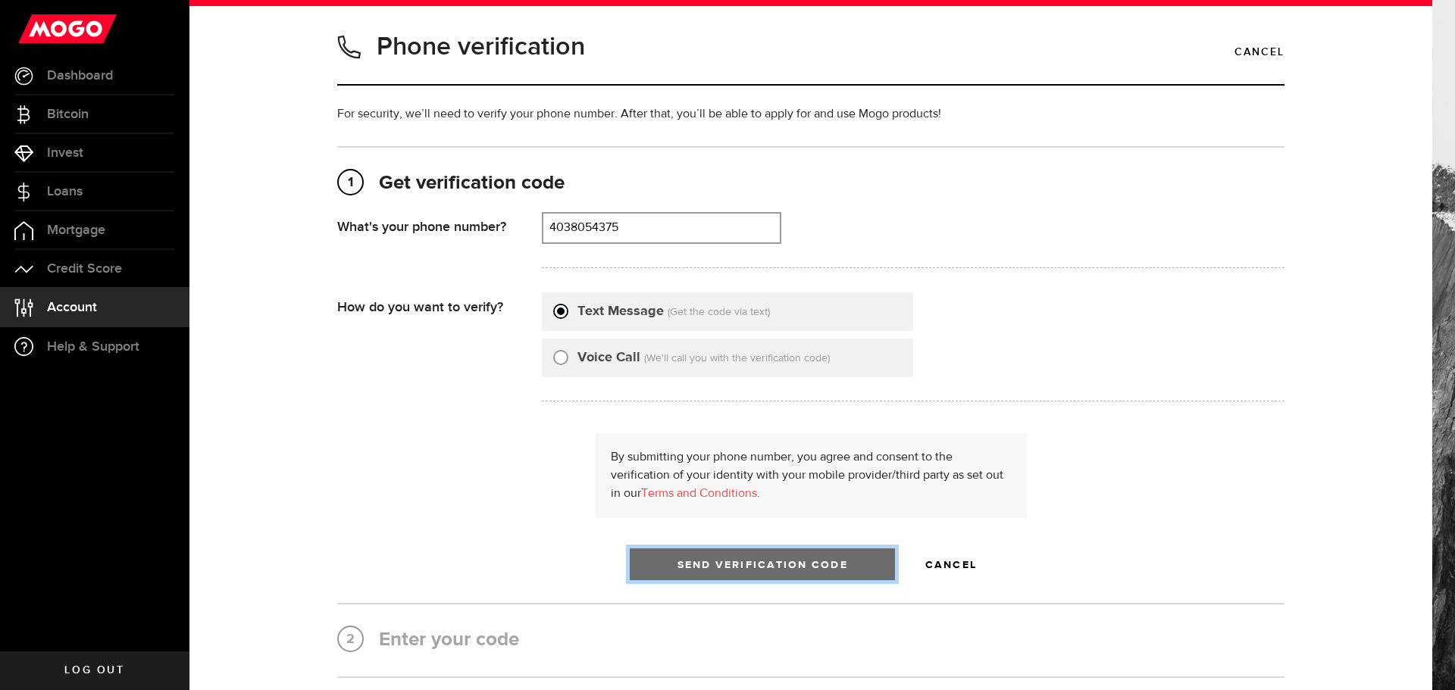
click at [748, 564] on button "Send Verification Code" at bounding box center [762, 565] width 265 height 32
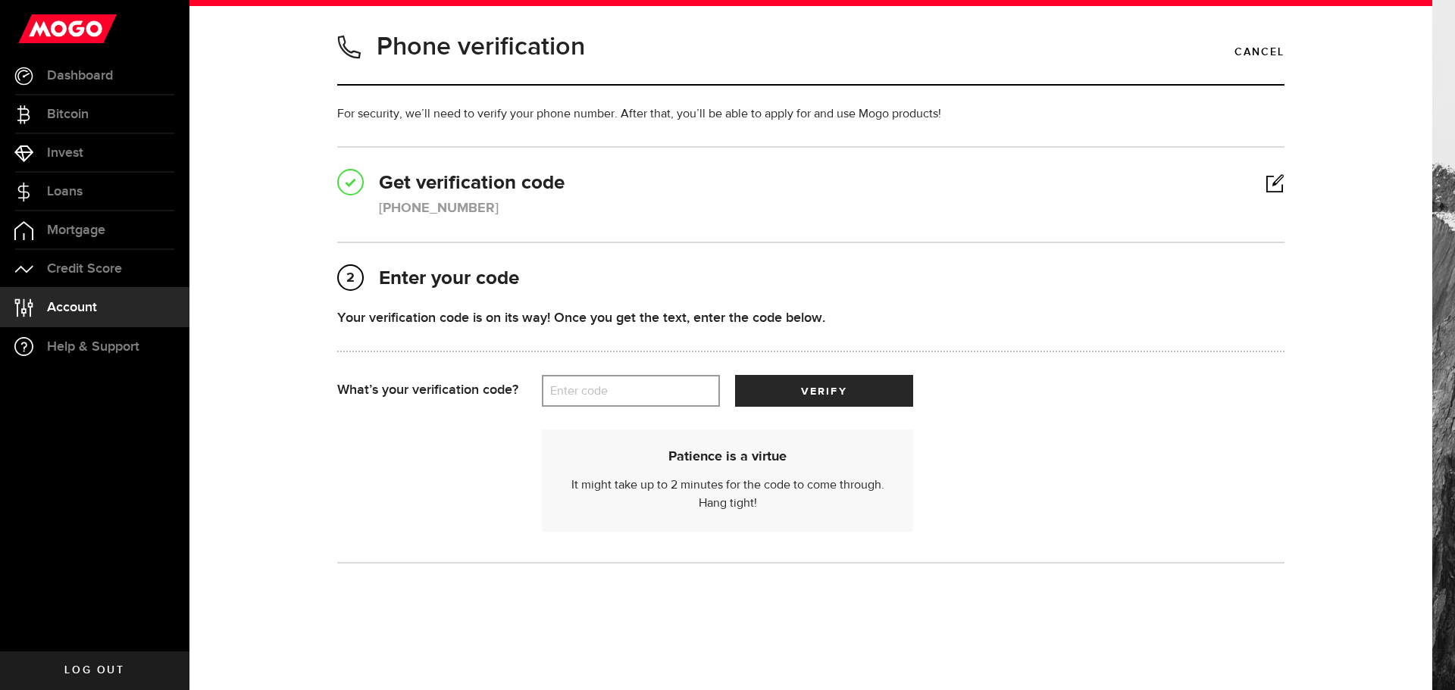
click at [574, 388] on label "Enter code" at bounding box center [631, 391] width 178 height 31
click at [574, 388] on input "Enter code" at bounding box center [631, 391] width 178 height 32
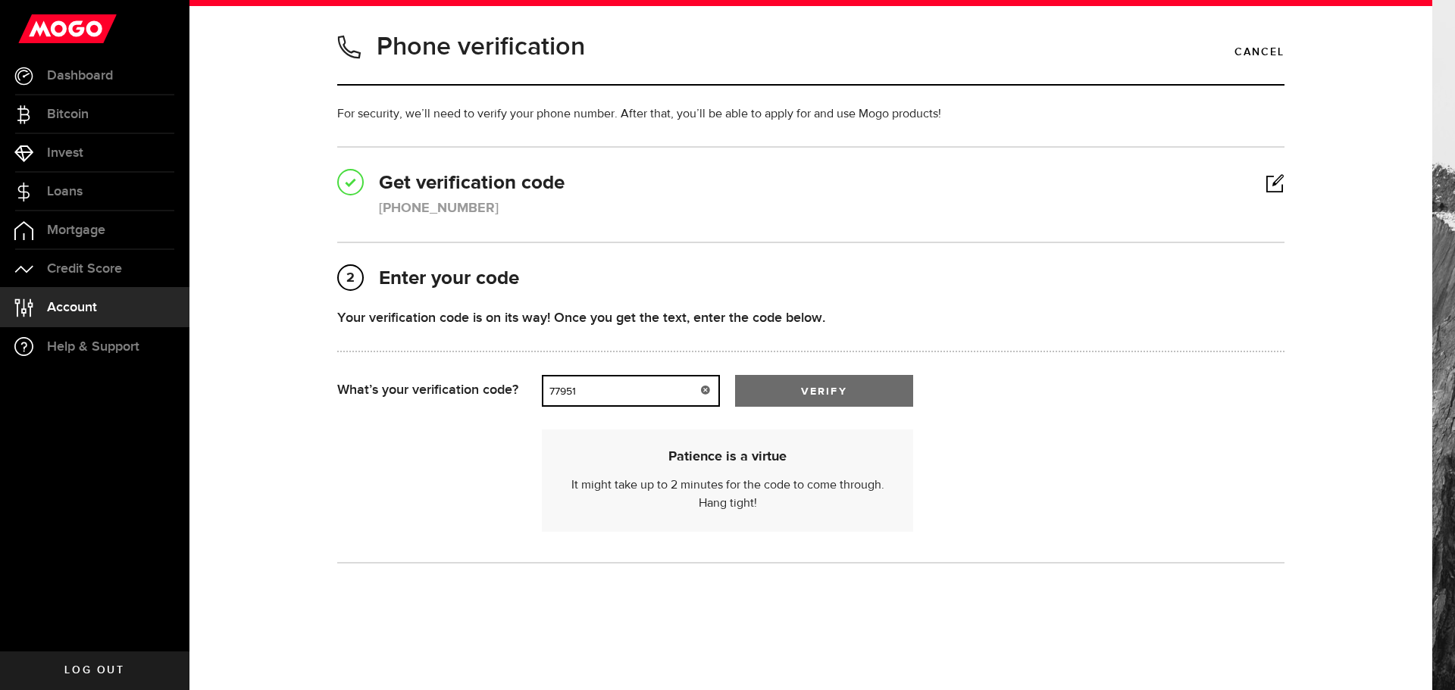
type input "77951"
click at [808, 392] on button "verify" at bounding box center [824, 391] width 178 height 32
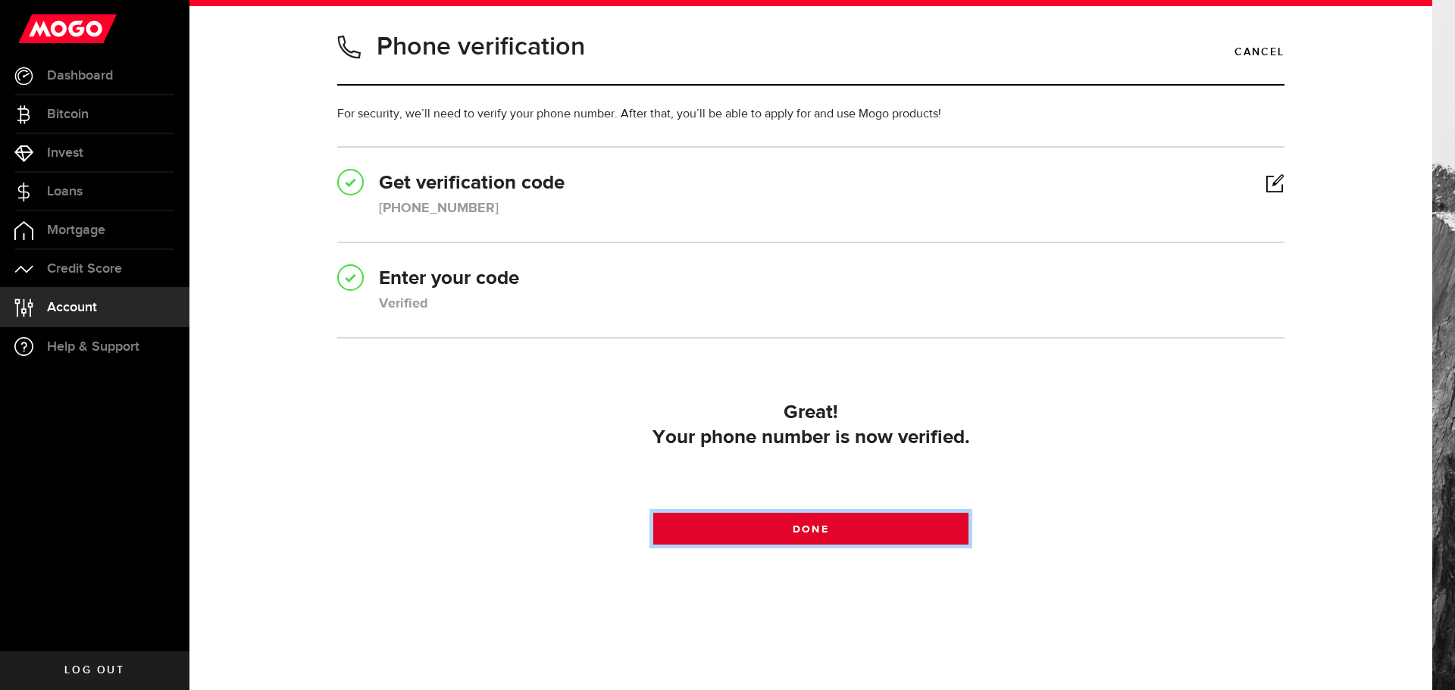
click at [782, 525] on link "Done" at bounding box center [811, 529] width 316 height 32
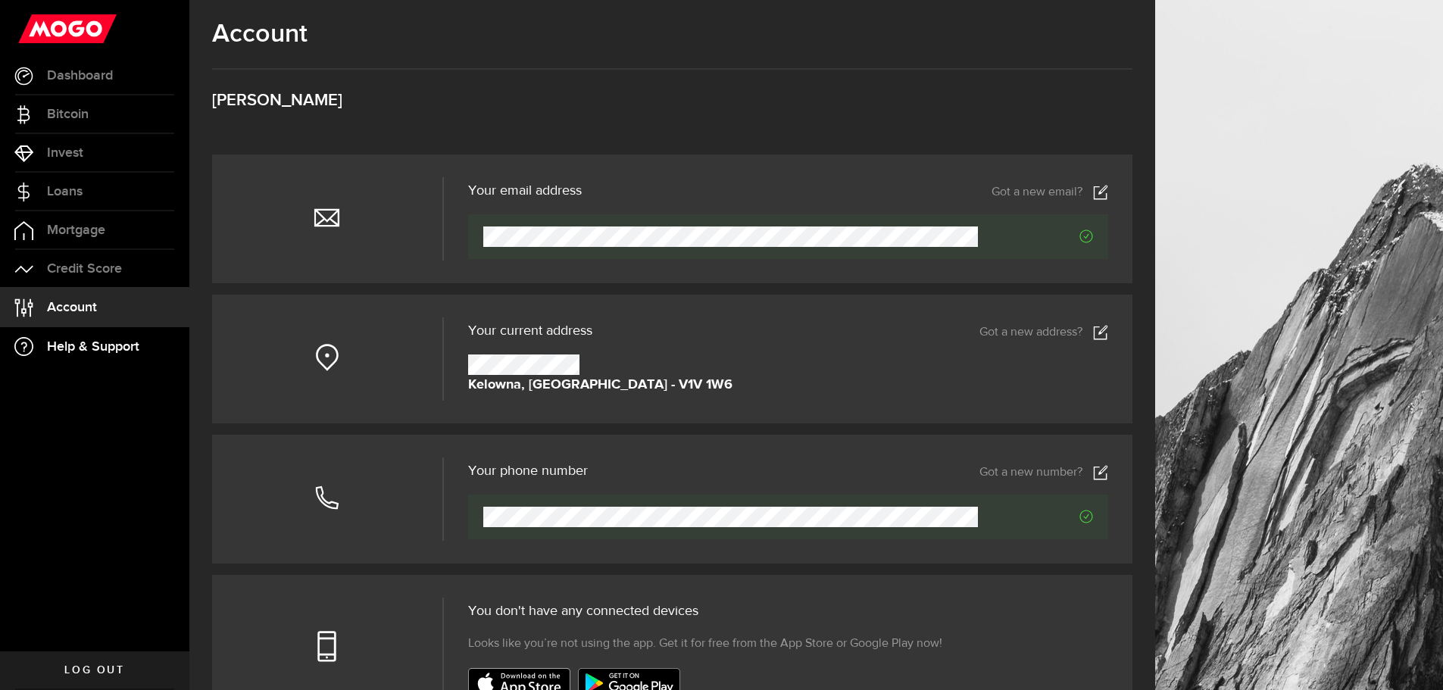
click at [95, 344] on span "Help & Support" at bounding box center [93, 347] width 92 height 14
click at [65, 193] on span "Loans" at bounding box center [65, 192] width 36 height 14
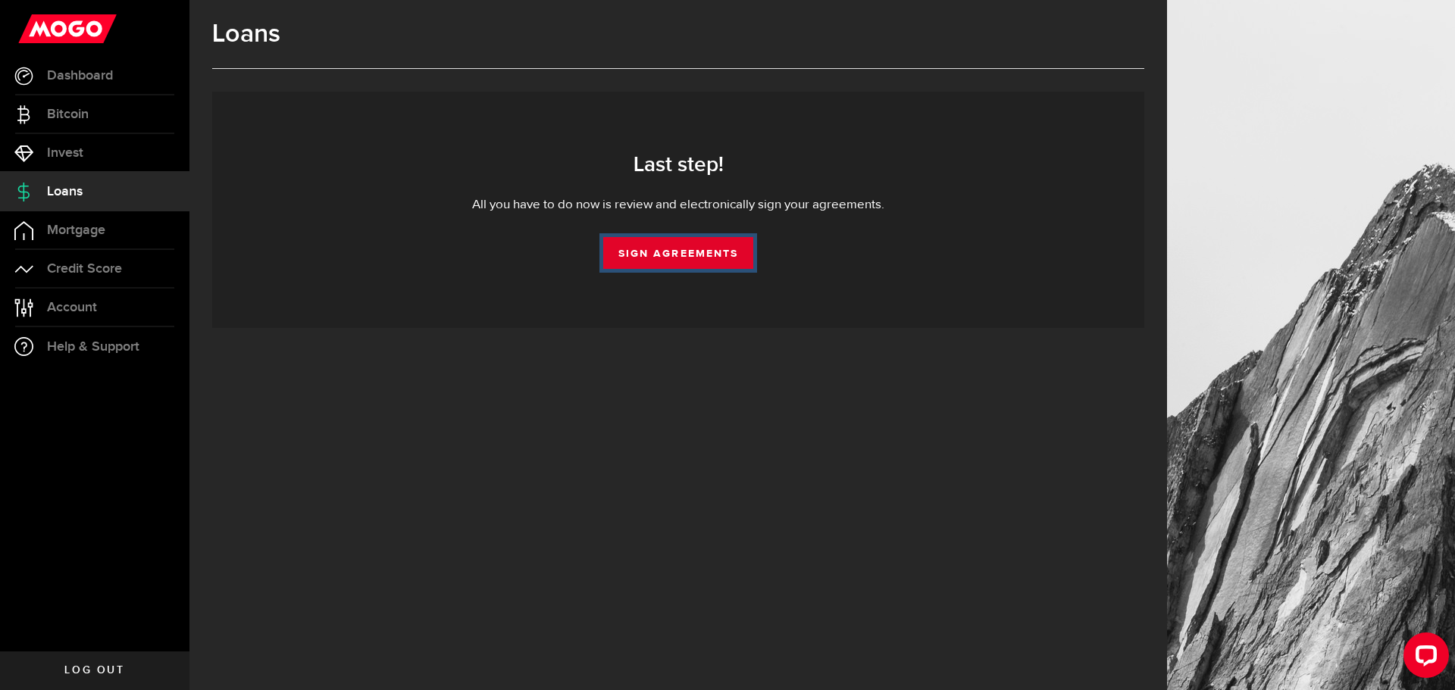
click at [664, 254] on link "Sign Agreements" at bounding box center [678, 253] width 150 height 32
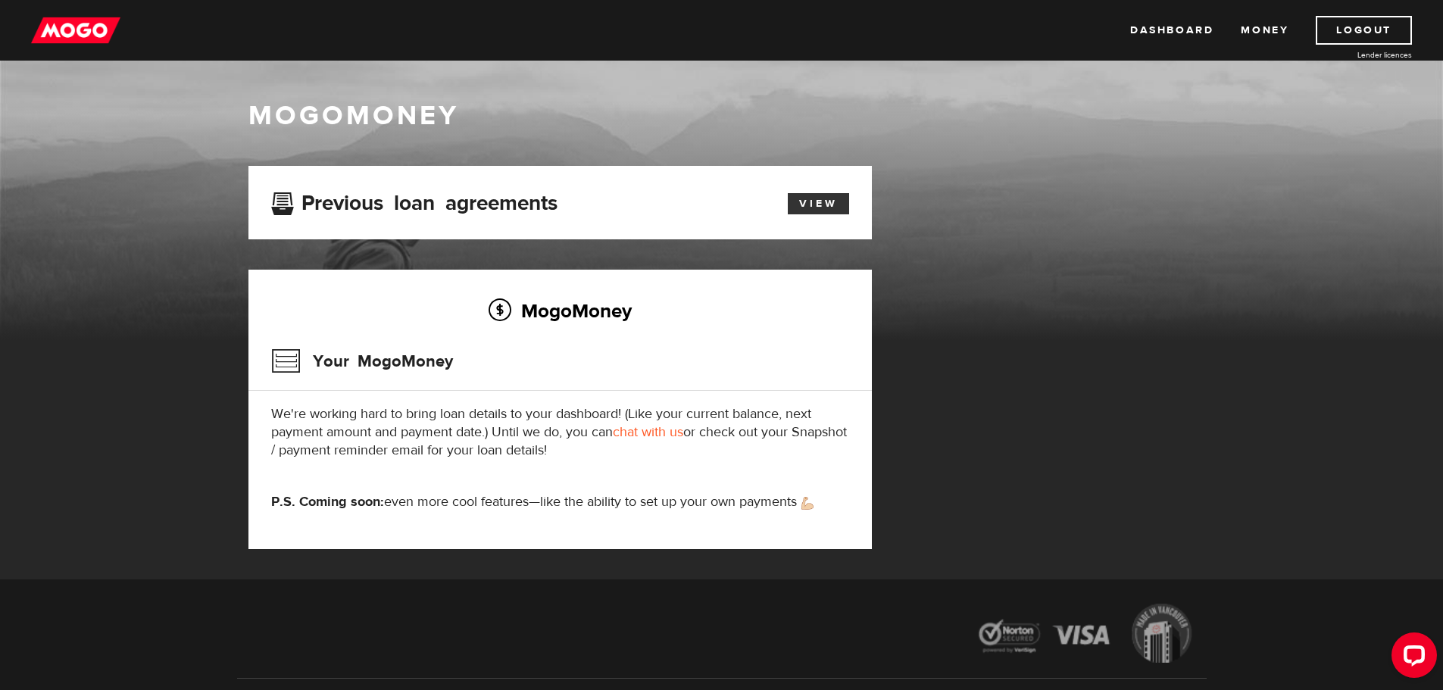
click at [809, 199] on link "View" at bounding box center [818, 203] width 61 height 21
click at [1173, 30] on link "Dashboard" at bounding box center [1171, 30] width 83 height 29
click at [1175, 27] on link "Dashboard" at bounding box center [1171, 30] width 83 height 29
click at [1173, 30] on link "Dashboard" at bounding box center [1171, 30] width 83 height 29
click at [643, 432] on link "chat with us" at bounding box center [648, 432] width 70 height 17
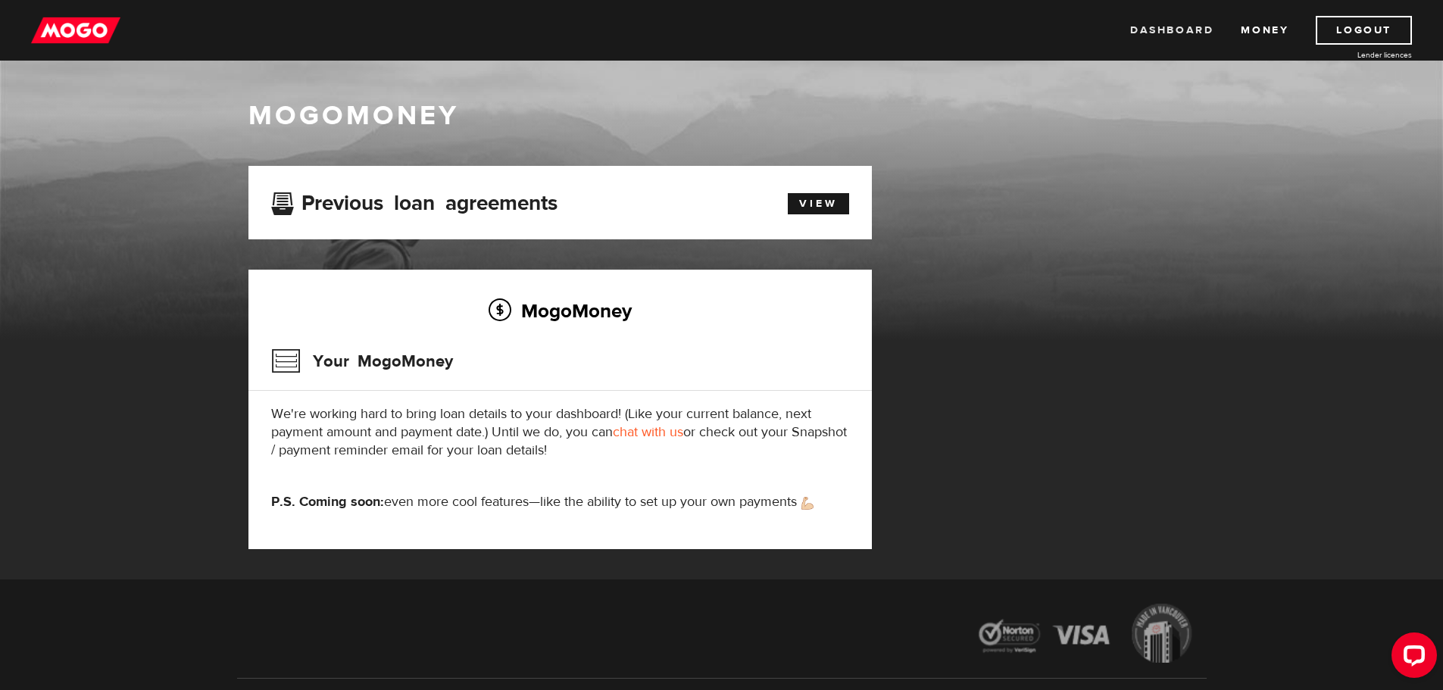
click at [1172, 30] on link "Dashboard" at bounding box center [1171, 30] width 83 height 29
click at [1171, 29] on link "Dashboard" at bounding box center [1171, 30] width 83 height 29
